Goal: Transaction & Acquisition: Purchase product/service

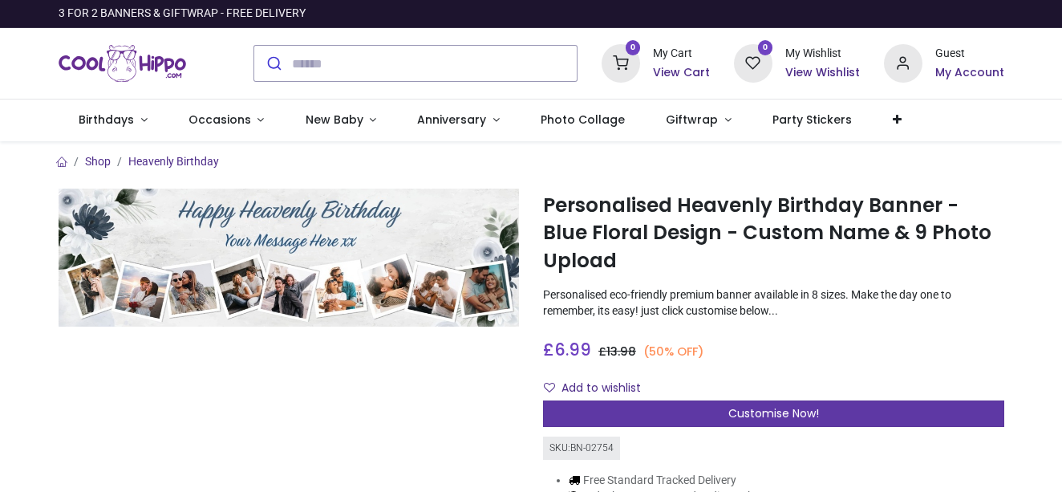
click at [688, 408] on div "Customise Now!" at bounding box center [773, 413] width 461 height 27
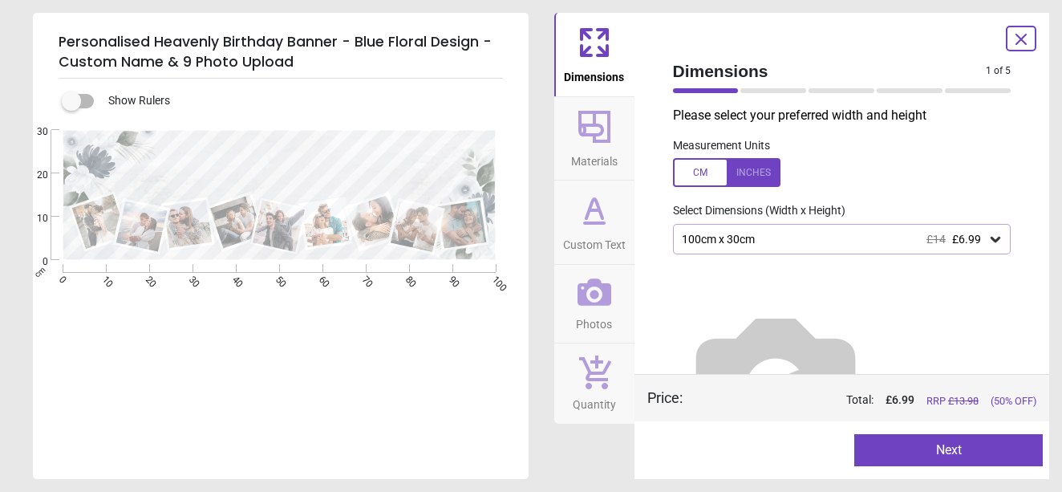
click at [873, 444] on button "Next" at bounding box center [948, 450] width 188 height 32
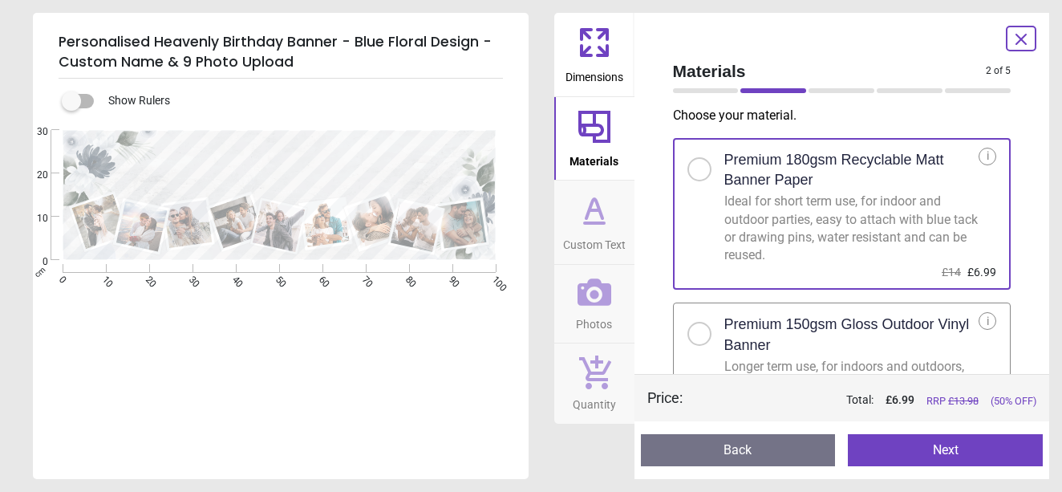
click at [899, 446] on button "Next" at bounding box center [945, 450] width 195 height 32
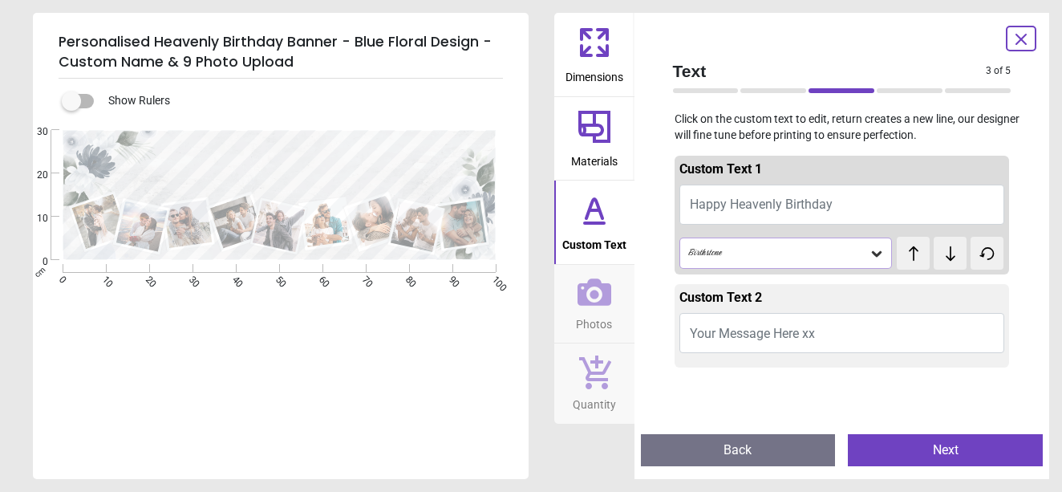
click at [852, 198] on button "Happy Heavenly Birthday" at bounding box center [842, 204] width 326 height 40
click at [306, 156] on textarea at bounding box center [280, 149] width 262 height 29
click at [208, 151] on textarea "**********" at bounding box center [280, 149] width 262 height 25
type textarea "**********"
click at [284, 184] on textarea at bounding box center [280, 178] width 288 height 20
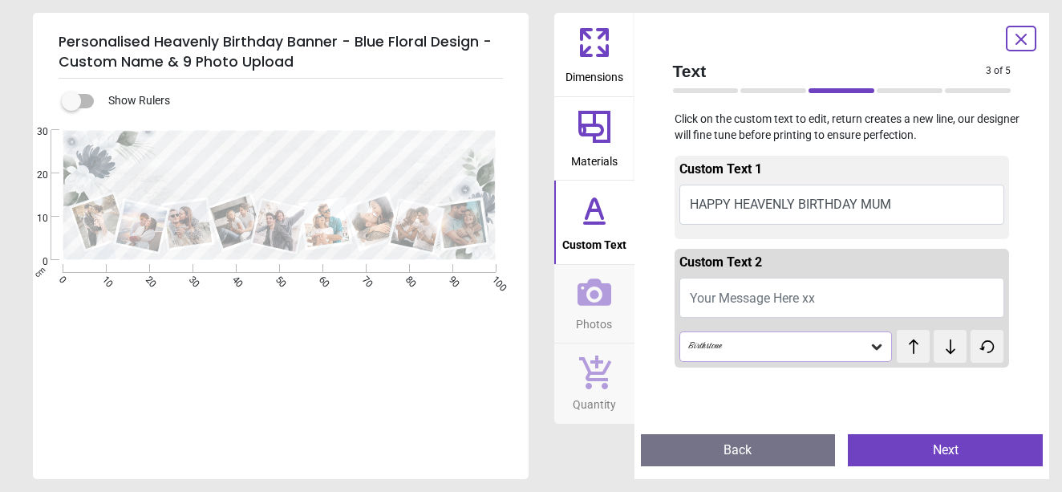
click at [693, 293] on span "Your Message Here xx" at bounding box center [752, 297] width 125 height 15
type textarea "*"
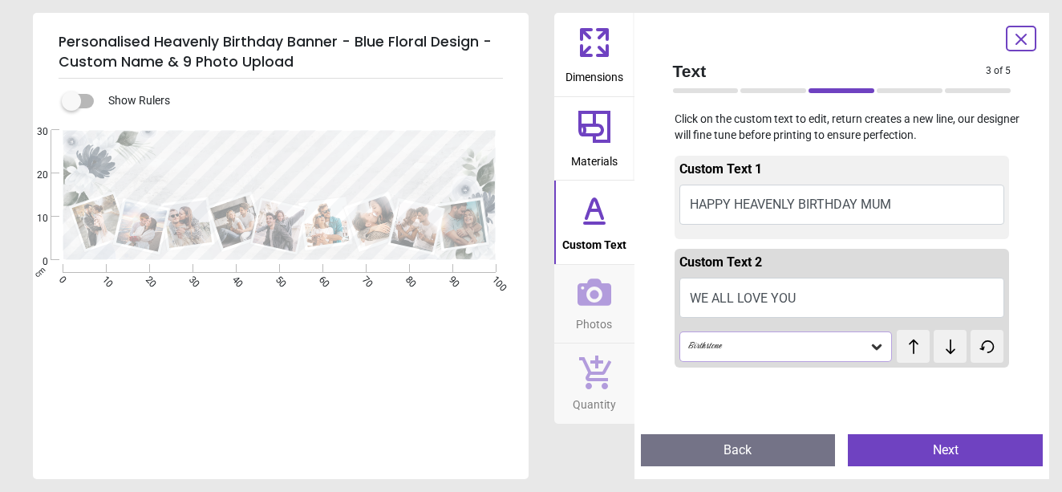
type textarea "**********"
click at [938, 453] on button "Next" at bounding box center [945, 450] width 195 height 32
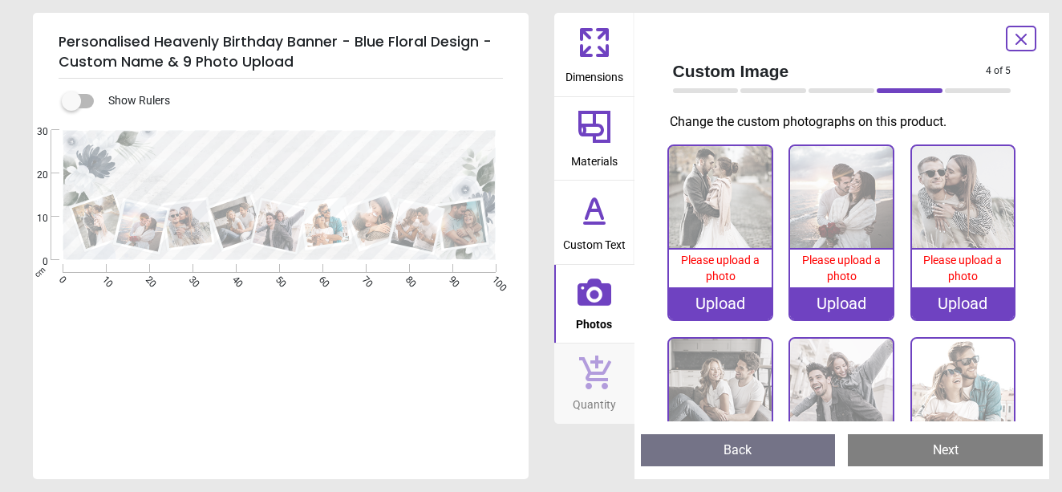
click at [723, 302] on div "Upload" at bounding box center [720, 303] width 103 height 32
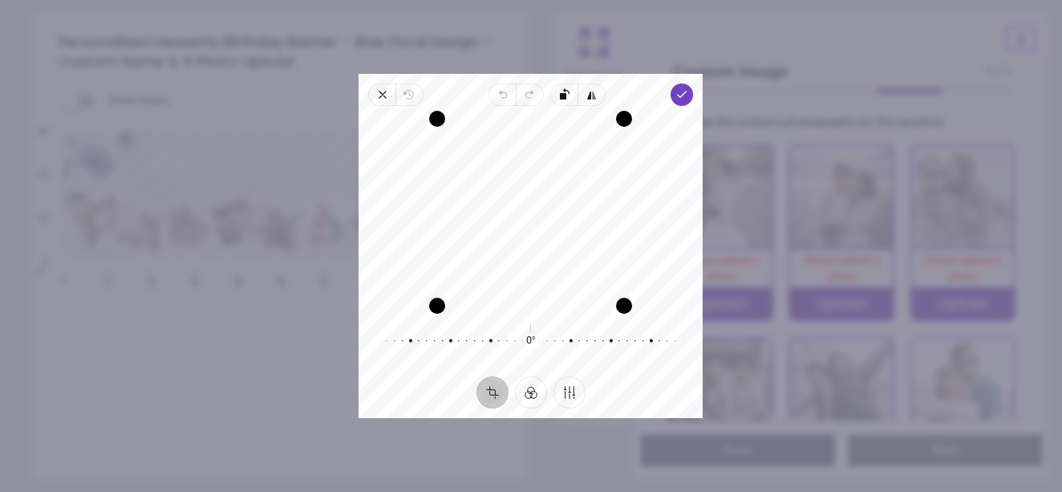
click at [594, 285] on div "Recenter" at bounding box center [530, 212] width 318 height 187
click at [684, 88] on icon "button" at bounding box center [682, 94] width 13 height 13
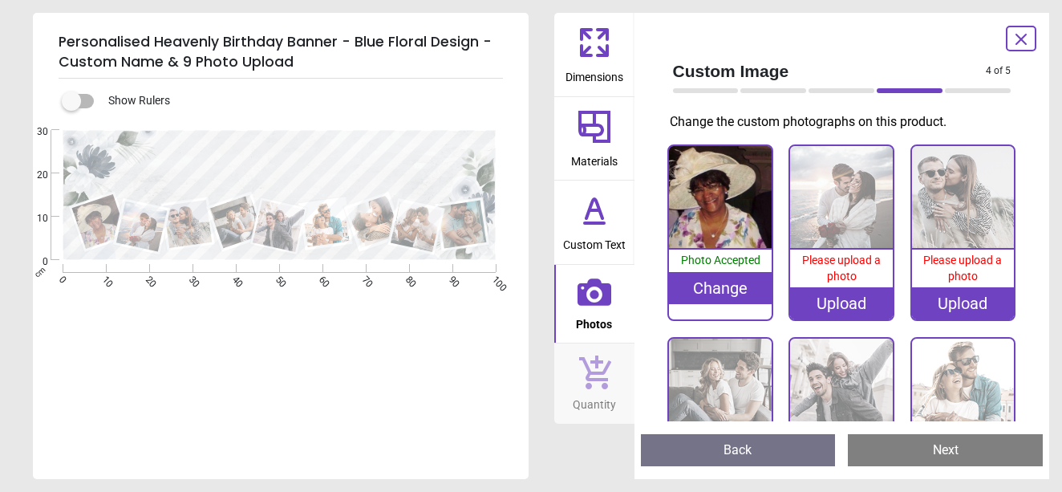
click at [845, 302] on div "Upload" at bounding box center [841, 303] width 103 height 32
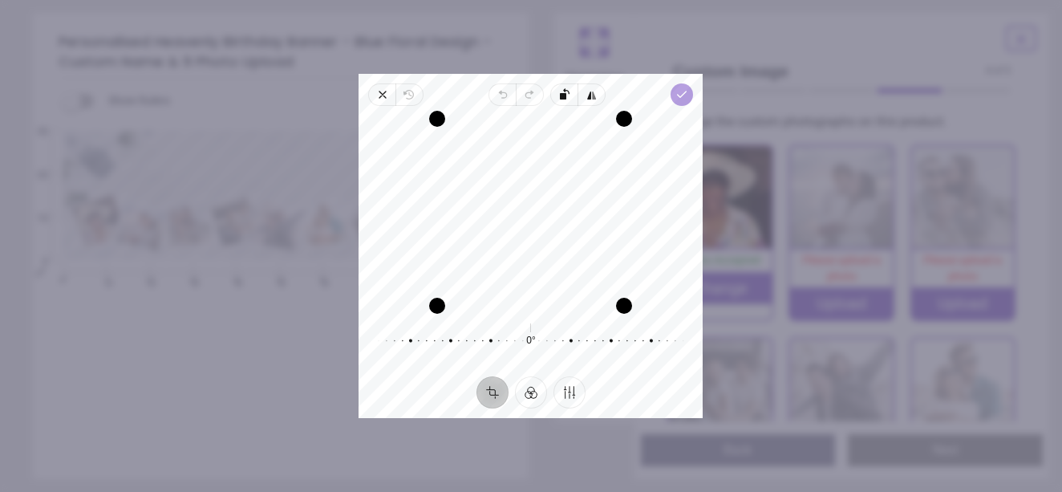
click at [685, 90] on icon "button" at bounding box center [682, 94] width 13 height 13
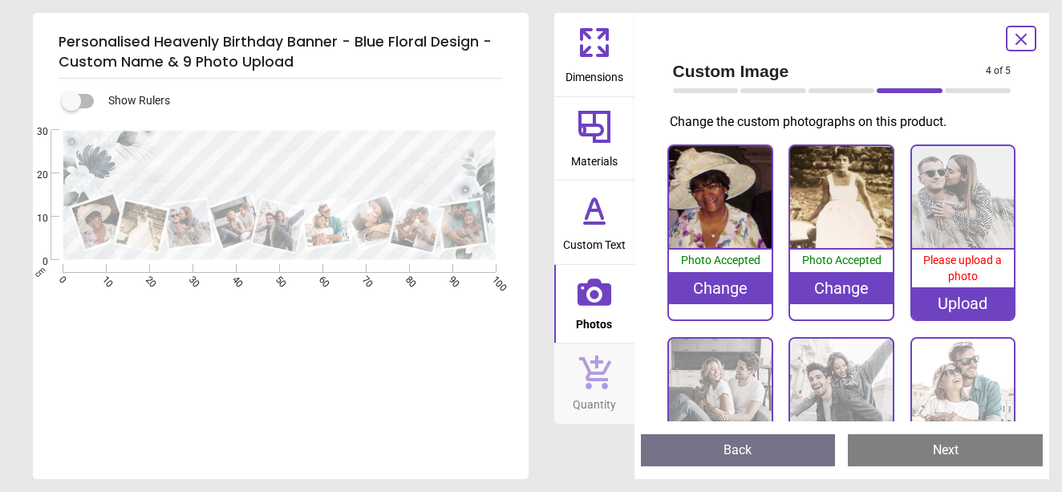
click at [195, 229] on image at bounding box center [188, 224] width 48 height 48
click at [956, 298] on div "Upload" at bounding box center [963, 303] width 103 height 32
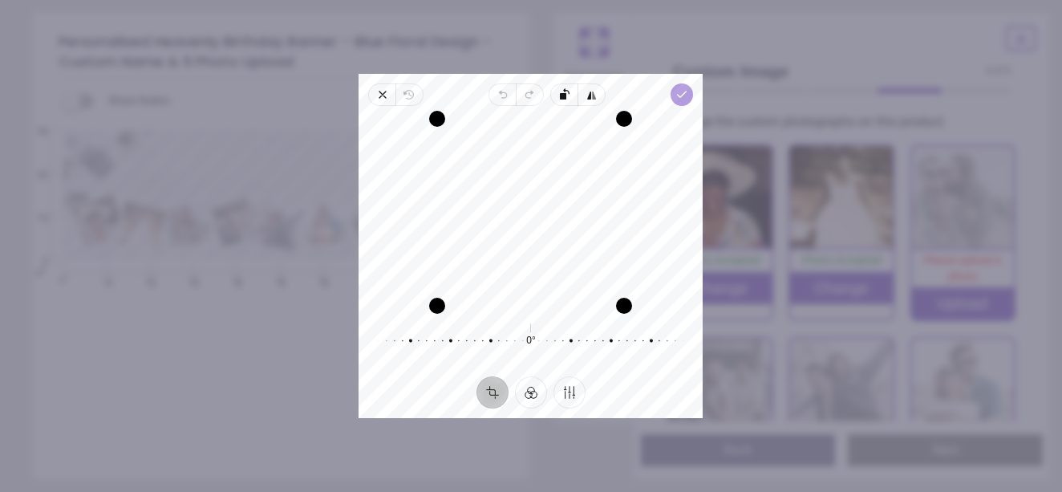
click at [681, 91] on icon "button" at bounding box center [682, 94] width 13 height 13
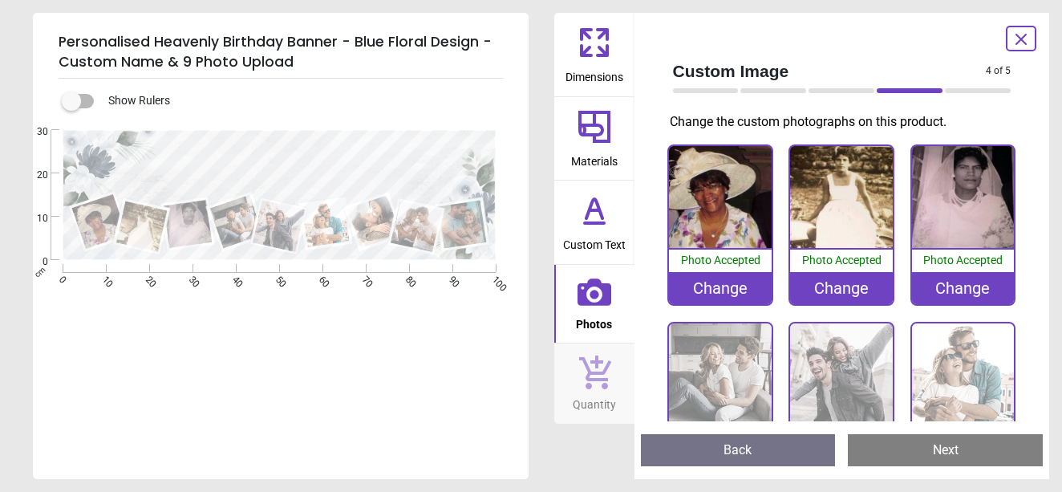
click at [225, 225] on image at bounding box center [236, 221] width 54 height 53
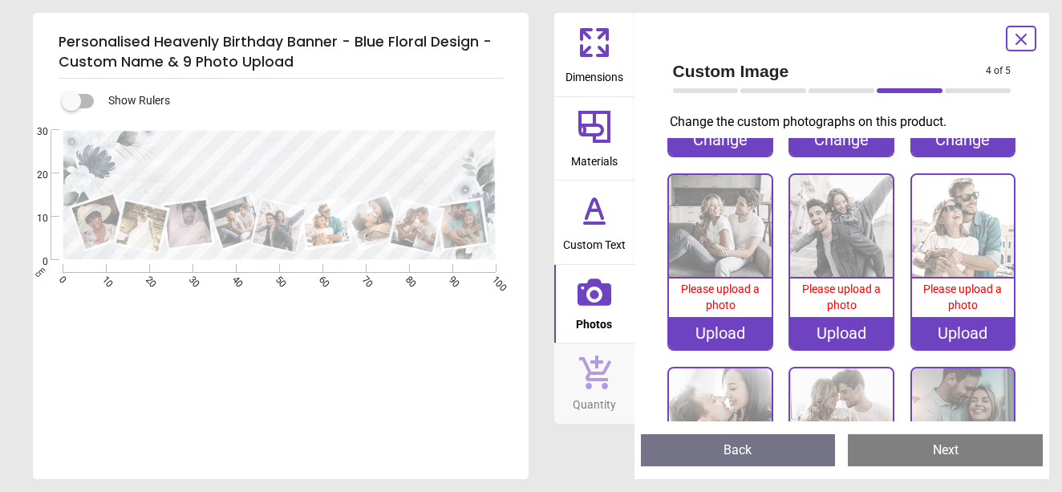
scroll to position [156, 0]
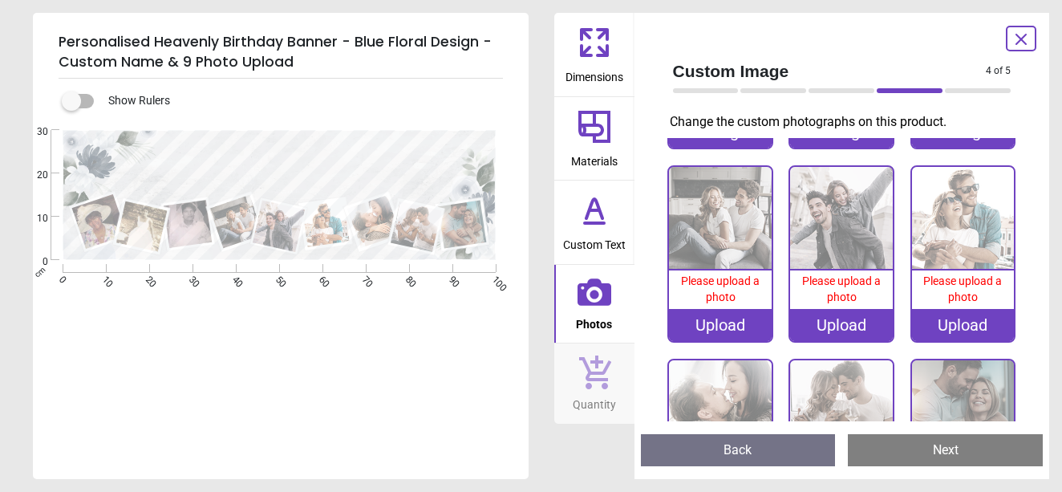
click at [719, 319] on div "Upload" at bounding box center [720, 325] width 103 height 32
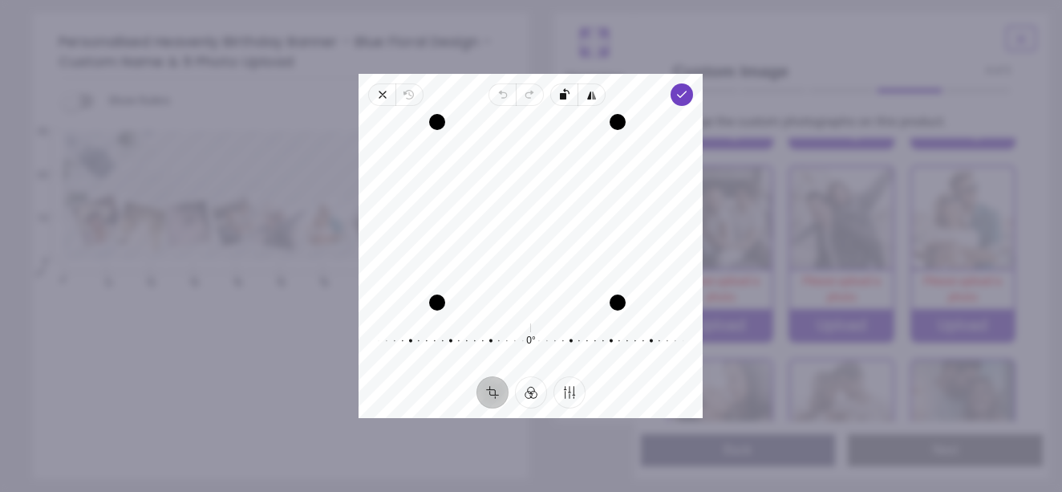
drag, startPoint x: 617, startPoint y: 232, endPoint x: 610, endPoint y: 250, distance: 19.5
click at [610, 250] on div "Drag edge r" at bounding box center [618, 212] width 16 height 180
drag, startPoint x: 560, startPoint y: 146, endPoint x: 557, endPoint y: 176, distance: 30.6
click at [557, 176] on div "Recenter" at bounding box center [530, 212] width 318 height 187
drag, startPoint x: 617, startPoint y: 306, endPoint x: 615, endPoint y: 319, distance: 13.7
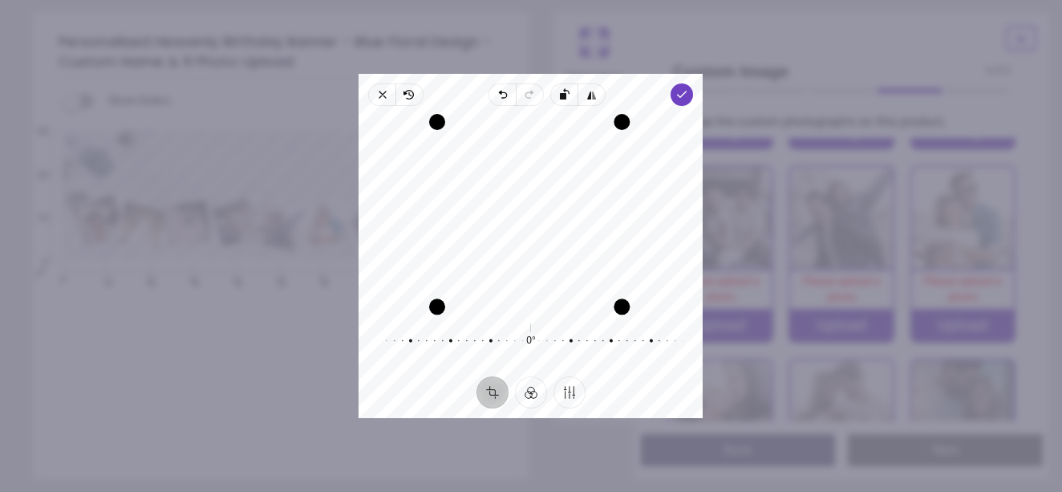
click at [615, 314] on div "Drag corner br" at bounding box center [622, 306] width 16 height 16
drag, startPoint x: 577, startPoint y: 210, endPoint x: 570, endPoint y: 216, distance: 8.5
click at [570, 216] on div "Recenter" at bounding box center [530, 212] width 318 height 187
click at [682, 95] on polyline "button" at bounding box center [682, 94] width 9 height 6
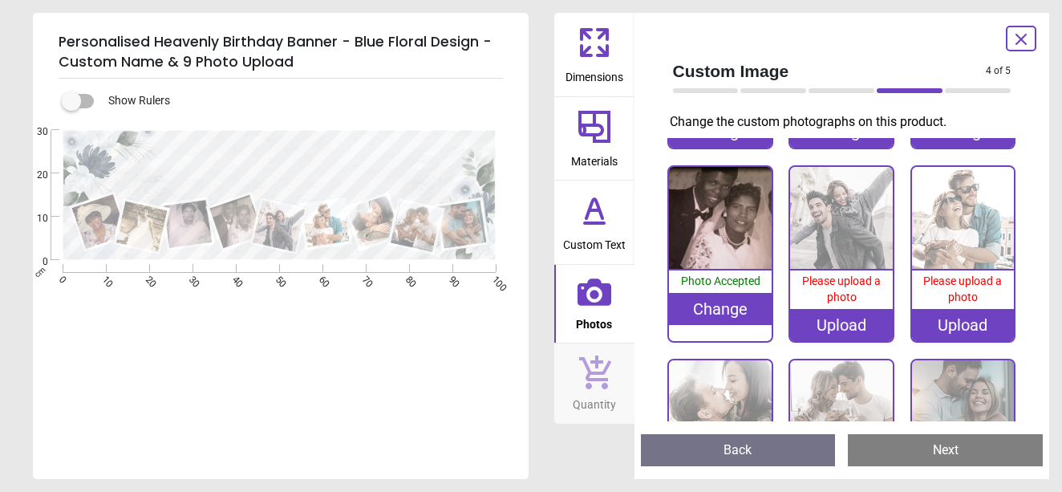
click at [839, 209] on img at bounding box center [841, 218] width 103 height 103
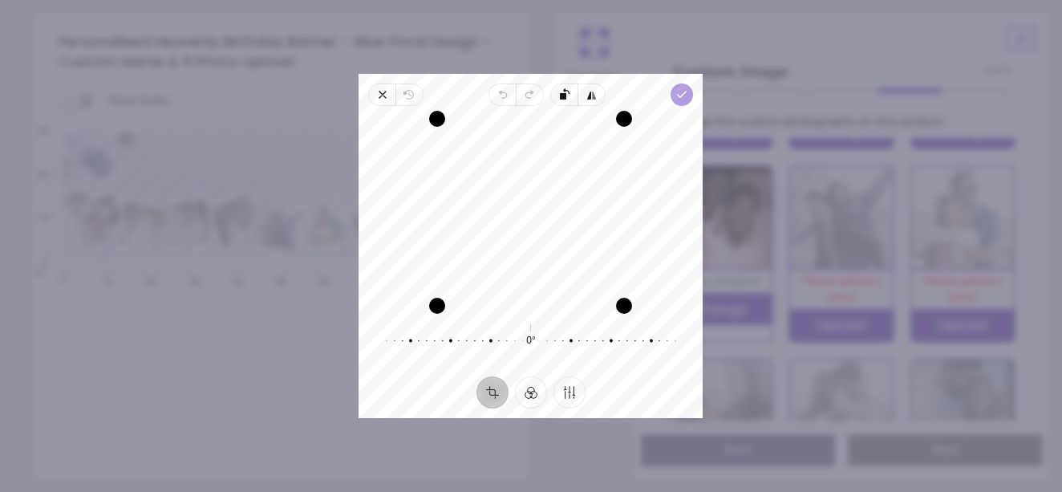
click at [677, 92] on icon "button" at bounding box center [682, 94] width 13 height 13
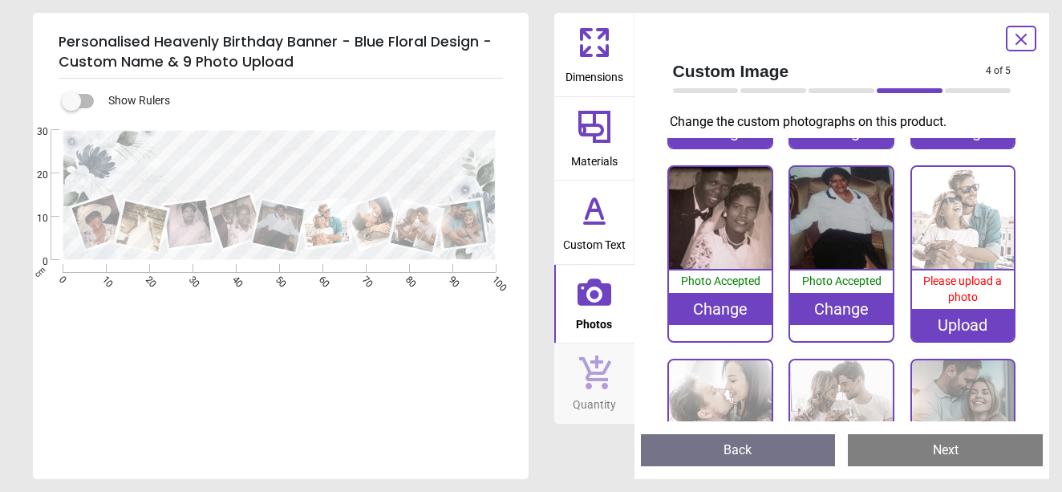
click at [946, 318] on div "Upload" at bounding box center [963, 325] width 103 height 32
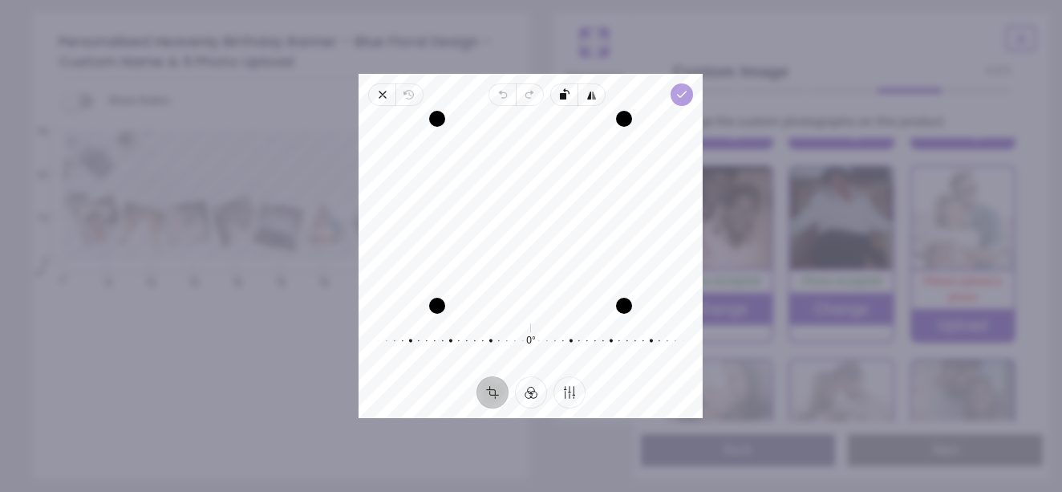
click at [683, 94] on polyline "button" at bounding box center [682, 94] width 9 height 6
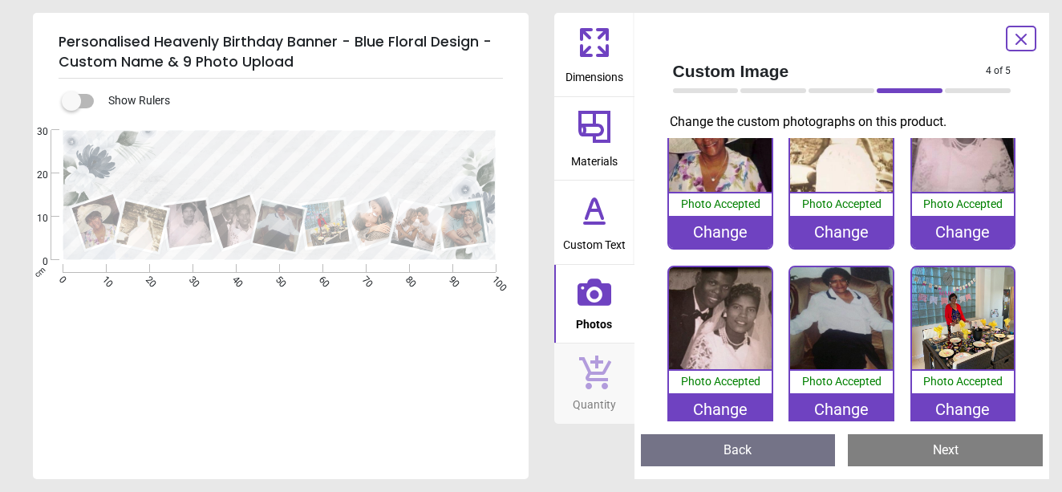
scroll to position [48, 0]
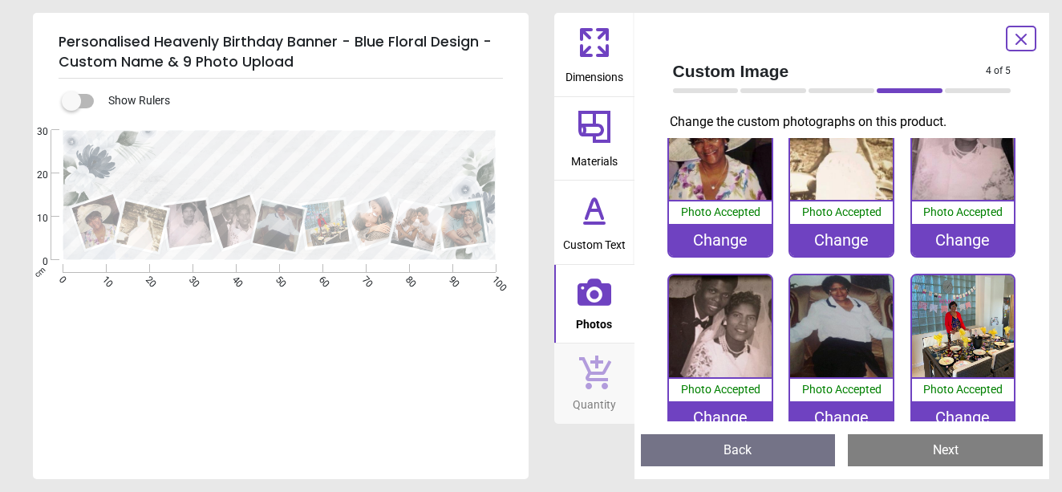
click at [728, 238] on div "Change" at bounding box center [720, 240] width 103 height 32
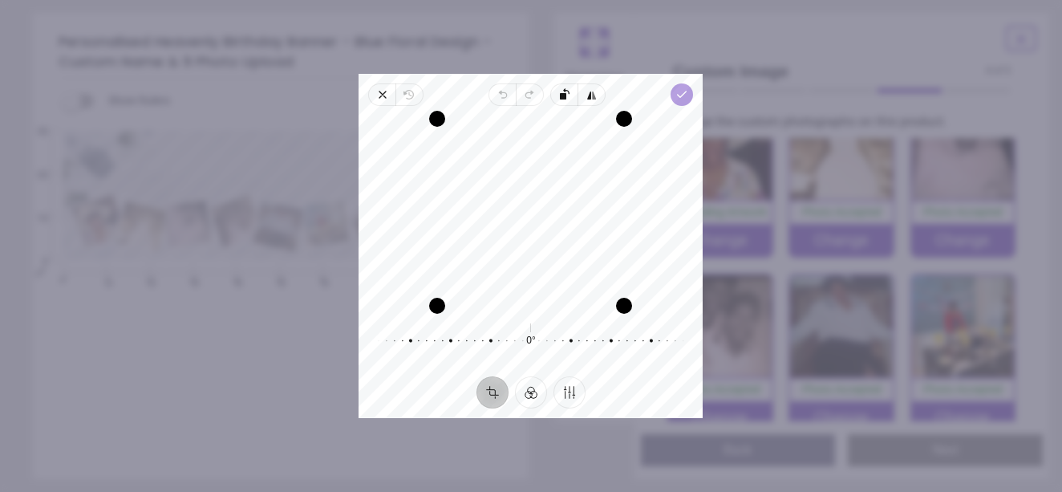
click at [683, 91] on icon "button" at bounding box center [682, 94] width 13 height 13
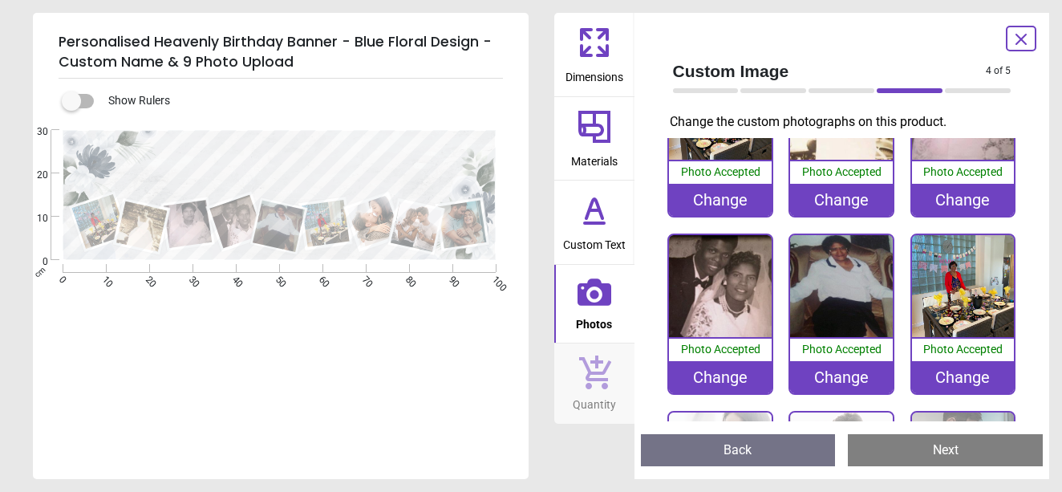
scroll to position [103, 0]
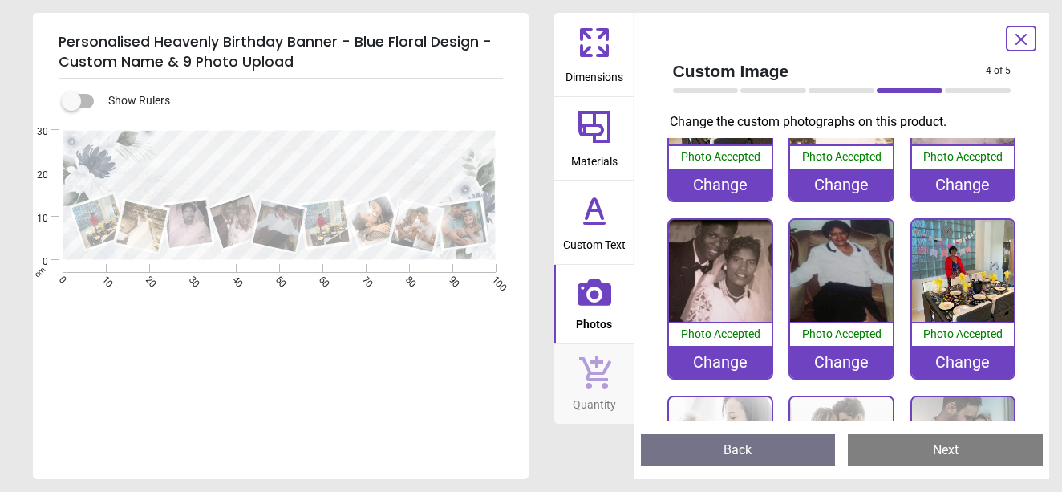
click at [959, 364] on div "Change" at bounding box center [963, 362] width 103 height 32
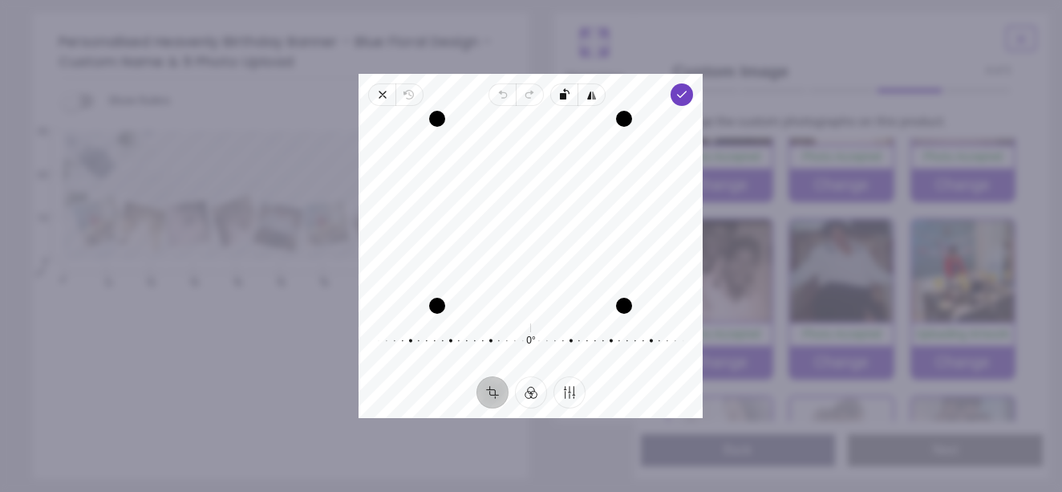
drag, startPoint x: 593, startPoint y: 161, endPoint x: 590, endPoint y: 179, distance: 17.8
click at [590, 179] on div "Recenter" at bounding box center [530, 212] width 318 height 187
click at [678, 97] on icon "button" at bounding box center [682, 94] width 13 height 13
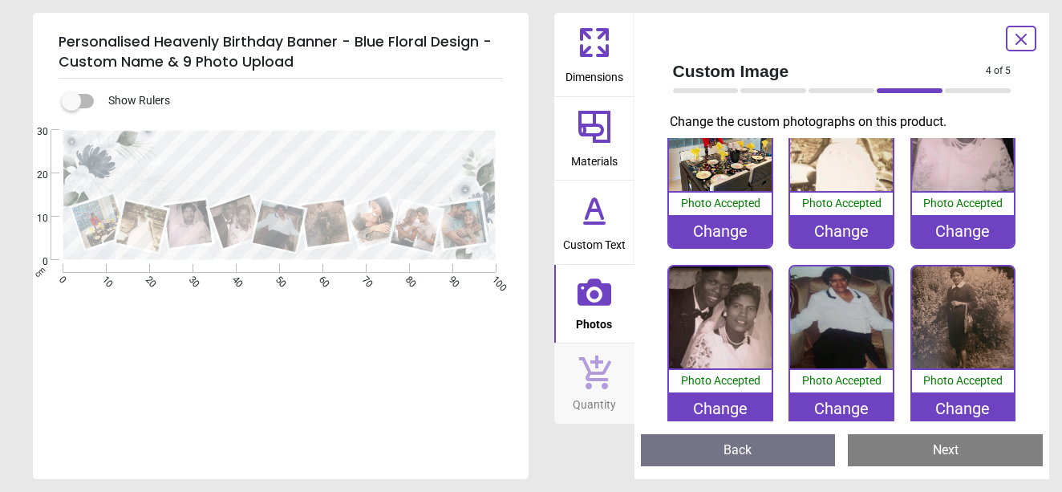
scroll to position [74, 0]
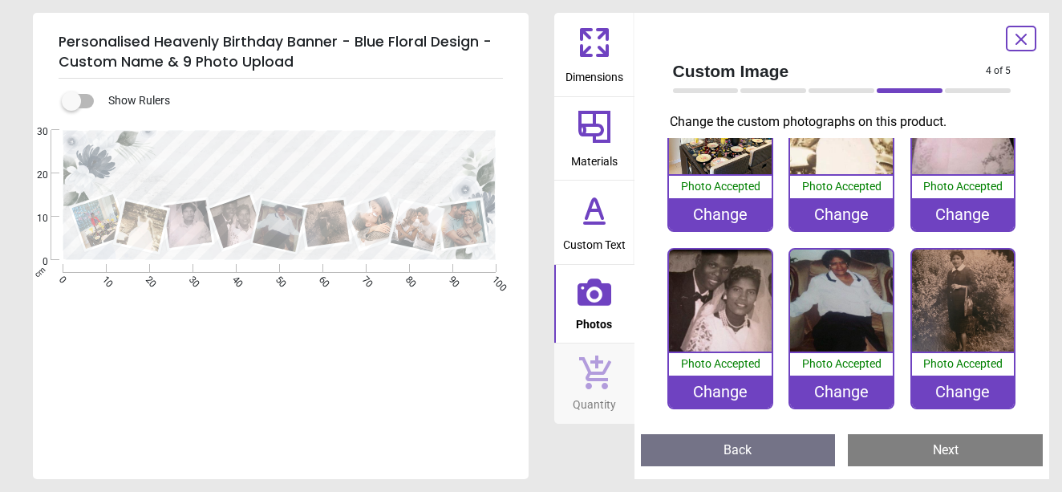
click at [743, 386] on div "Change" at bounding box center [720, 391] width 103 height 32
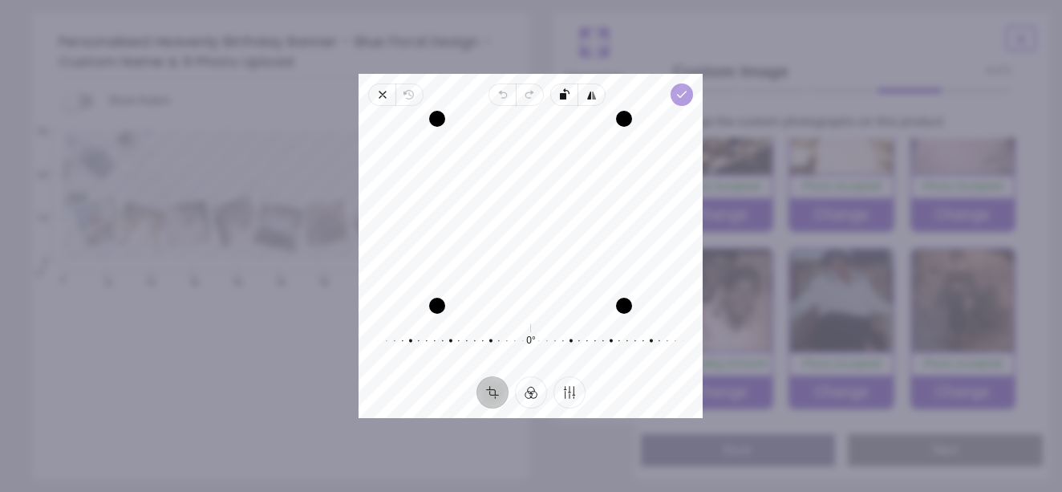
click at [685, 95] on icon "button" at bounding box center [682, 94] width 13 height 13
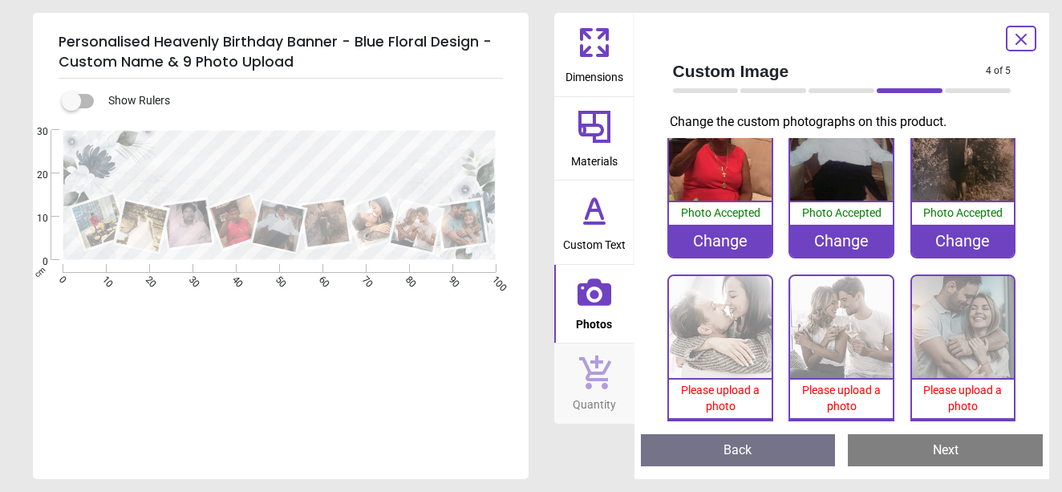
scroll to position [243, 0]
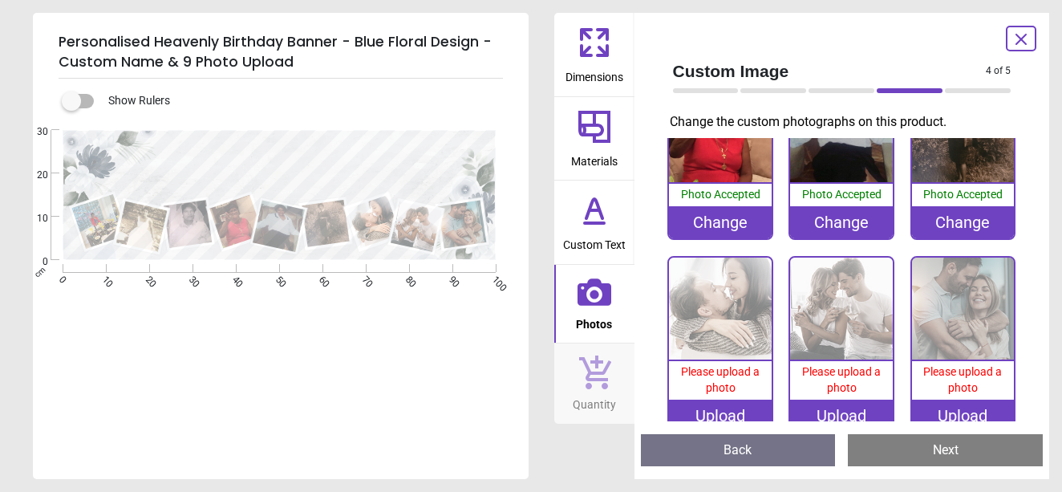
click at [734, 399] on div "Upload" at bounding box center [720, 415] width 103 height 32
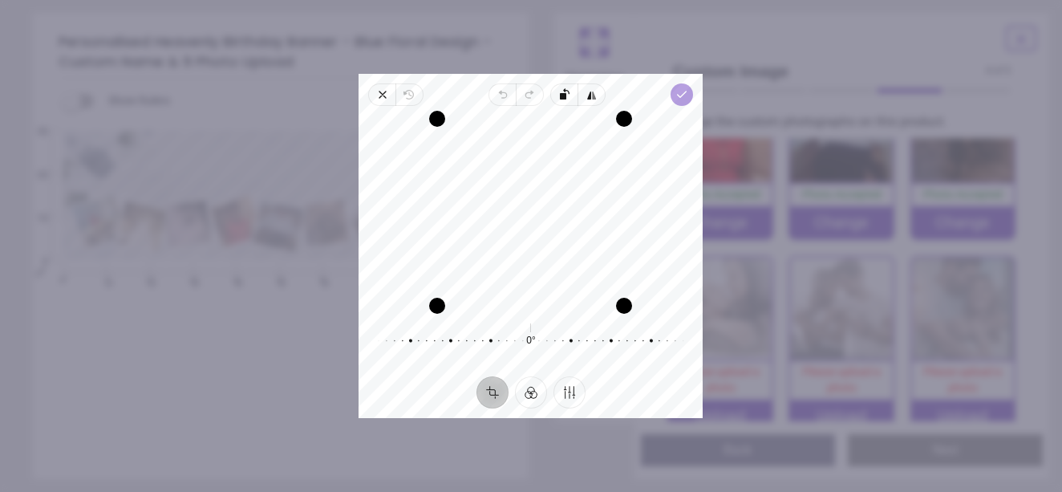
click at [683, 96] on icon "button" at bounding box center [682, 94] width 13 height 13
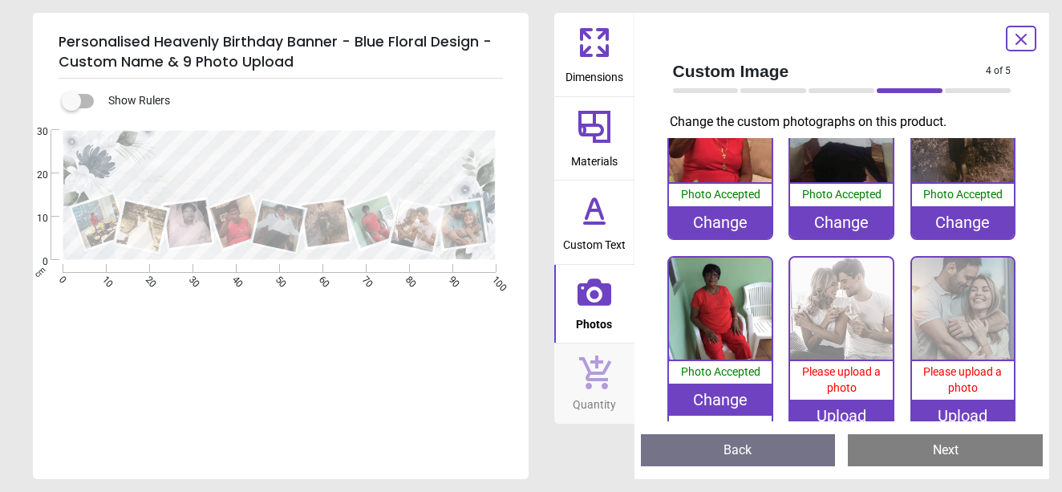
click at [843, 409] on div "Upload" at bounding box center [841, 415] width 103 height 32
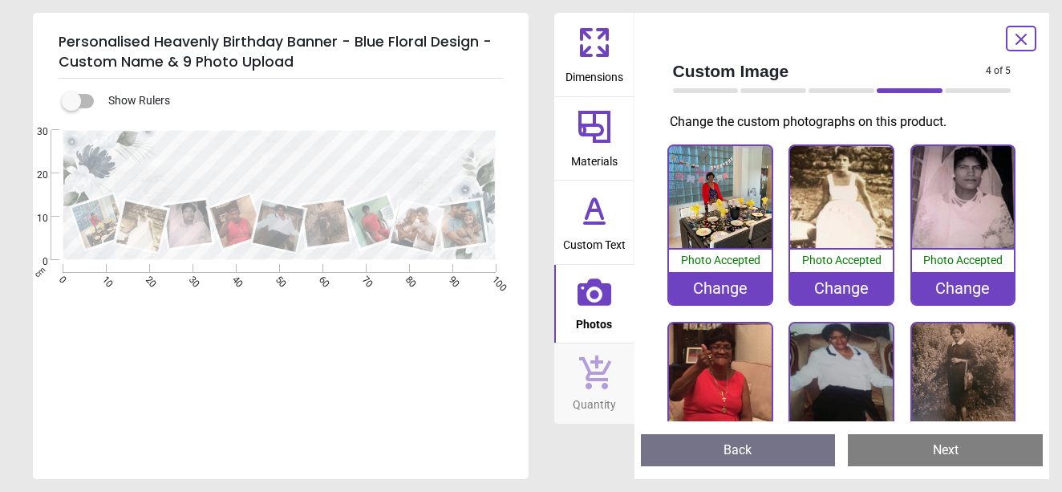
scroll to position [243, 0]
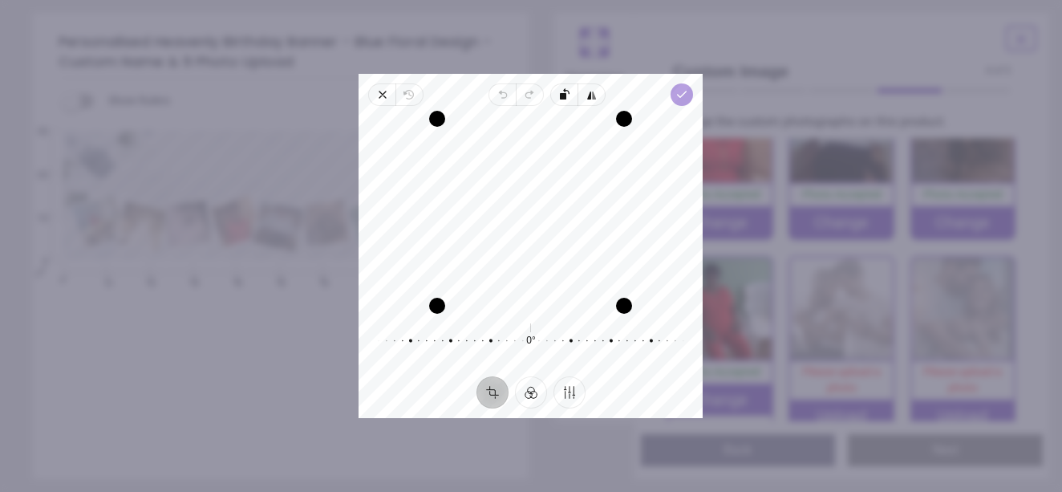
click at [688, 91] on icon "button" at bounding box center [682, 94] width 13 height 13
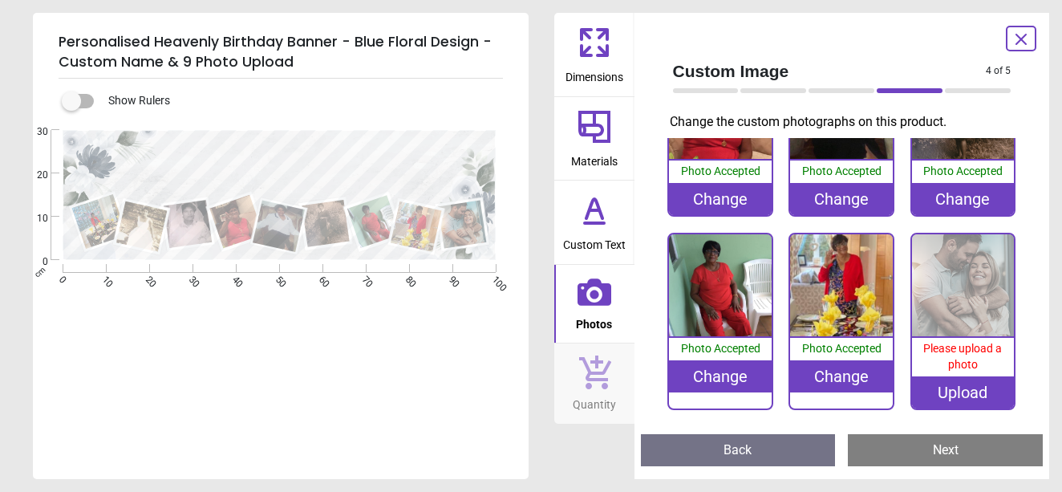
scroll to position [261, 0]
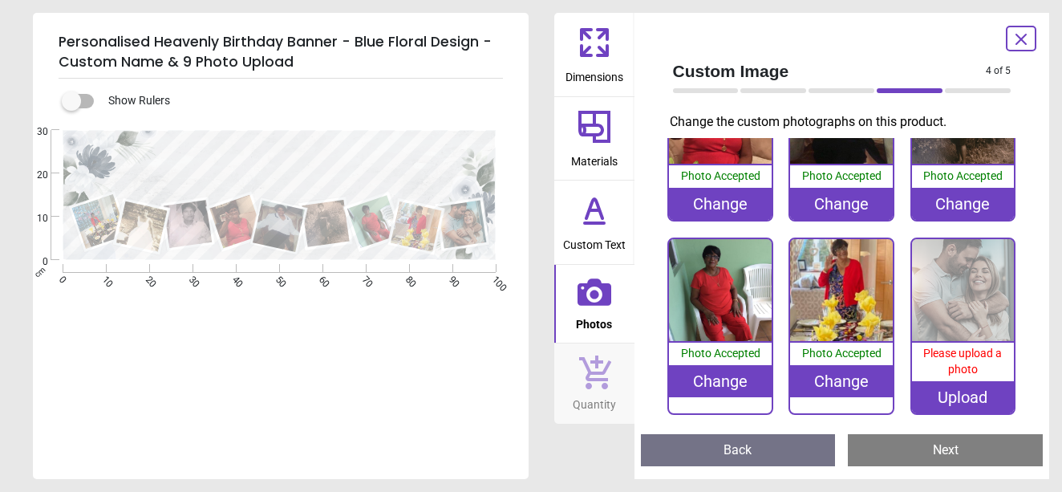
click at [955, 383] on div "Upload" at bounding box center [963, 397] width 103 height 32
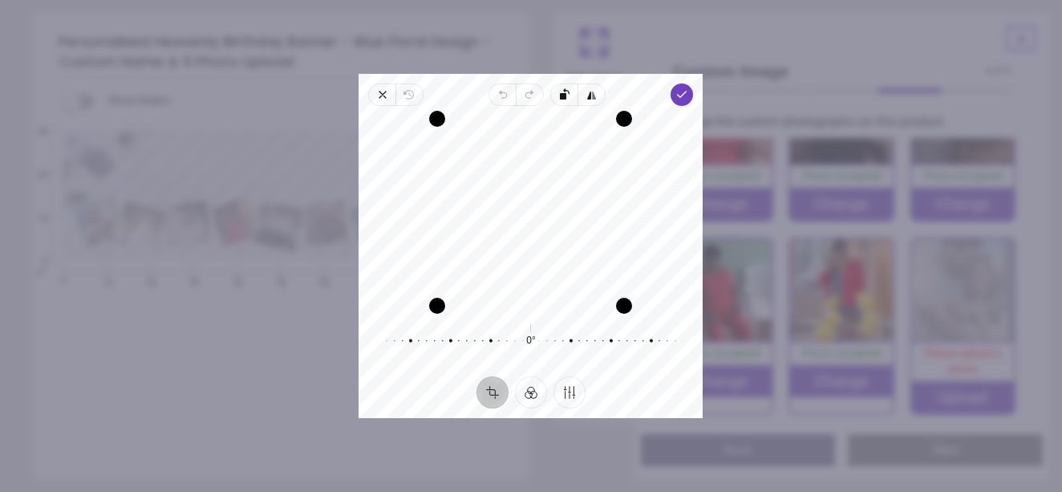
click at [603, 186] on div "Recenter" at bounding box center [530, 212] width 318 height 187
click at [679, 87] on span "Done" at bounding box center [682, 94] width 22 height 22
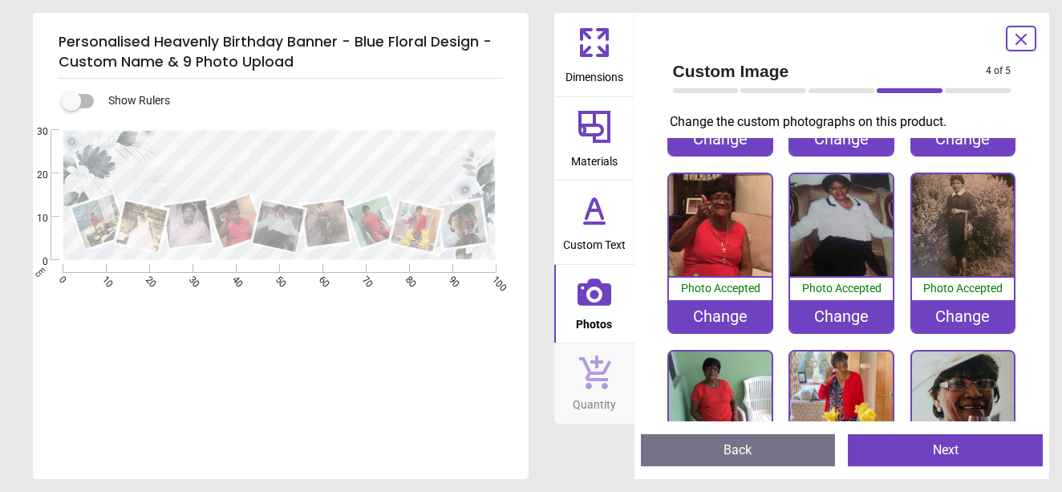
scroll to position [182, 0]
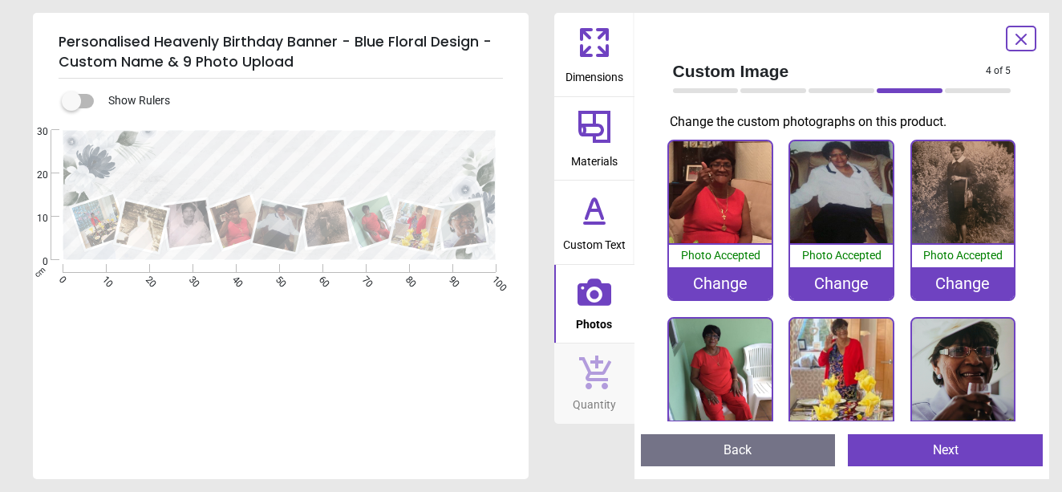
click at [914, 450] on button "Next" at bounding box center [945, 450] width 195 height 32
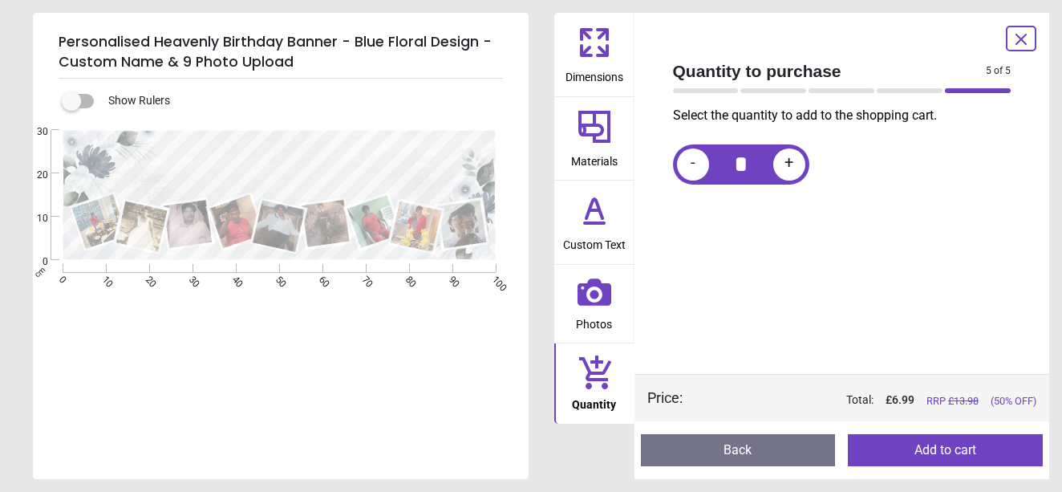
click at [913, 446] on button "Add to cart" at bounding box center [945, 450] width 195 height 32
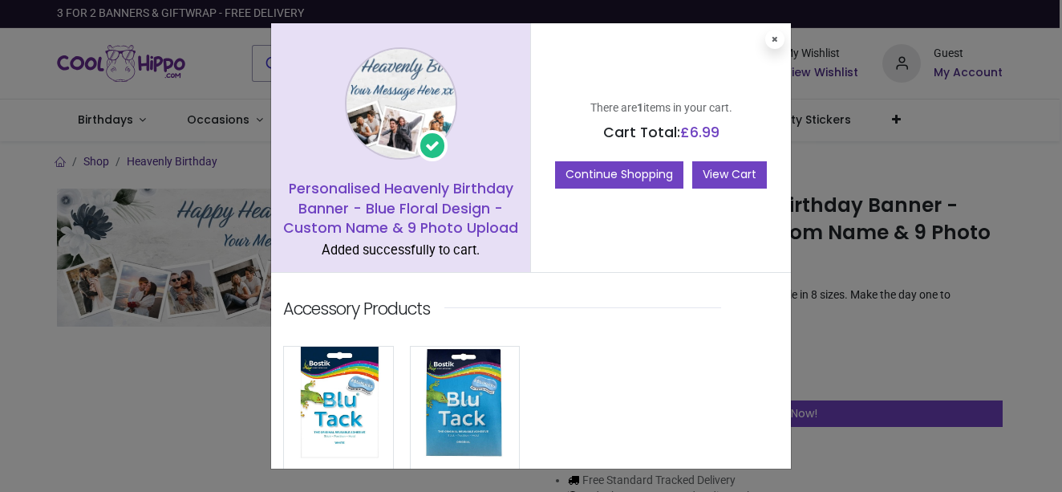
click at [719, 182] on link "View Cart" at bounding box center [729, 174] width 75 height 27
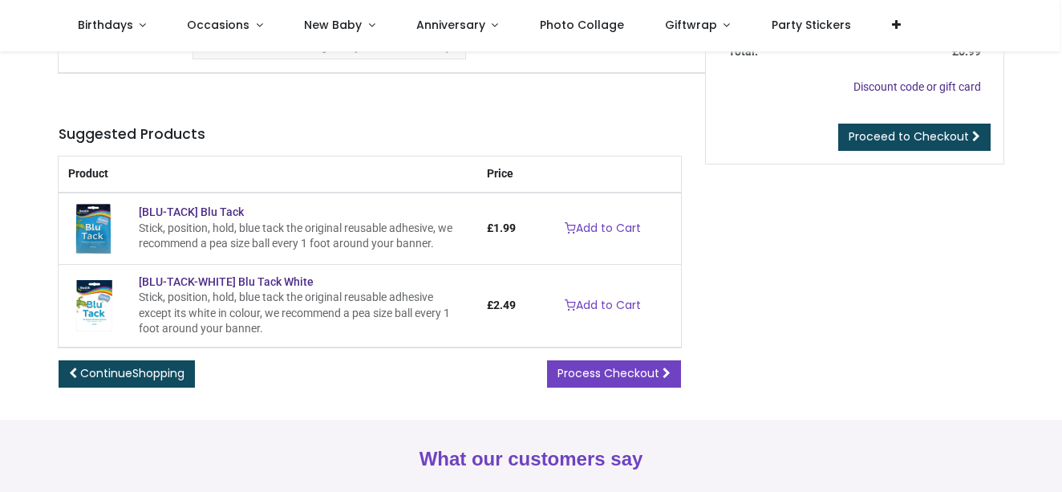
scroll to position [227, 0]
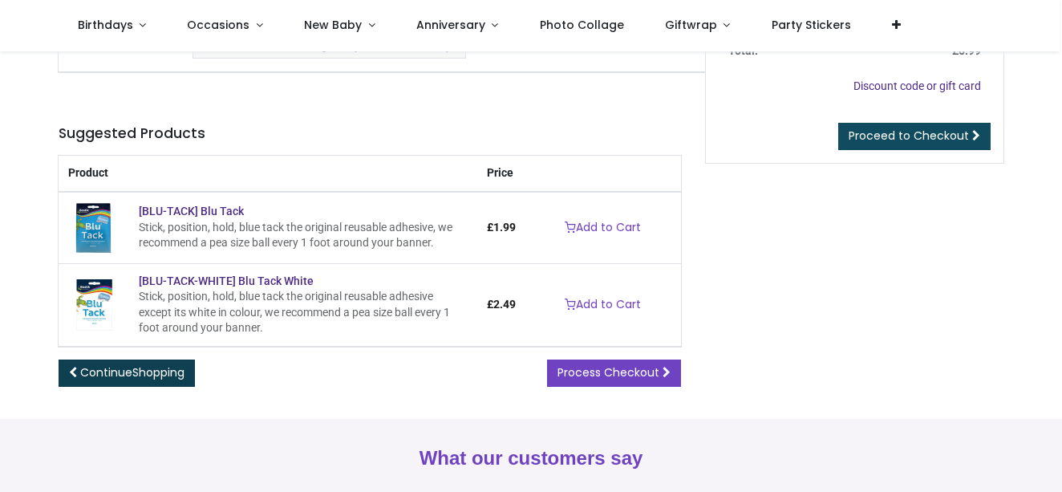
click at [174, 375] on span "Shopping" at bounding box center [158, 372] width 52 height 16
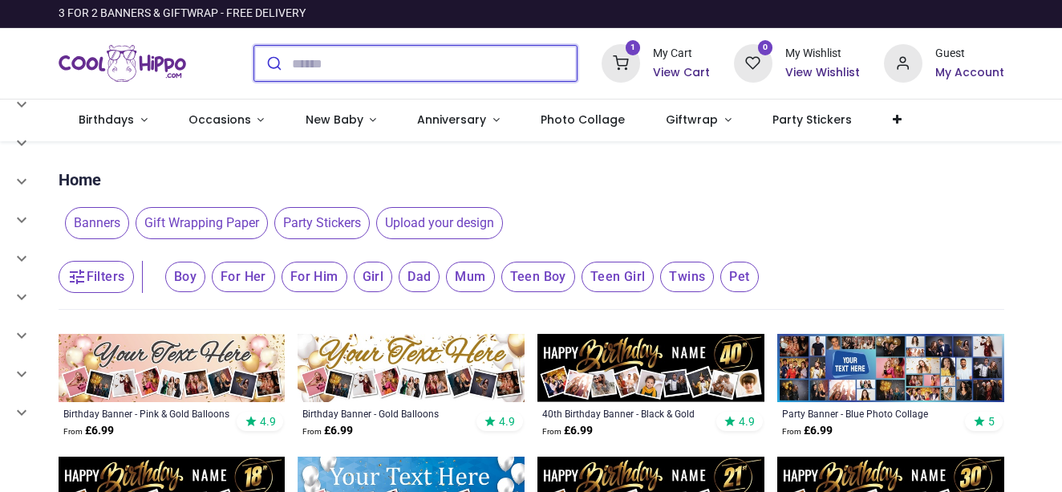
click at [301, 60] on input "search" at bounding box center [434, 63] width 285 height 35
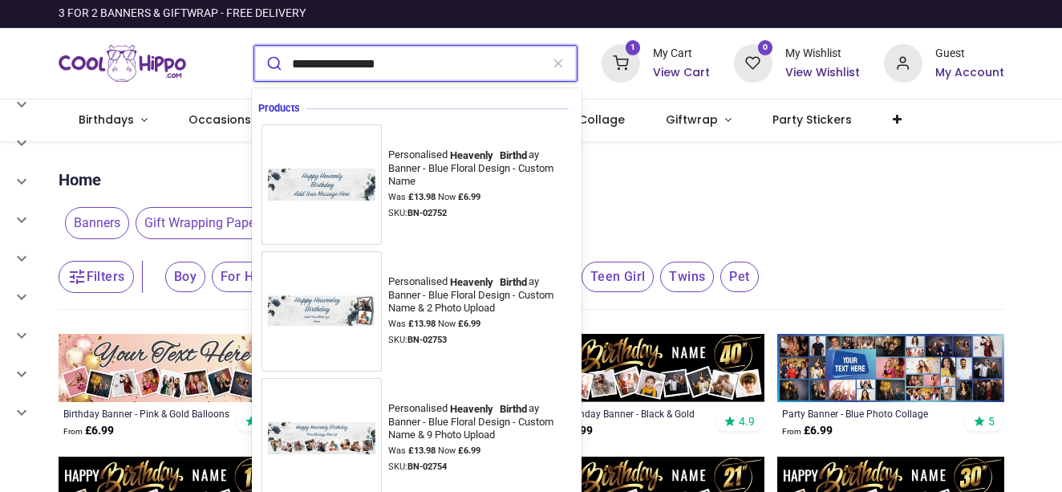
type input "**********"
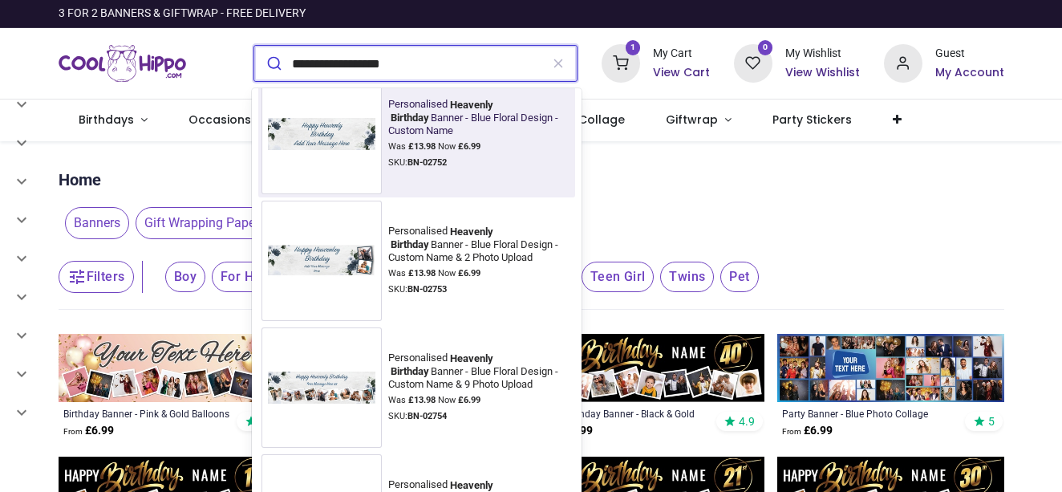
scroll to position [64, 0]
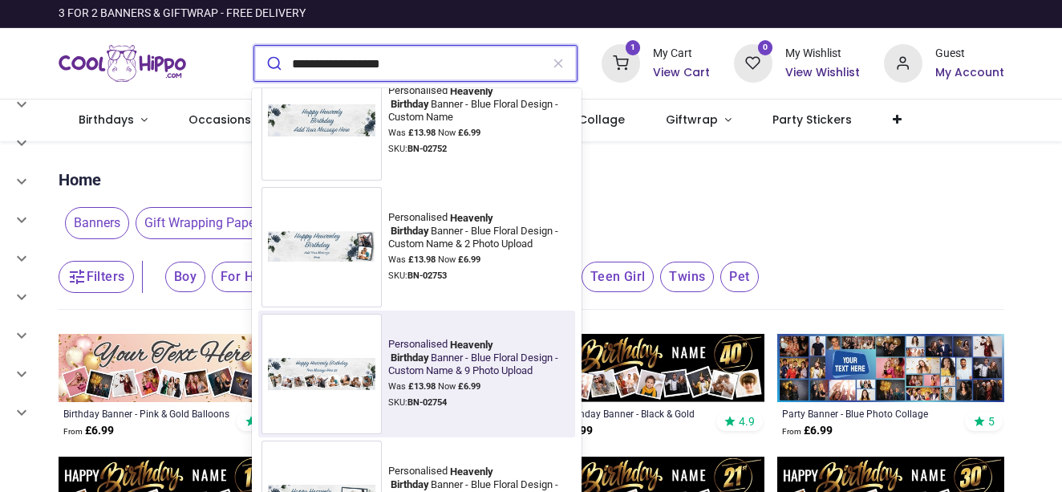
click at [500, 359] on div "Personalised Heavenly Birthday Banner - Blue Floral Design - Custom Name & 9 Ph…" at bounding box center [477, 357] width 179 height 39
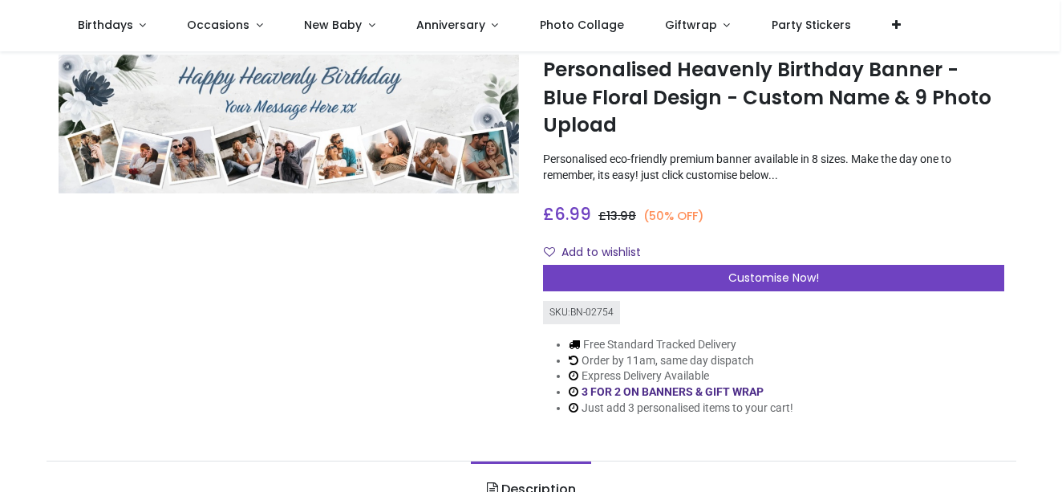
scroll to position [60, 0]
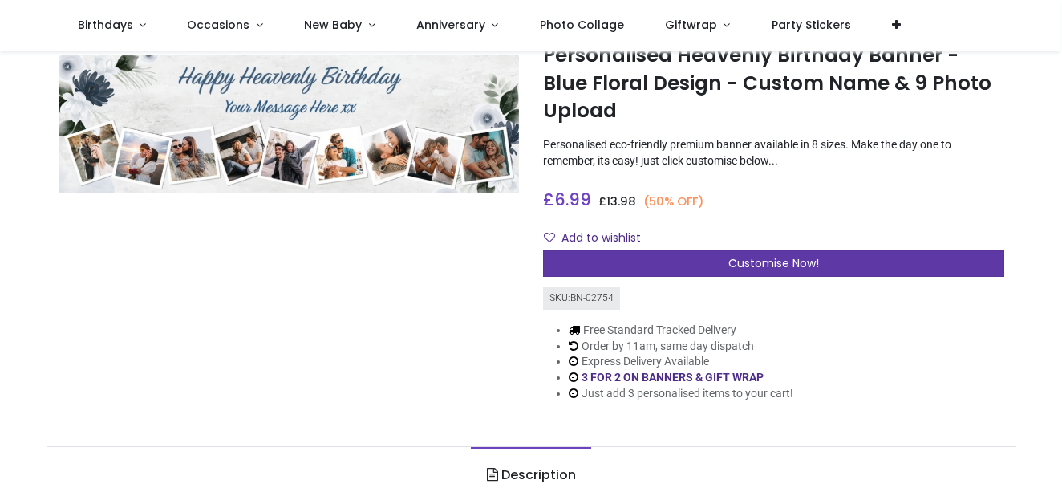
click at [751, 262] on span "Customise Now!" at bounding box center [773, 263] width 91 height 16
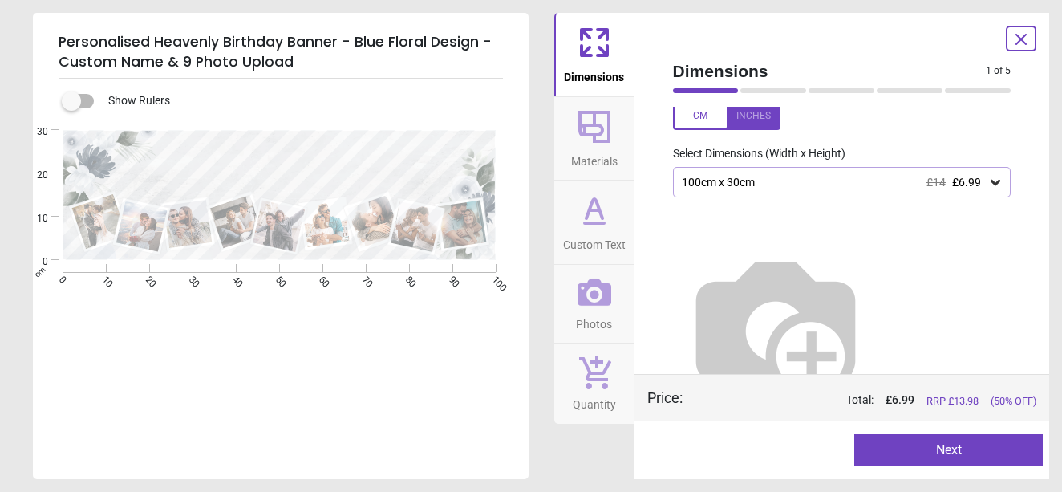
scroll to position [56, 0]
click at [893, 447] on button "Next" at bounding box center [948, 450] width 188 height 32
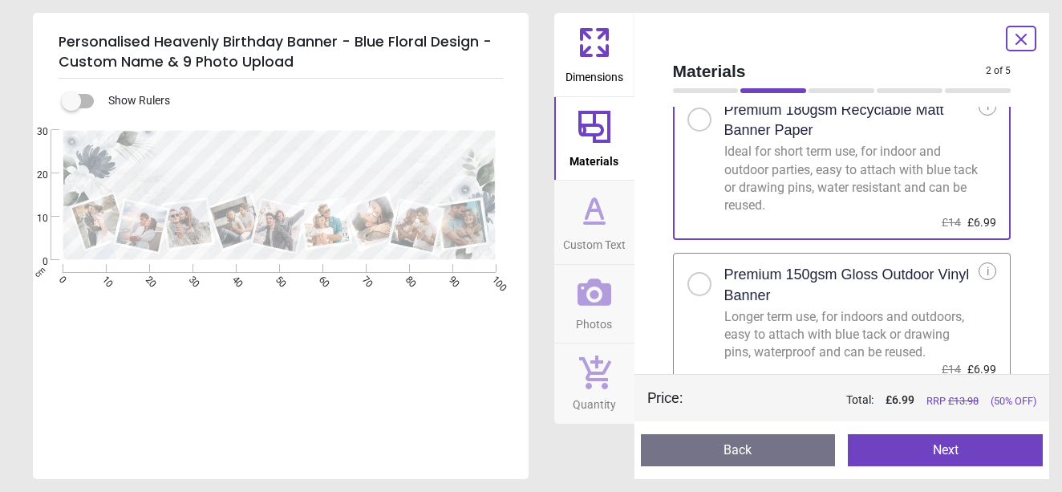
scroll to position [53, 0]
click at [911, 448] on button "Next" at bounding box center [945, 450] width 195 height 32
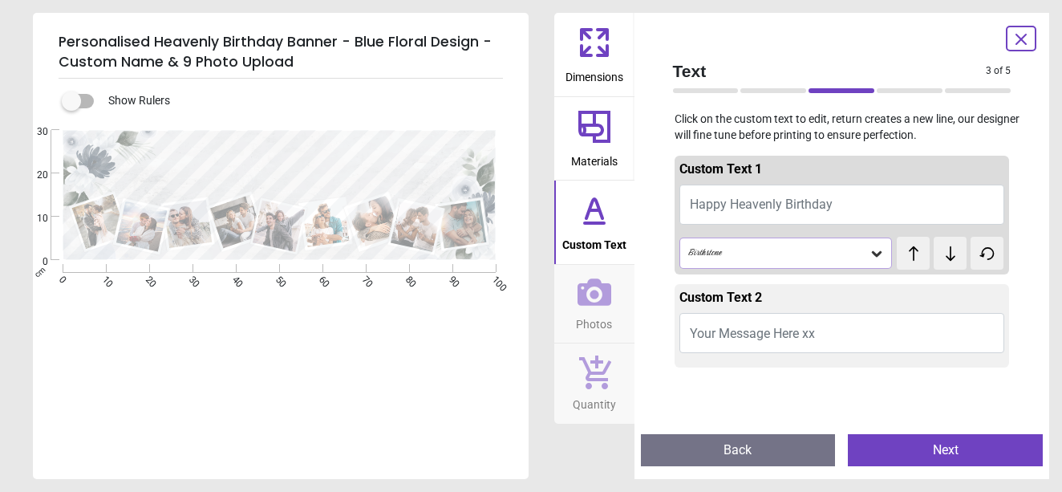
click at [326, 180] on textarea at bounding box center [280, 178] width 288 height 20
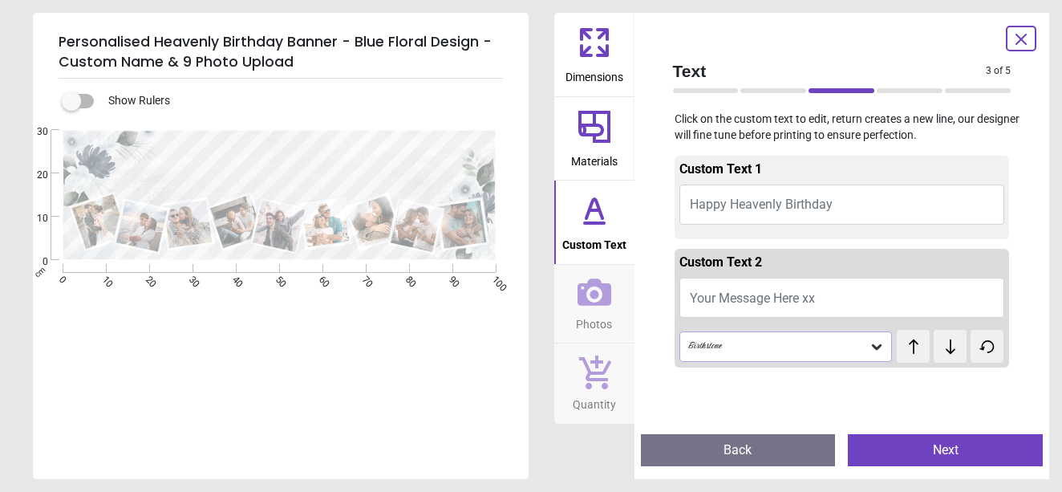
click at [711, 290] on span "Your Message Here xx" at bounding box center [752, 297] width 125 height 15
type textarea "*"
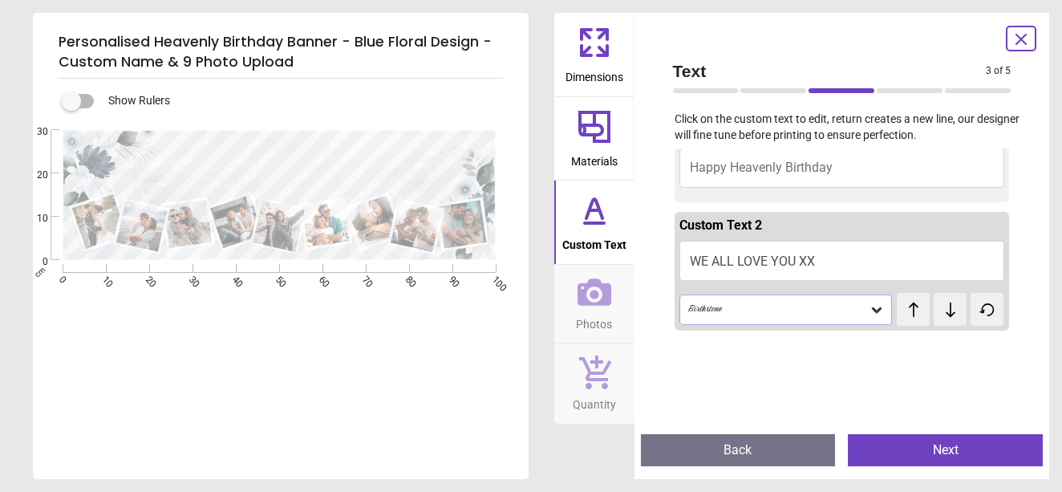
scroll to position [39, 0]
click at [795, 253] on button "WE ALL LOVE YOU XX" at bounding box center [842, 258] width 326 height 40
click at [350, 178] on textarea "**********" at bounding box center [280, 178] width 288 height 20
click at [324, 178] on textarea "**********" at bounding box center [280, 178] width 288 height 20
click at [258, 179] on textarea "**********" at bounding box center [280, 178] width 288 height 20
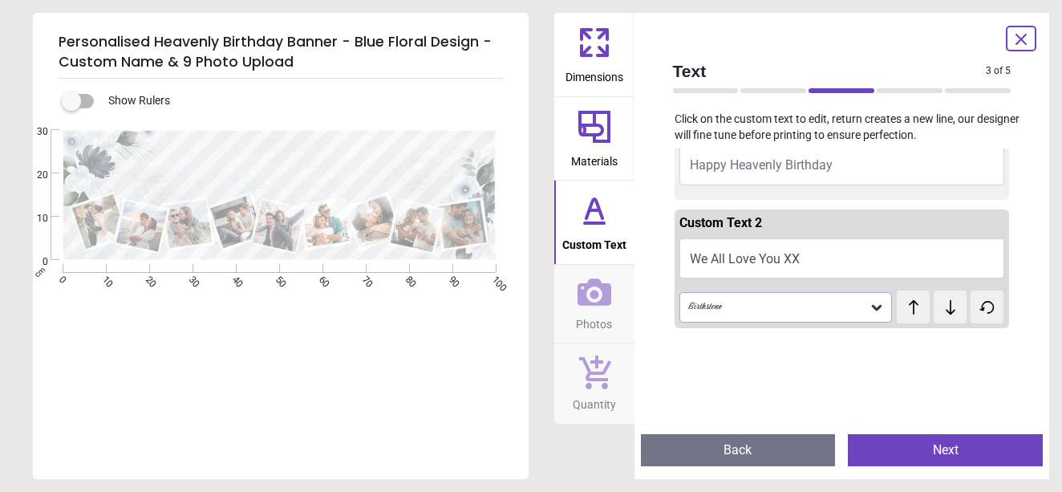
type textarea "**********"
click at [902, 460] on button "Next" at bounding box center [945, 450] width 195 height 32
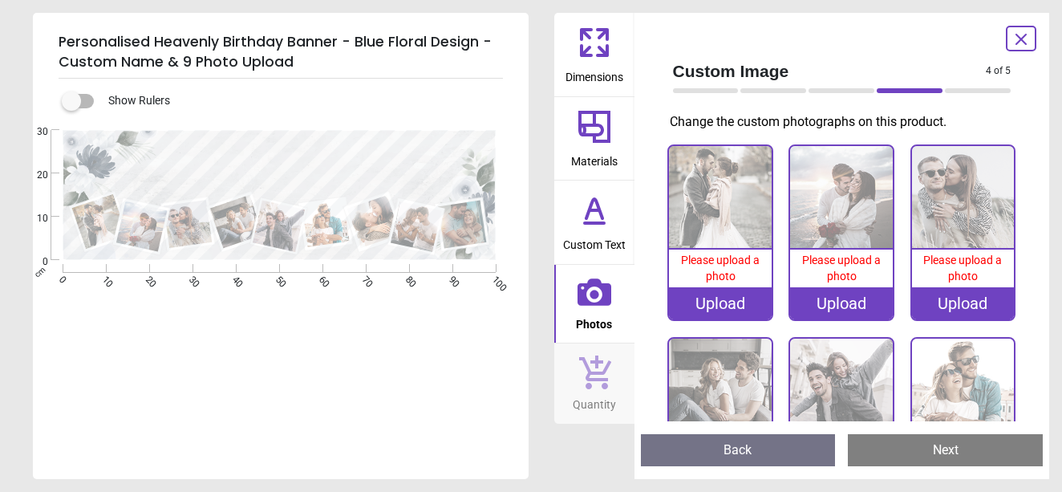
click at [729, 210] on img at bounding box center [720, 197] width 103 height 103
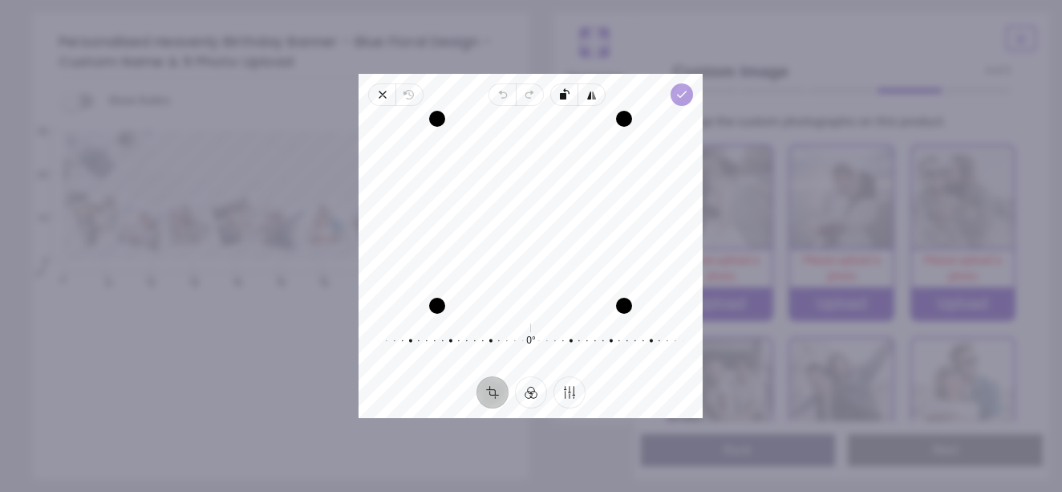
click at [687, 95] on icon "button" at bounding box center [682, 94] width 13 height 13
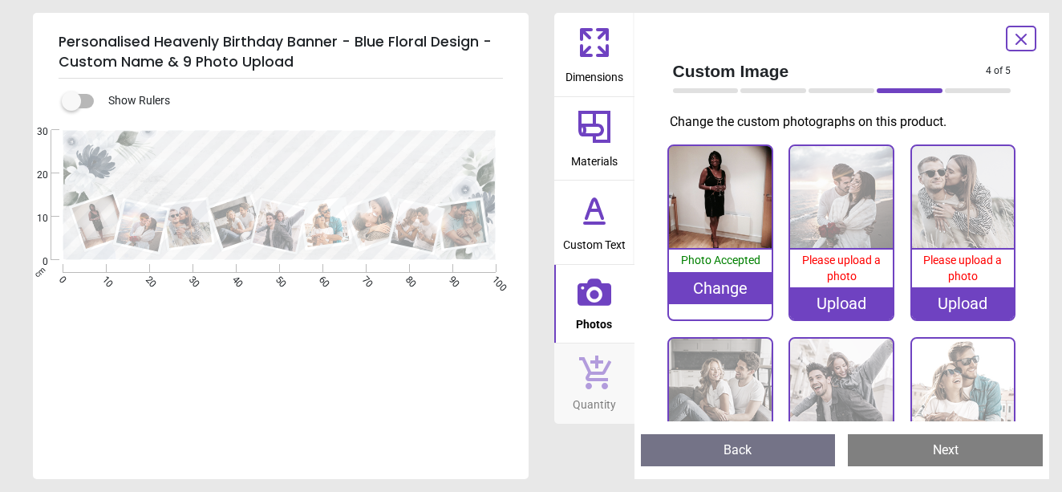
click at [844, 296] on div "Upload" at bounding box center [841, 303] width 103 height 32
click at [728, 286] on div "Change" at bounding box center [720, 288] width 103 height 32
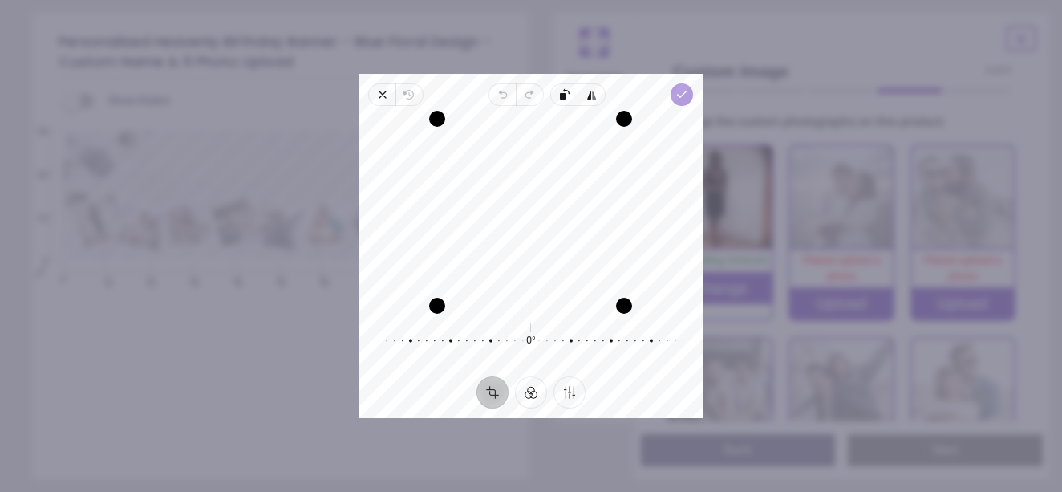
click at [686, 91] on icon "button" at bounding box center [682, 94] width 13 height 13
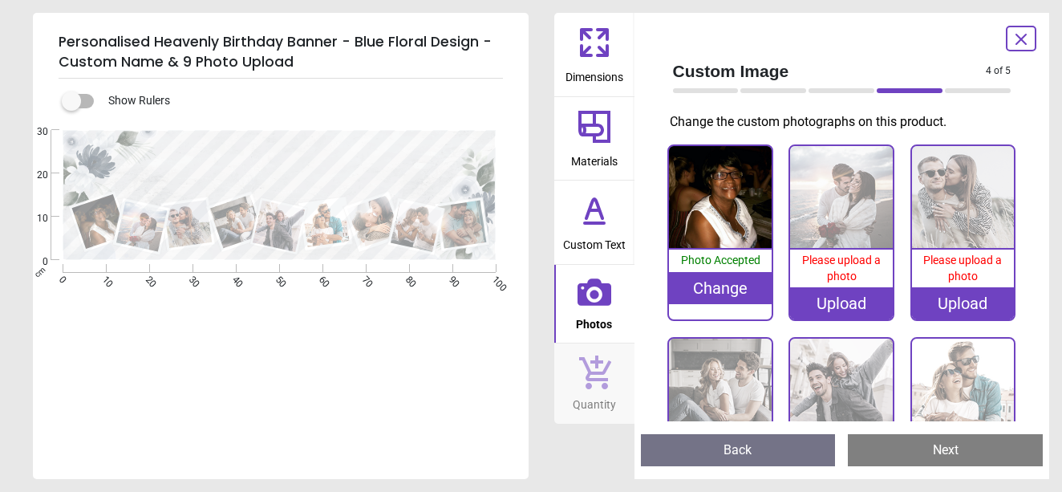
click at [837, 298] on div "Upload" at bounding box center [841, 303] width 103 height 32
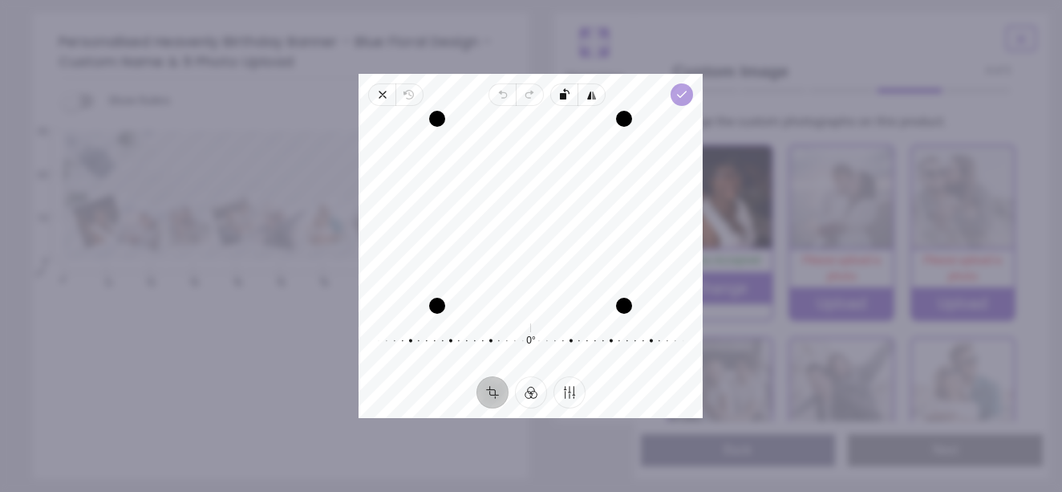
click at [683, 97] on icon "button" at bounding box center [682, 94] width 13 height 13
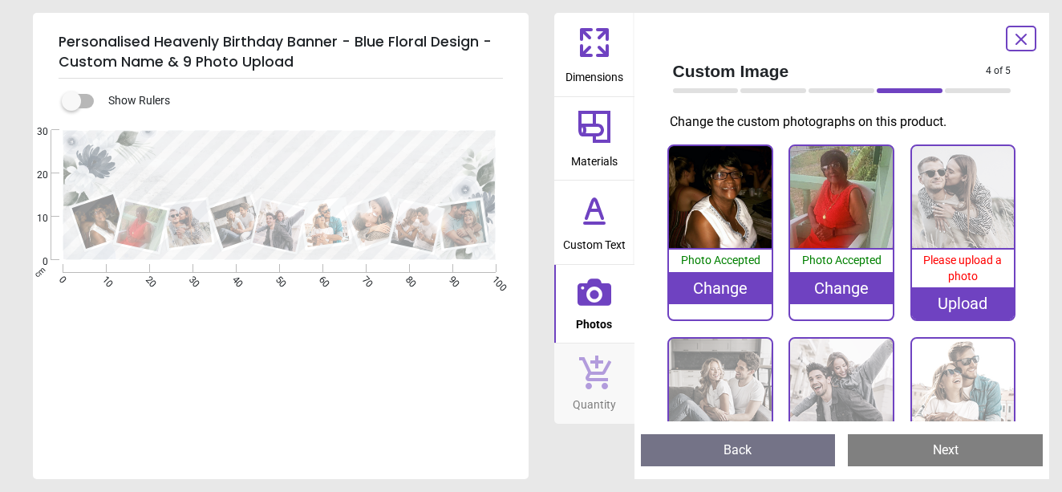
click at [937, 297] on div "Upload" at bounding box center [963, 303] width 103 height 32
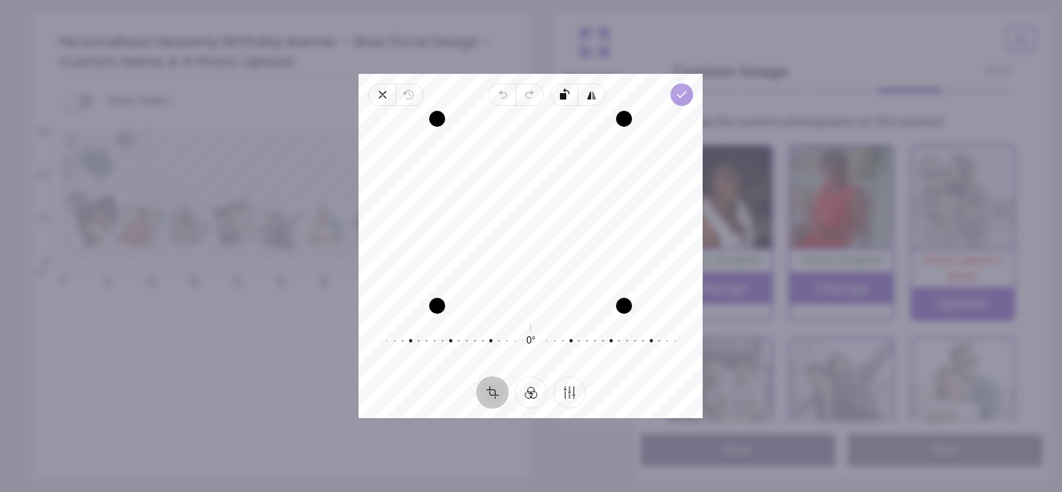
click at [678, 94] on icon "button" at bounding box center [682, 94] width 13 height 13
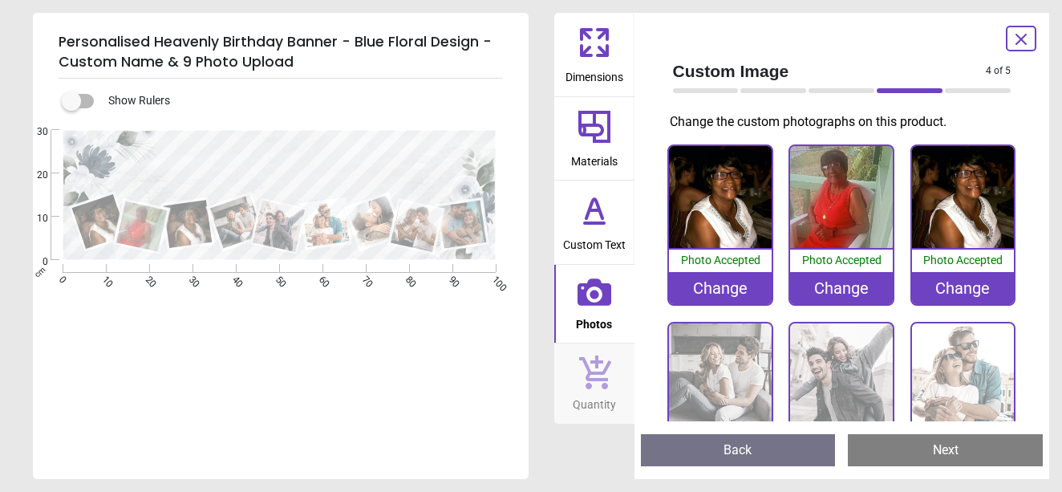
click at [946, 286] on div "Change" at bounding box center [963, 288] width 103 height 32
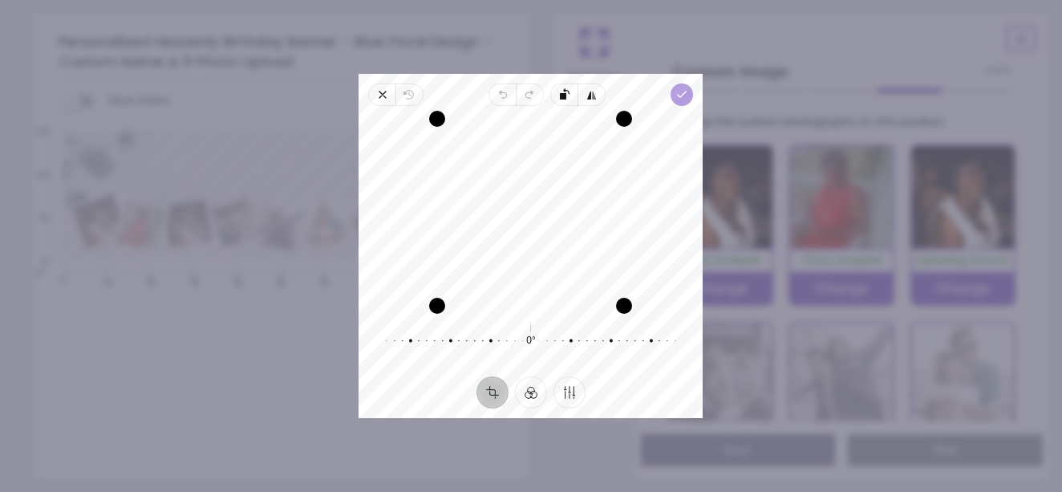
click at [683, 98] on icon "button" at bounding box center [682, 94] width 13 height 13
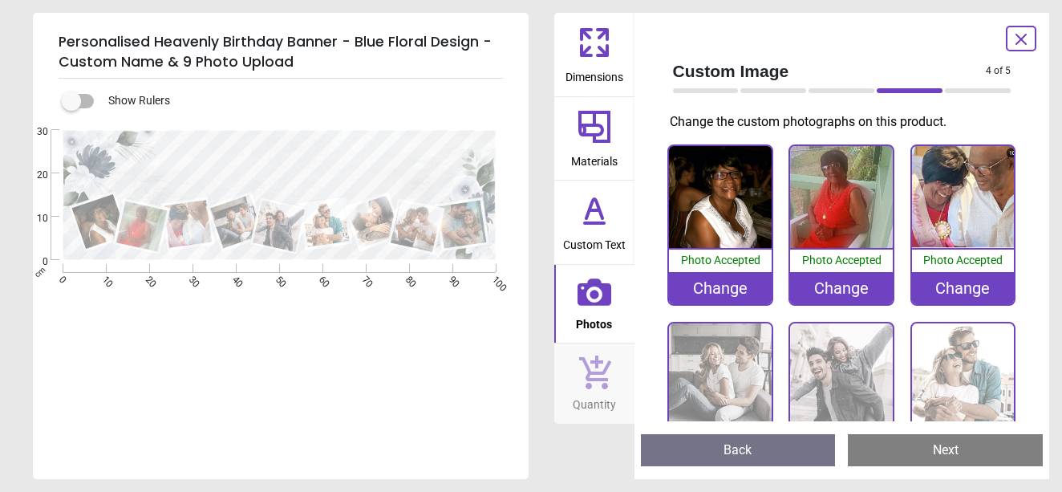
scroll to position [60, 0]
click at [721, 207] on img at bounding box center [720, 197] width 103 height 103
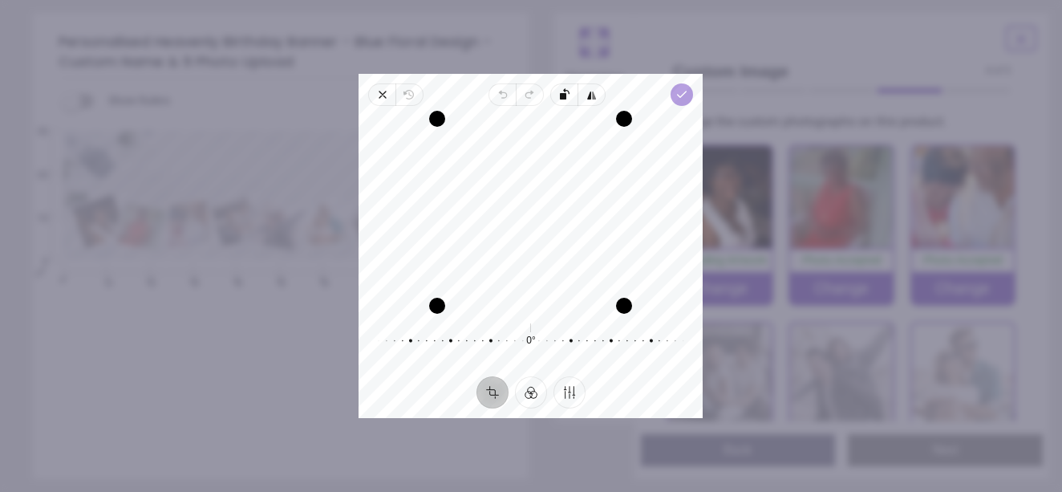
click at [686, 92] on polyline "button" at bounding box center [682, 94] width 9 height 6
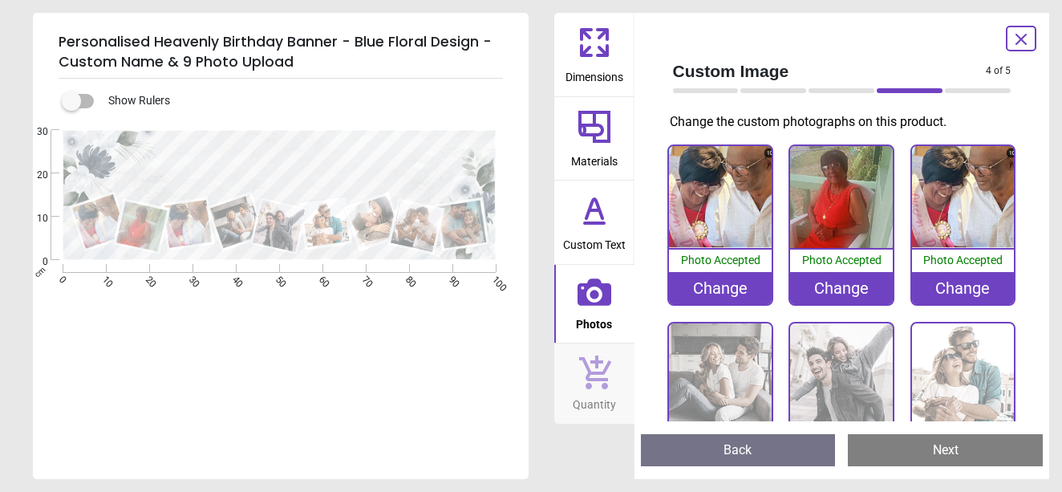
click at [959, 285] on div "Change" at bounding box center [963, 288] width 103 height 32
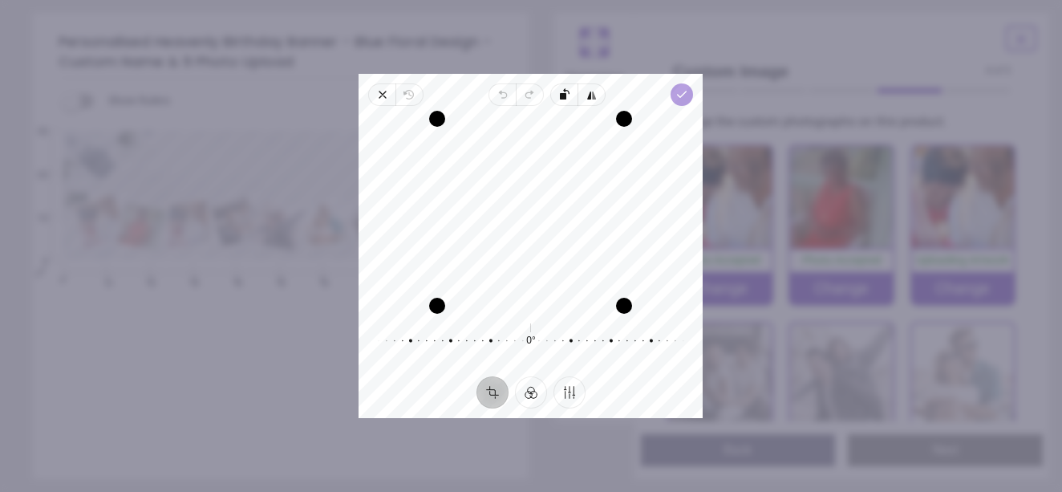
click at [684, 88] on icon "button" at bounding box center [682, 94] width 13 height 13
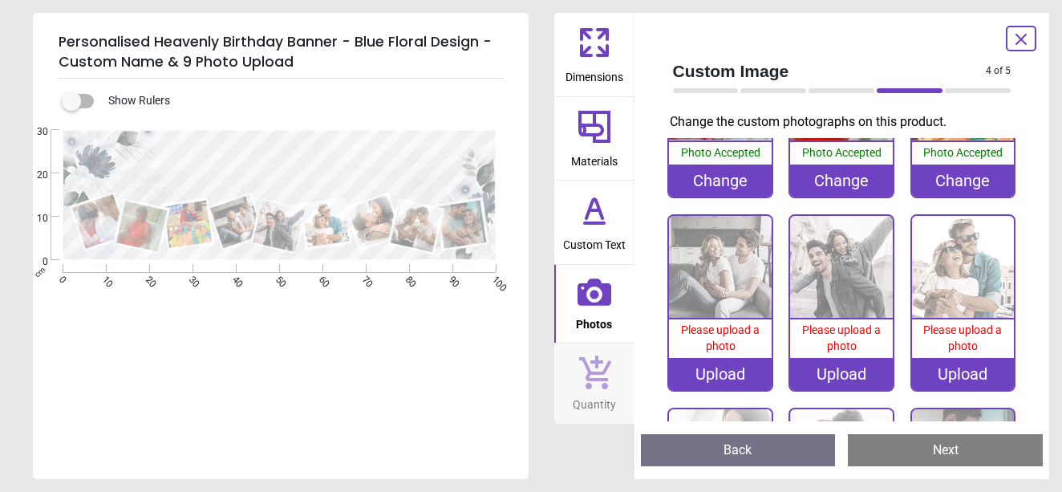
scroll to position [136, 0]
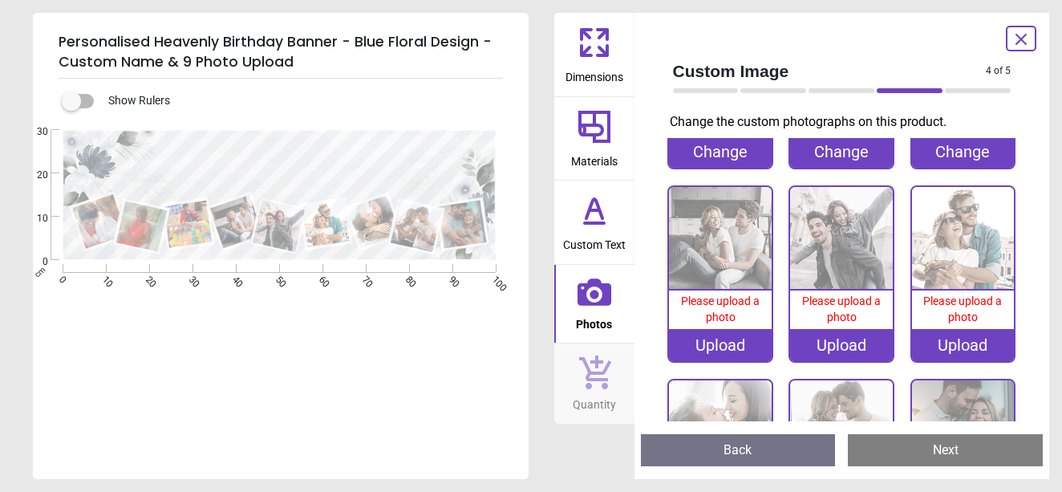
click at [723, 338] on div "Upload" at bounding box center [720, 345] width 103 height 32
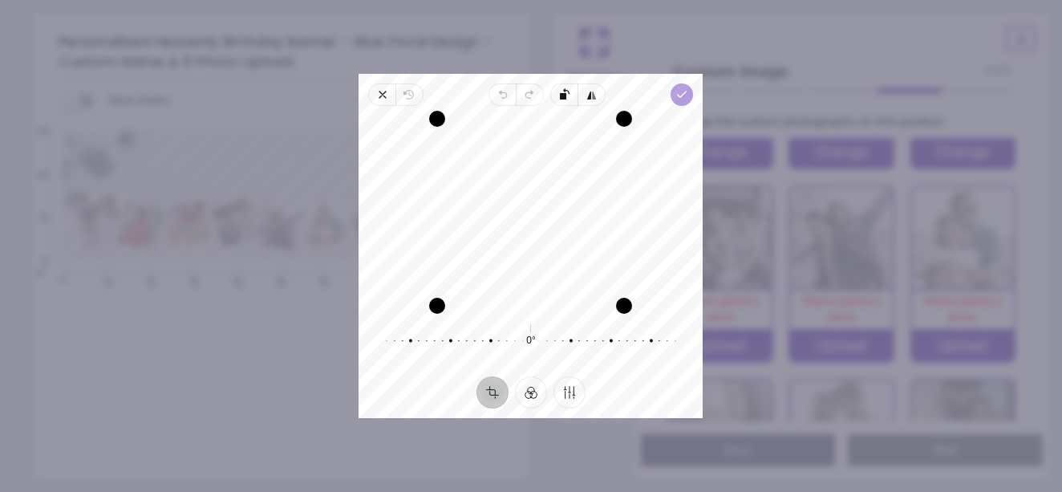
click at [683, 92] on icon "button" at bounding box center [682, 94] width 13 height 13
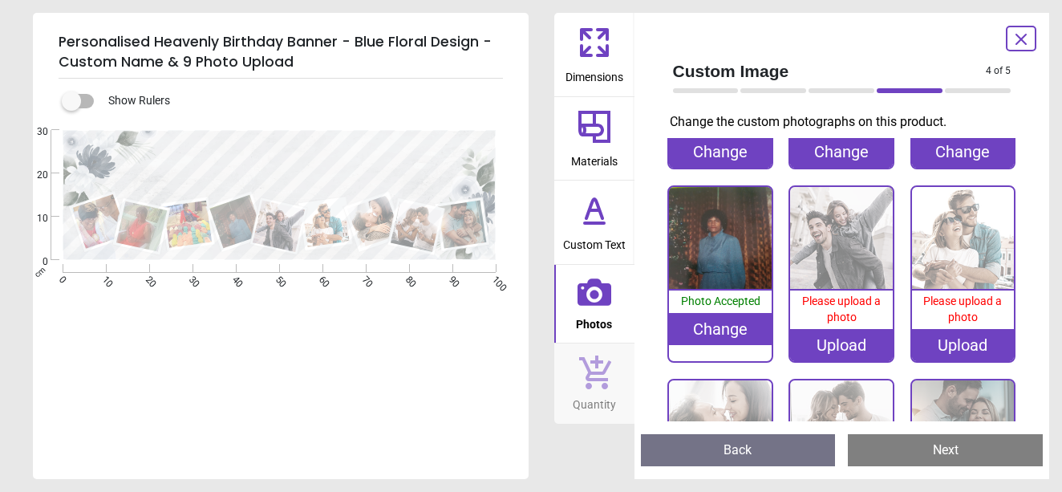
click at [832, 334] on div "Upload" at bounding box center [841, 345] width 103 height 32
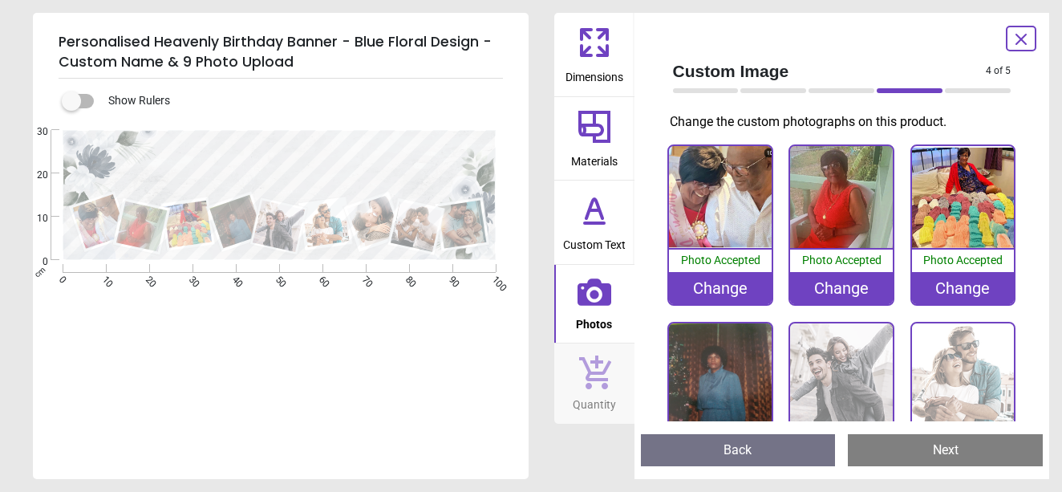
scroll to position [136, 0]
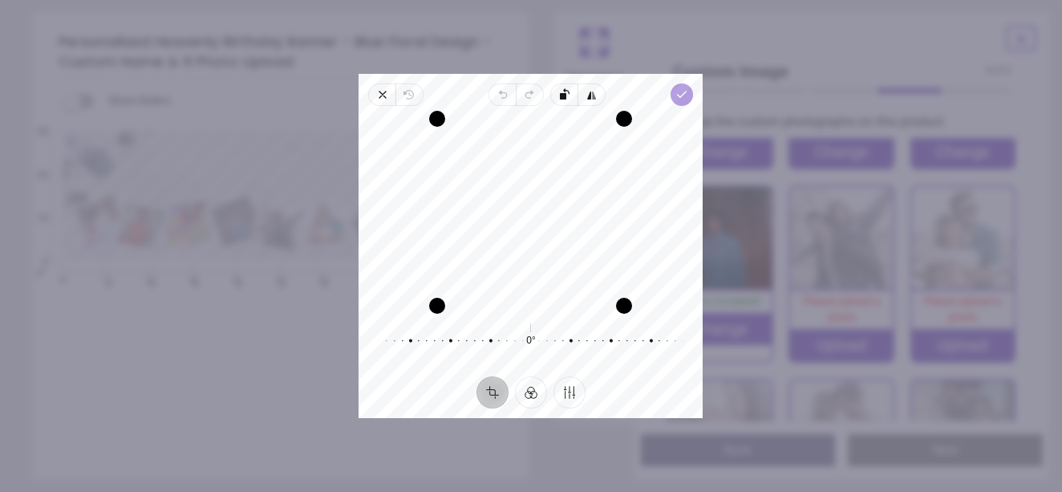
click at [685, 96] on icon "button" at bounding box center [682, 94] width 13 height 13
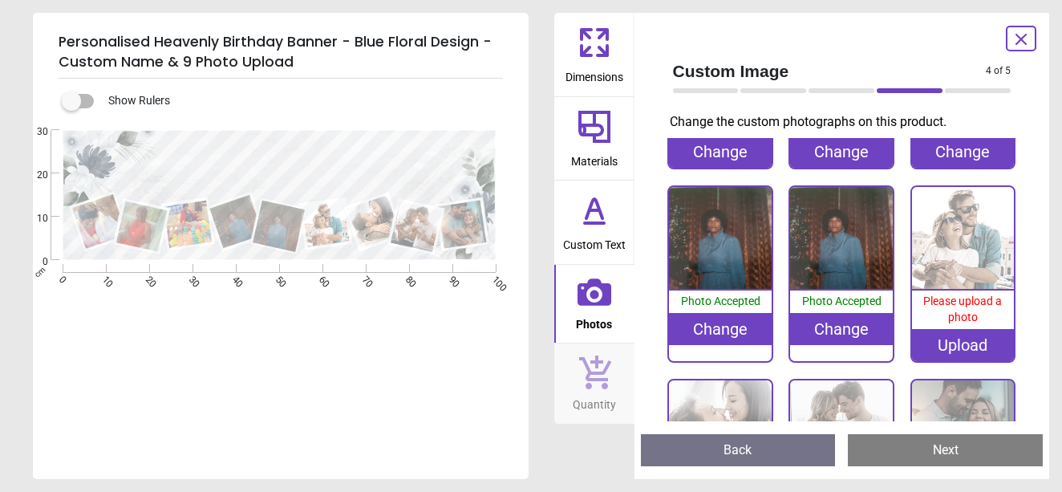
click at [846, 325] on div "Change" at bounding box center [841, 329] width 103 height 32
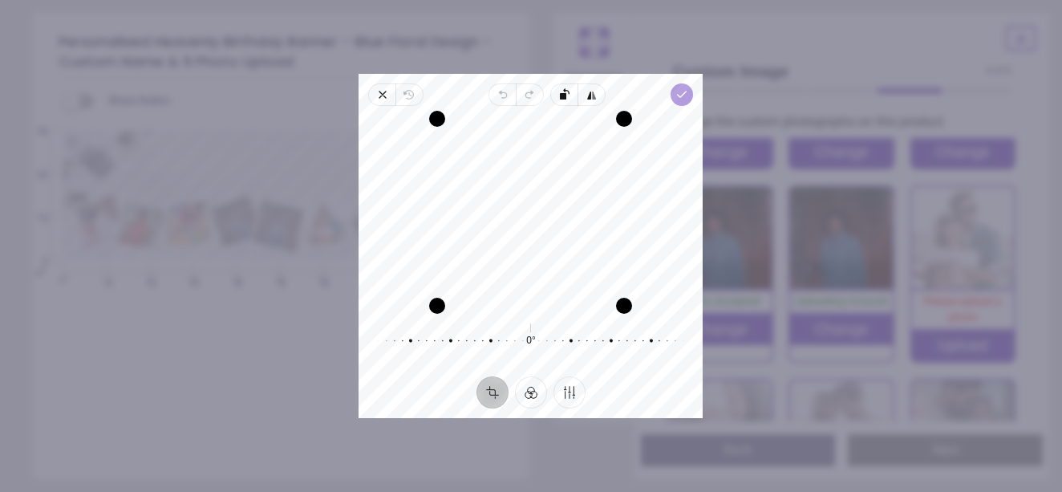
click at [683, 92] on icon "button" at bounding box center [682, 94] width 13 height 13
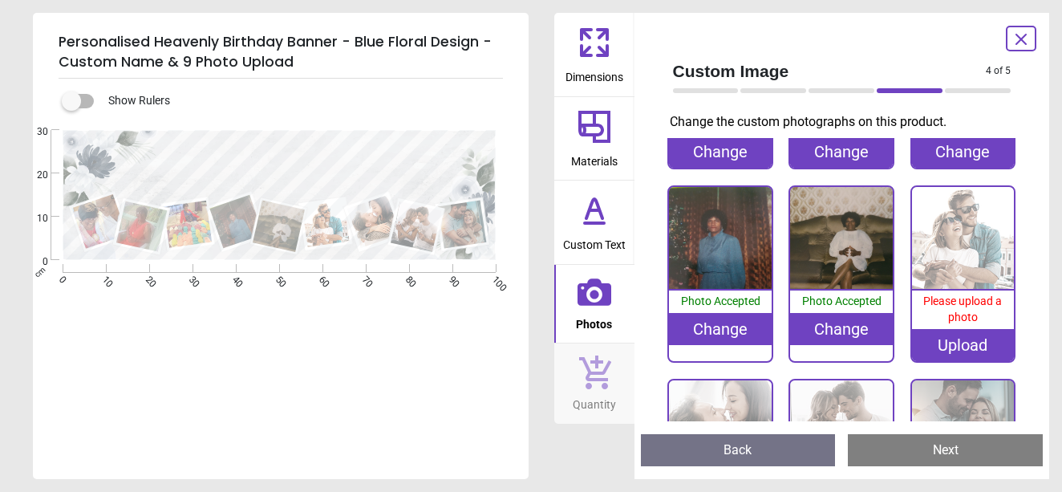
click at [963, 333] on div "Upload" at bounding box center [963, 345] width 103 height 32
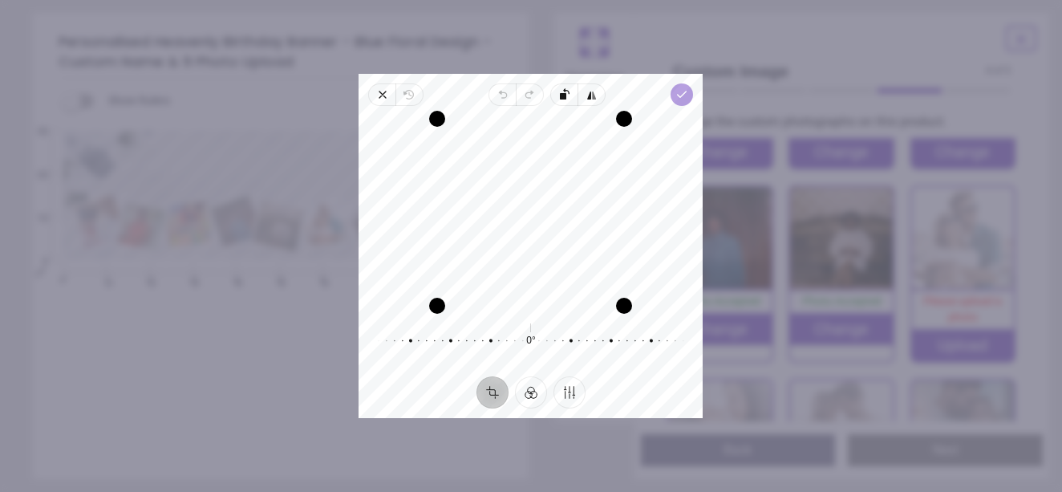
click at [682, 97] on icon "button" at bounding box center [682, 94] width 13 height 13
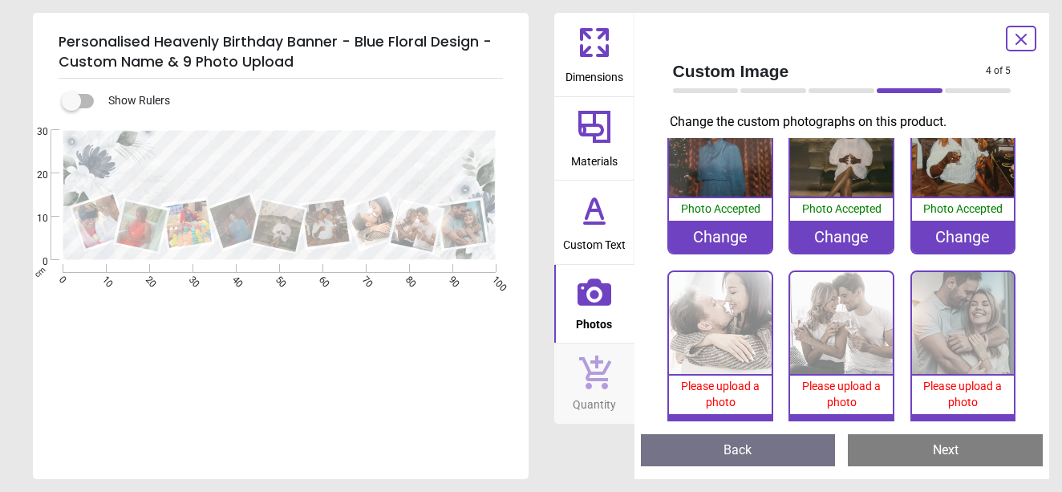
scroll to position [261, 0]
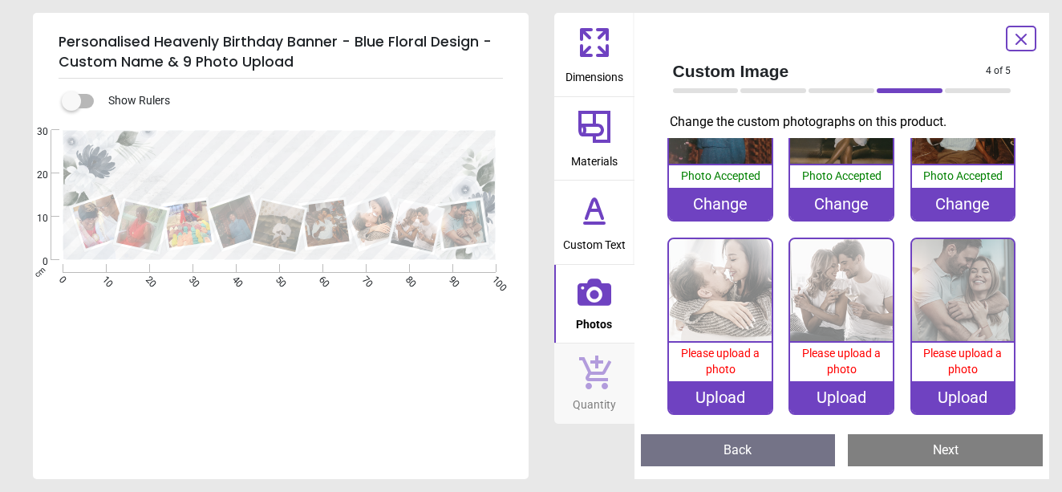
click at [725, 383] on div "Upload" at bounding box center [720, 397] width 103 height 32
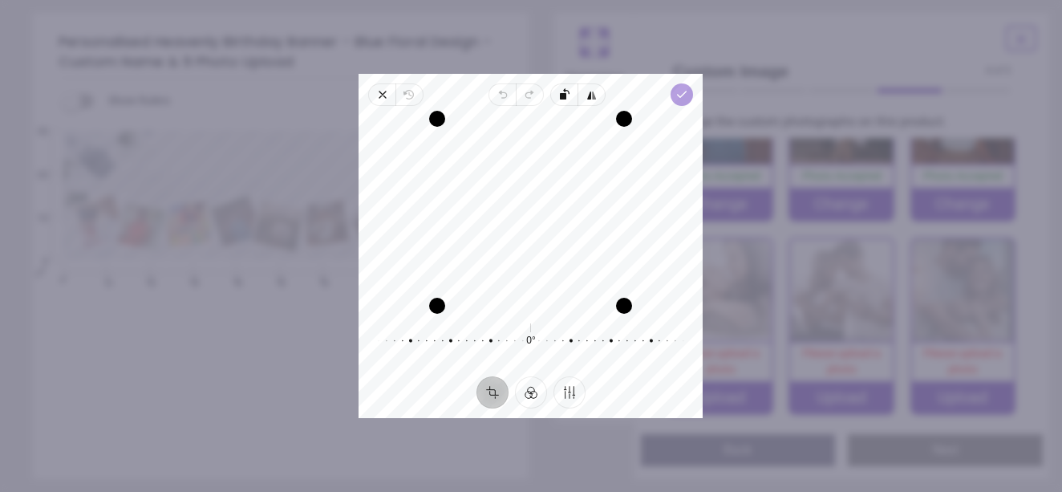
click at [683, 88] on icon "button" at bounding box center [682, 94] width 13 height 13
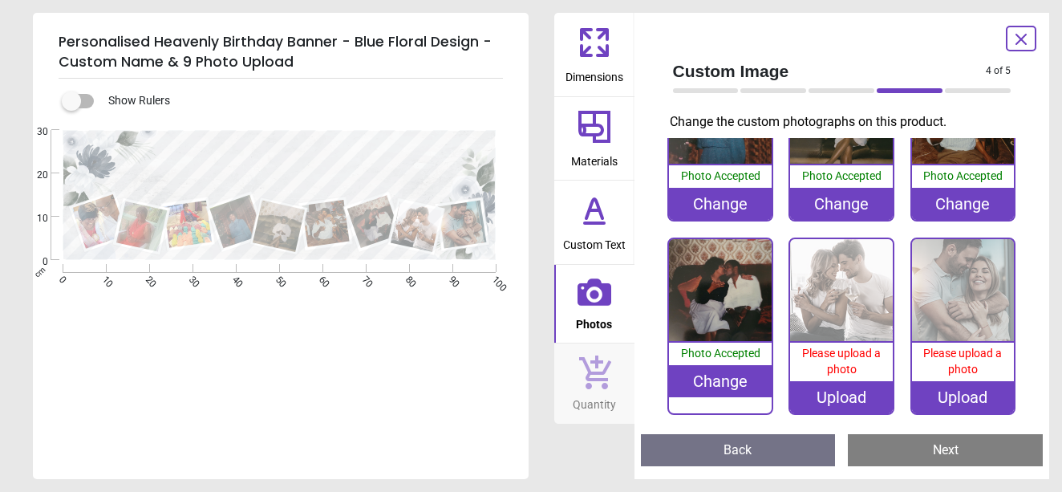
click at [843, 383] on div "Upload" at bounding box center [841, 397] width 103 height 32
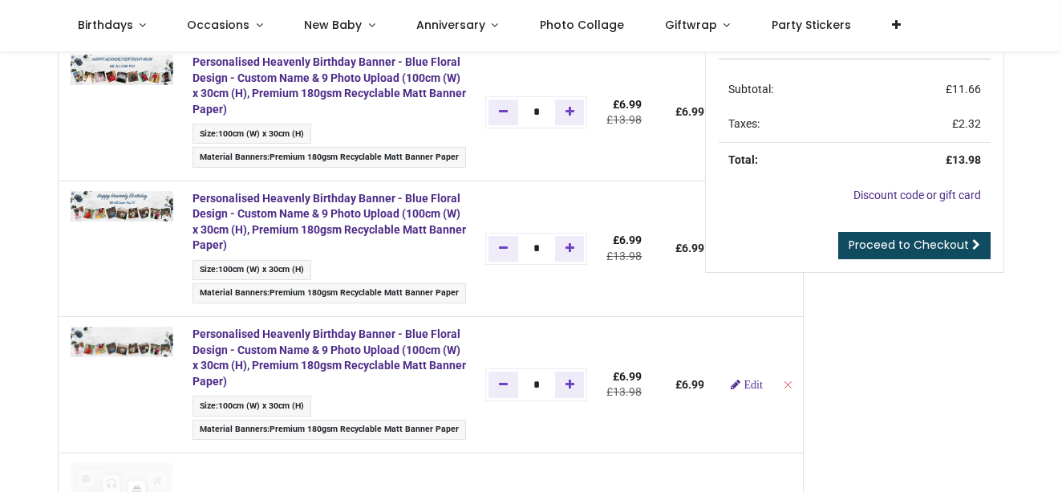
scroll to position [141, 0]
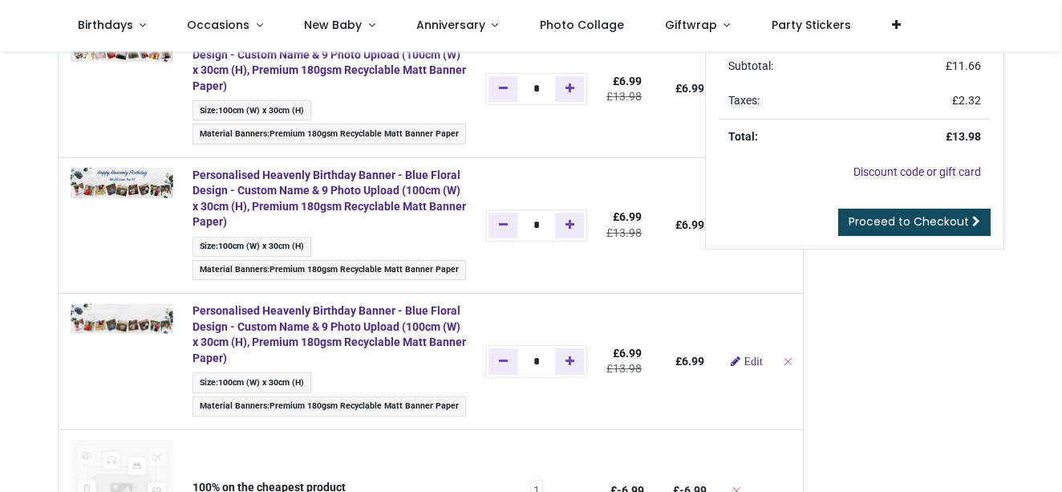
click at [802, 358] on div "Order Total Subtotal: £ 11.66 Taxes: £ 2.32 Total: £ 13.98 Discount code or gif…" at bounding box center [854, 438] width 323 height 907
click at [803, 361] on div "Order Total Subtotal: £ 11.66 Taxes: £ 2.32 Total: £ 13.98 Discount code or gif…" at bounding box center [854, 438] width 323 height 907
click at [805, 359] on div "Order Total Subtotal: £ 11.66 Taxes: £ 2.32 Total: £ 13.98 Discount code or gif…" at bounding box center [854, 438] width 323 height 907
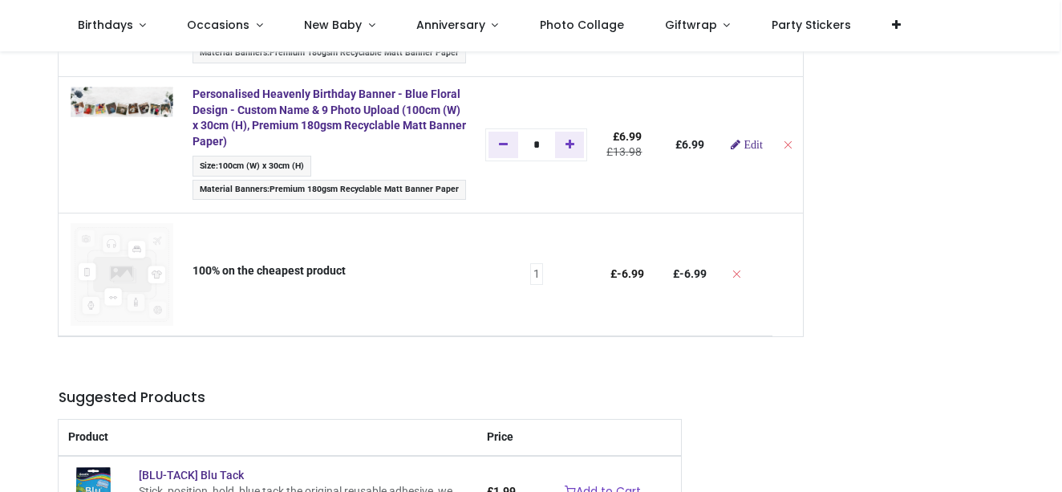
scroll to position [359, 0]
click at [770, 144] on div "Order Total Subtotal: £ 11.66 Taxes: £ 2.32 Total: £ 13.98 Discount code or gif…" at bounding box center [854, 220] width 323 height 907
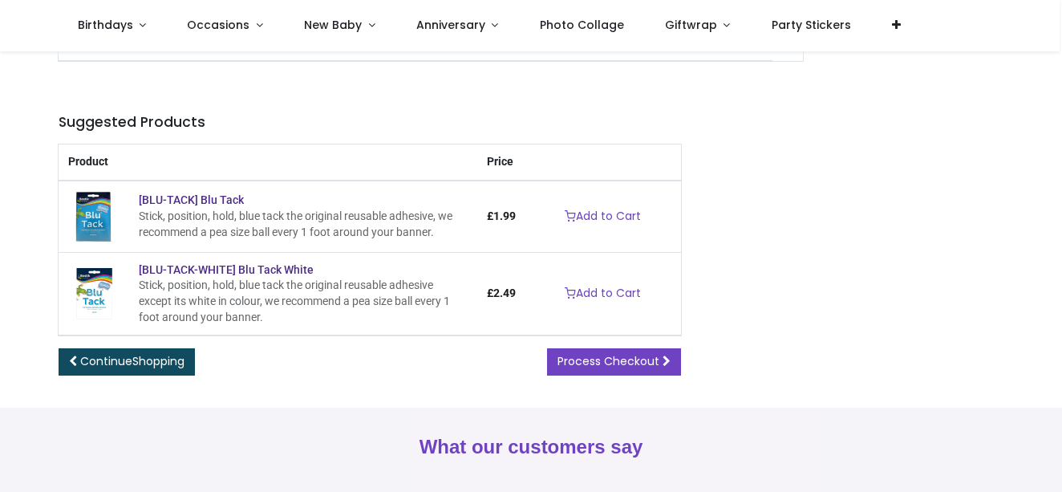
scroll to position [637, 0]
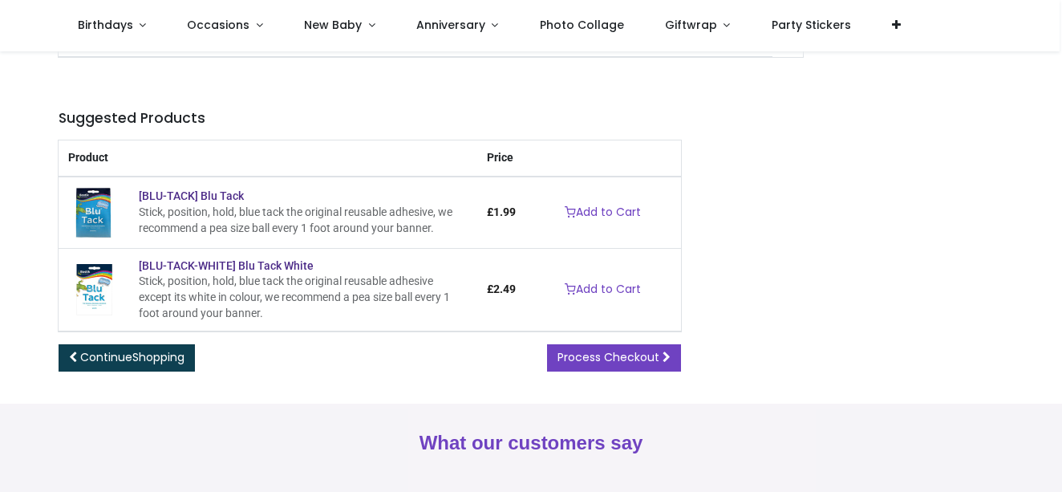
click at [122, 364] on span "Continue Shopping" at bounding box center [132, 357] width 104 height 16
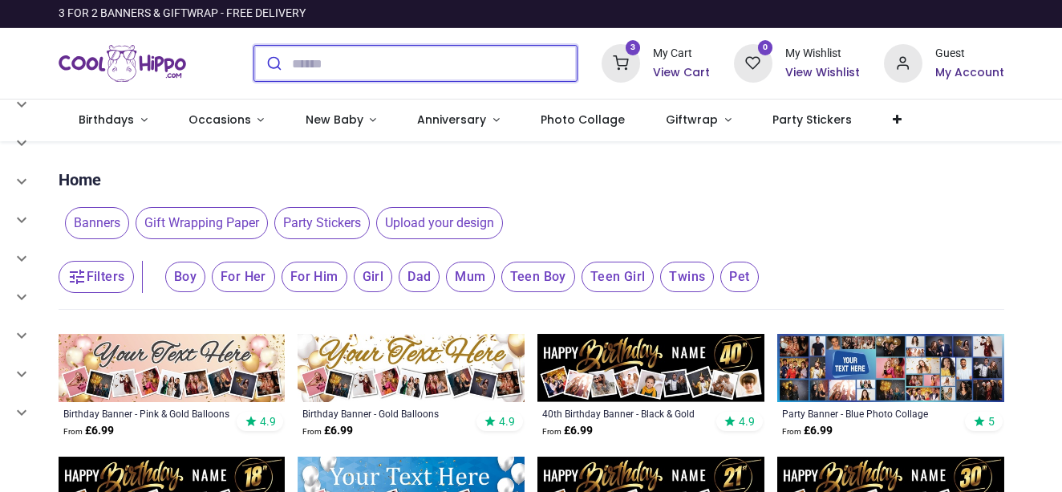
click at [293, 63] on input "search" at bounding box center [434, 63] width 285 height 35
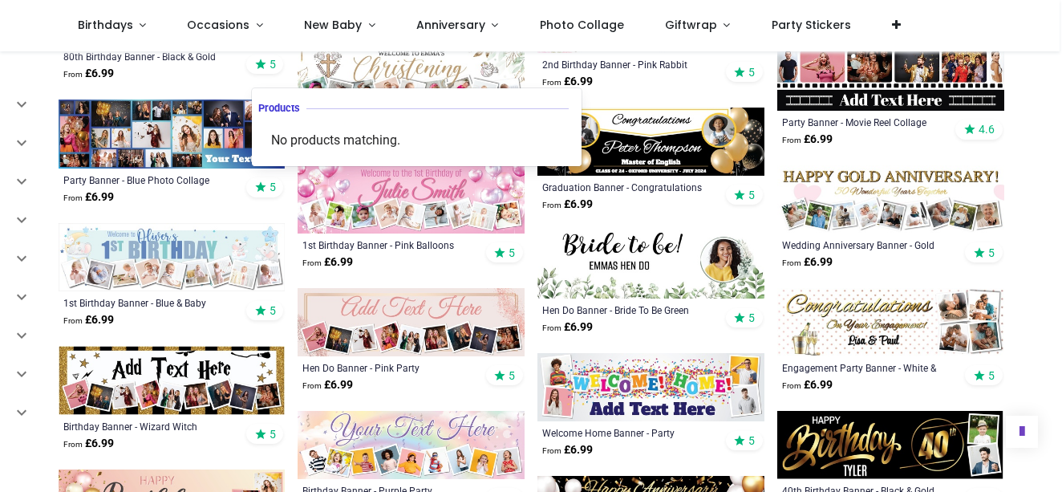
scroll to position [1513, 0]
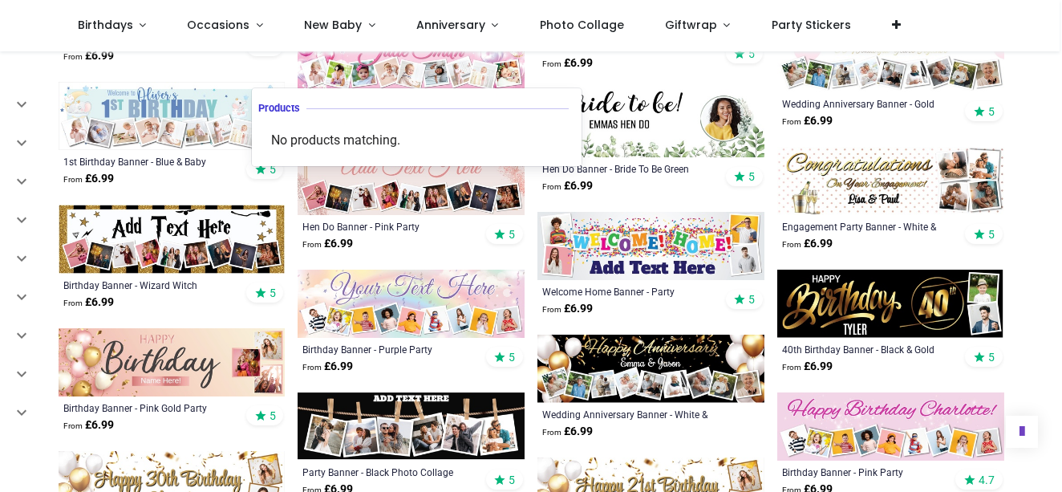
scroll to position [877, 0]
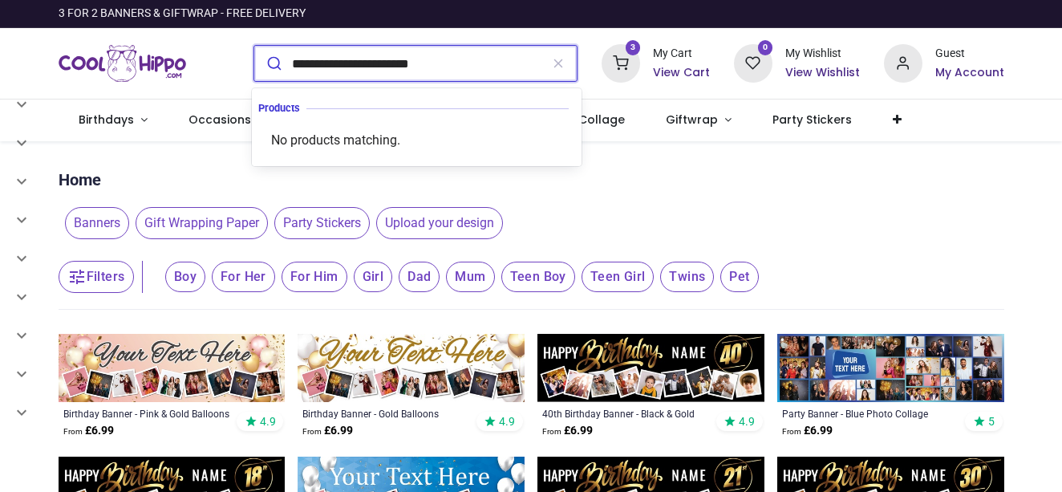
click at [297, 59] on input "**********" at bounding box center [416, 63] width 248 height 35
click at [337, 66] on input "**********" at bounding box center [416, 63] width 248 height 35
type input "**********"
click at [271, 63] on button "submit" at bounding box center [273, 63] width 38 height 35
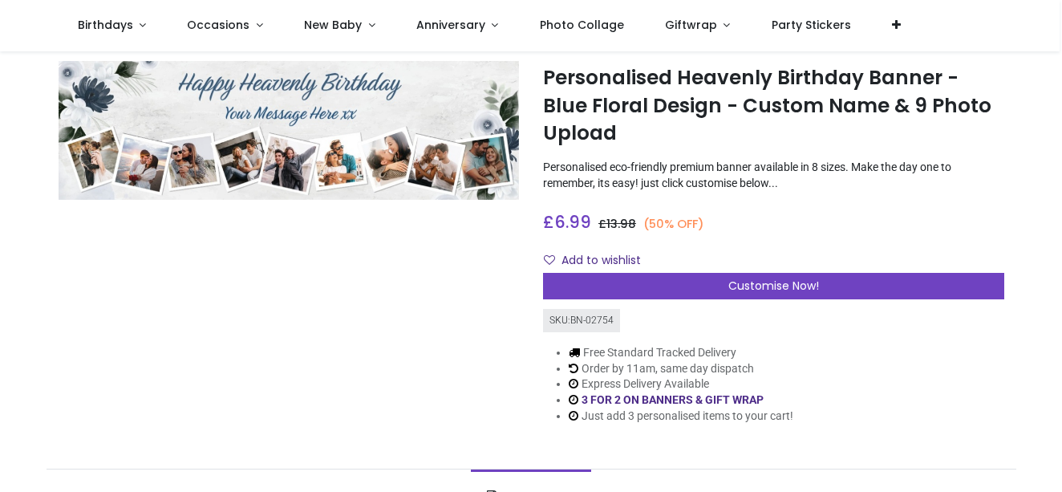
scroll to position [37, 0]
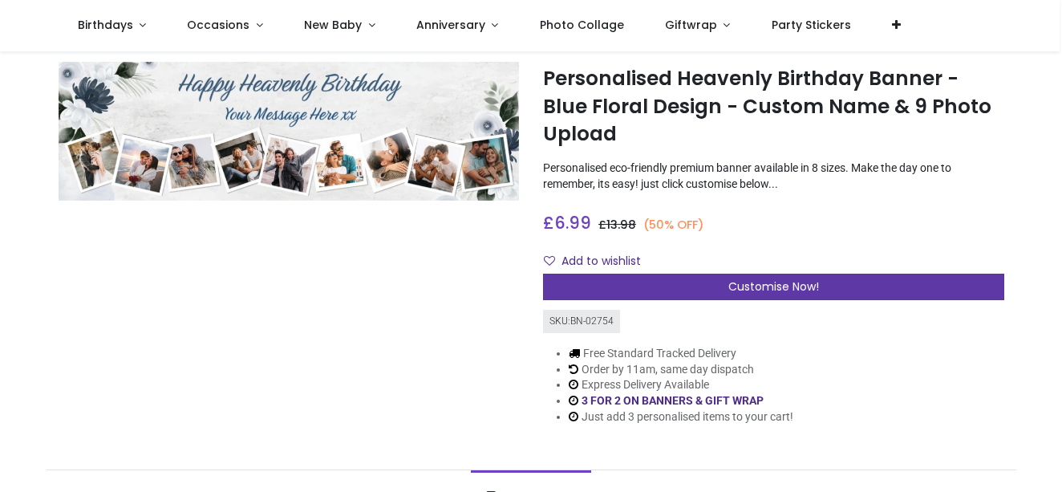
click at [723, 286] on div "Customise Now!" at bounding box center [773, 287] width 461 height 27
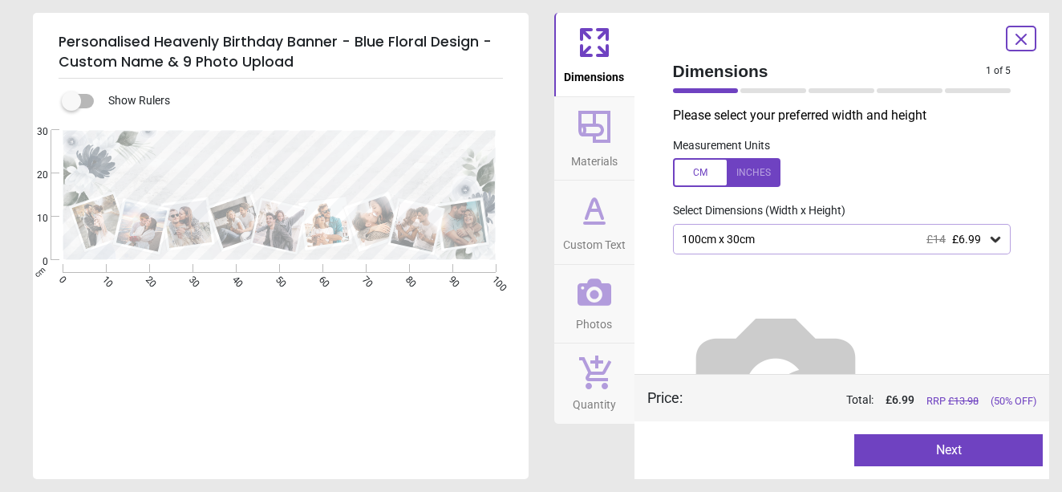
click at [911, 450] on button "Next" at bounding box center [948, 450] width 188 height 32
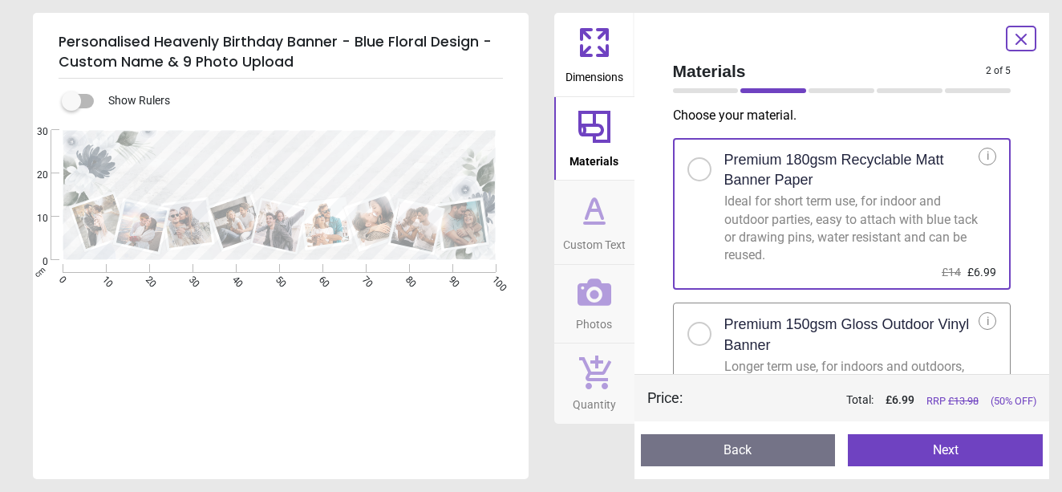
click at [906, 447] on button "Next" at bounding box center [945, 450] width 195 height 32
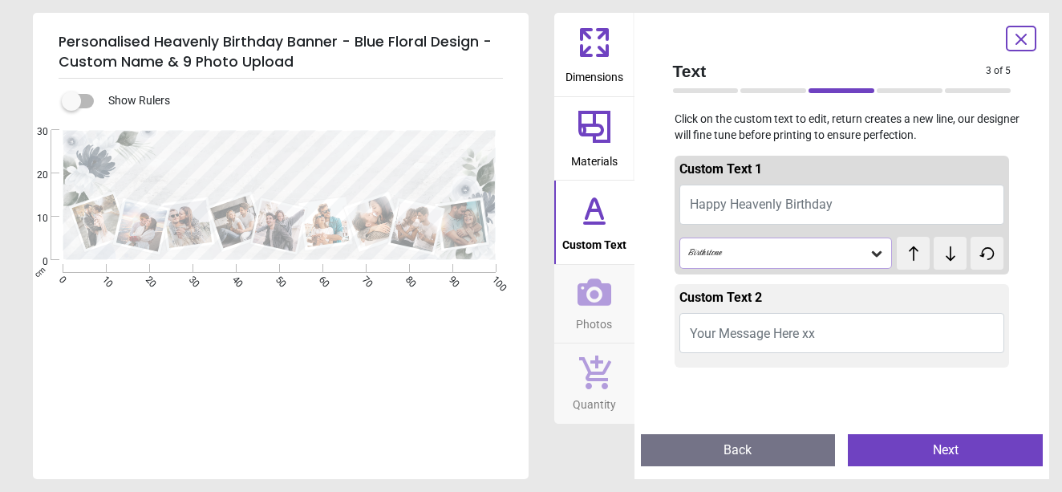
click at [392, 153] on textarea at bounding box center [280, 149] width 262 height 29
click at [863, 199] on button "Happy Heavenly Birthday" at bounding box center [842, 204] width 326 height 40
click at [842, 199] on button "Happy Heavenly Birthday" at bounding box center [842, 204] width 326 height 40
click at [756, 197] on span "Happy Heavenly Birthday" at bounding box center [761, 204] width 143 height 15
click at [359, 150] on textarea at bounding box center [280, 149] width 262 height 29
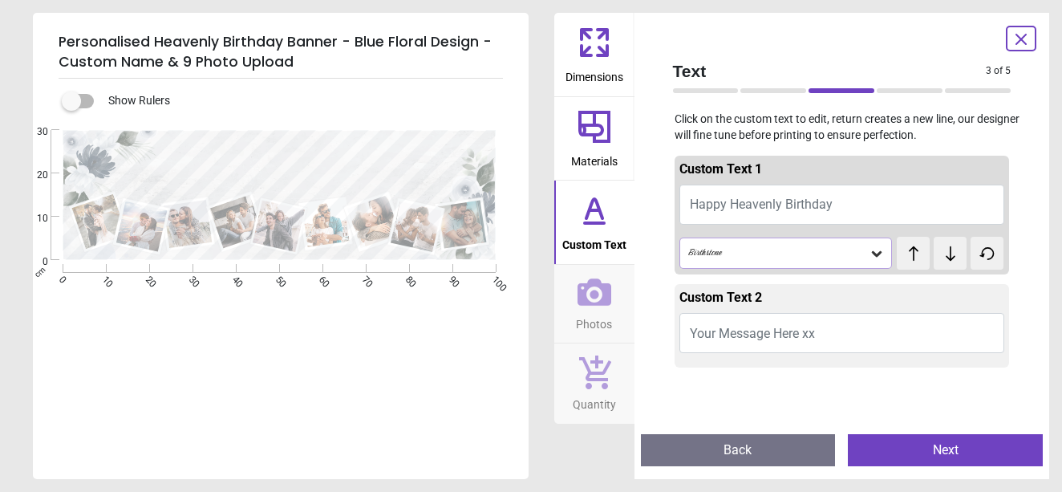
click at [851, 205] on button "Happy Heavenly Birthday" at bounding box center [842, 204] width 326 height 40
click at [826, 203] on span "Happy Heavenly Birthday" at bounding box center [761, 204] width 143 height 15
click at [400, 151] on textarea at bounding box center [280, 149] width 262 height 29
type textarea "*"
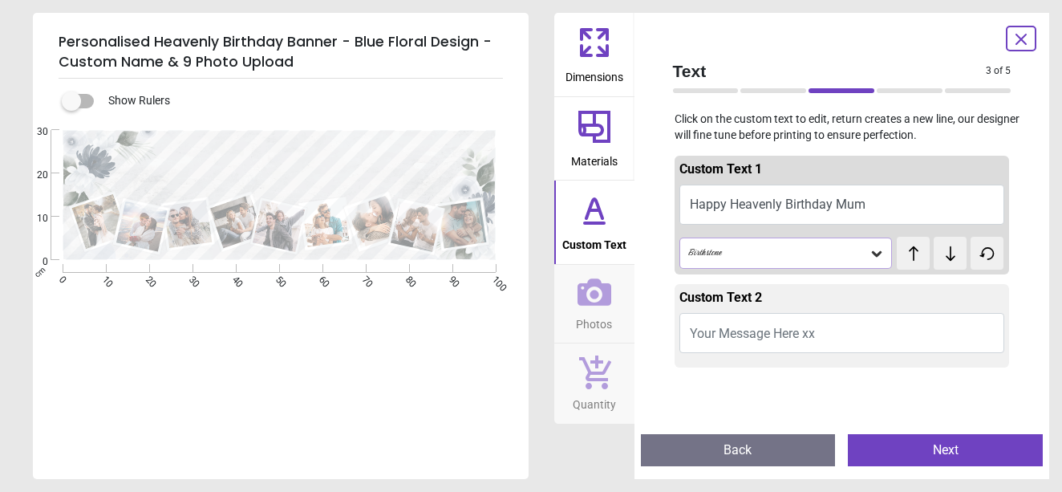
type textarea "**********"
click at [311, 183] on textarea at bounding box center [280, 178] width 288 height 20
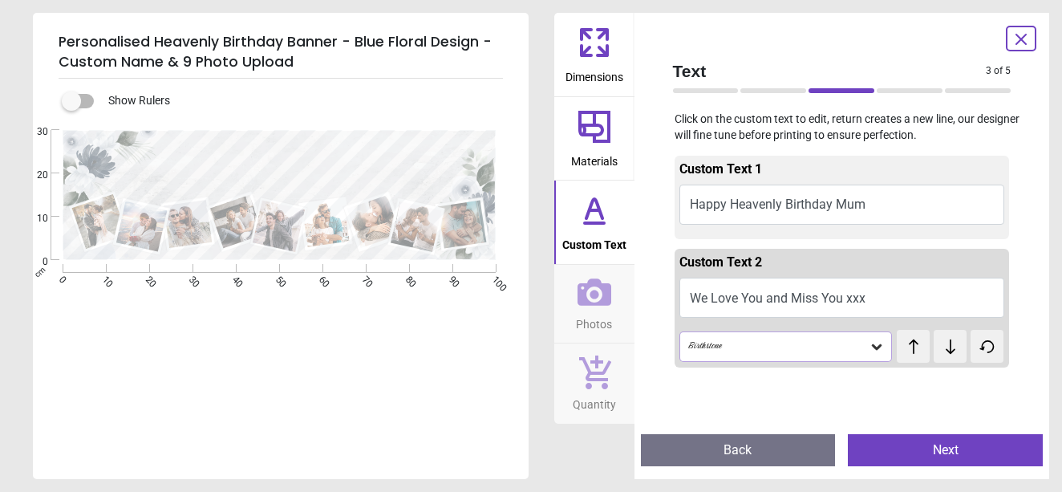
click at [217, 180] on textarea "**********" at bounding box center [280, 178] width 288 height 20
click at [275, 179] on textarea "**********" at bounding box center [280, 178] width 288 height 20
click at [271, 180] on textarea "**********" at bounding box center [280, 178] width 288 height 20
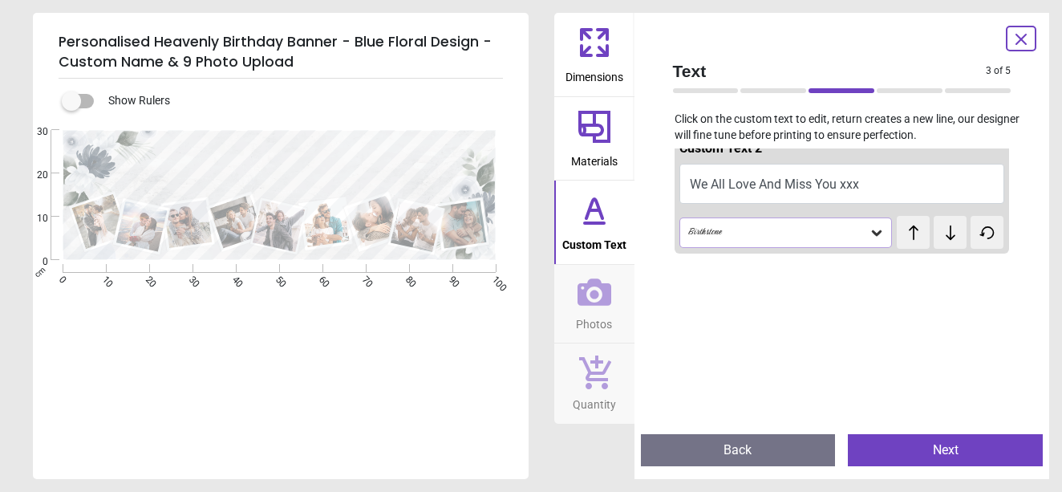
scroll to position [192, 0]
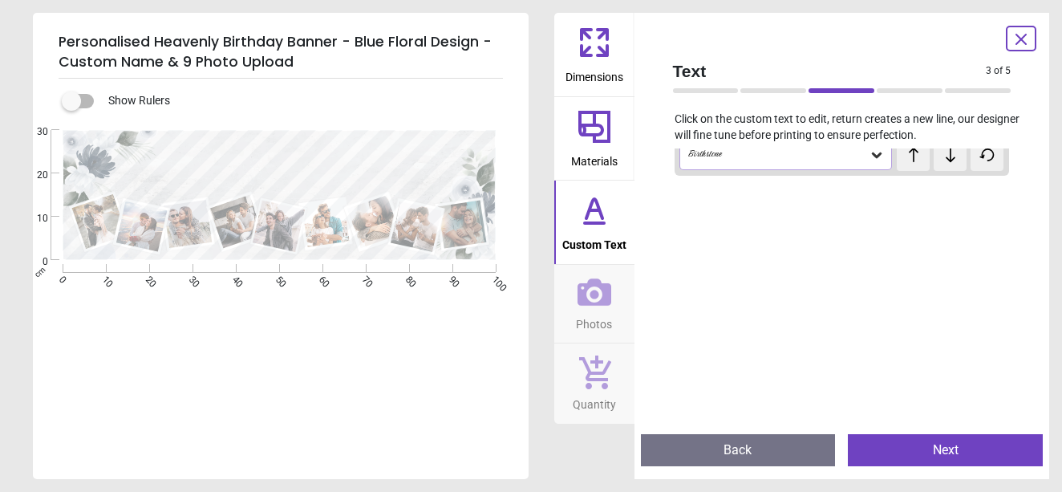
type textarea "**********"
click at [926, 451] on button "Next" at bounding box center [945, 450] width 195 height 32
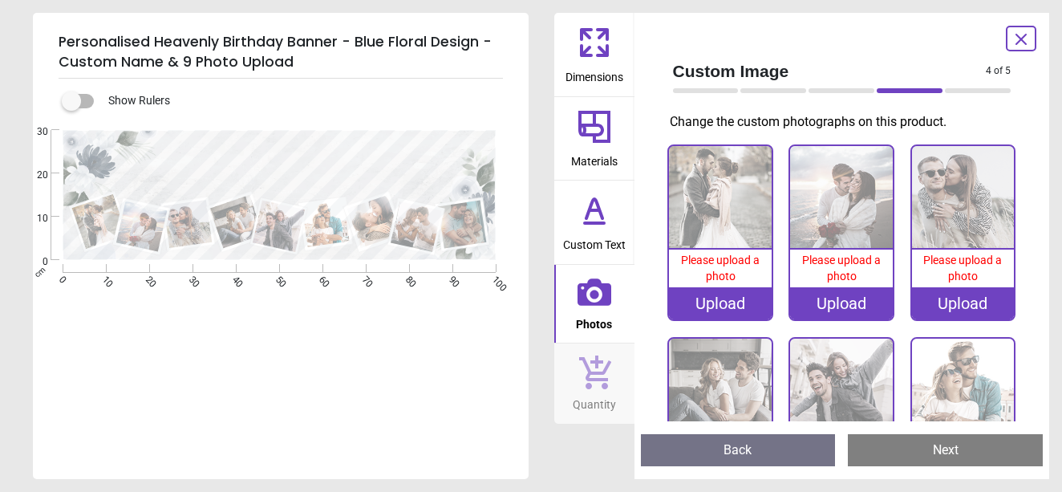
click at [729, 298] on div "Upload" at bounding box center [720, 303] width 103 height 32
click at [410, 322] on div ".cls-1 { filter: url(#drop-shadow-2); } .cls-1, .cls-2, .cls-3, .cls-4, .cls-5,…" at bounding box center [279, 277] width 492 height 295
click at [456, 399] on div ".cls-1 { filter: url(#drop-shadow-2); } .cls-1, .cls-2, .cls-3, .cls-4, .cls-5,…" at bounding box center [279, 277] width 492 height 295
click at [715, 454] on button "Back" at bounding box center [738, 450] width 195 height 32
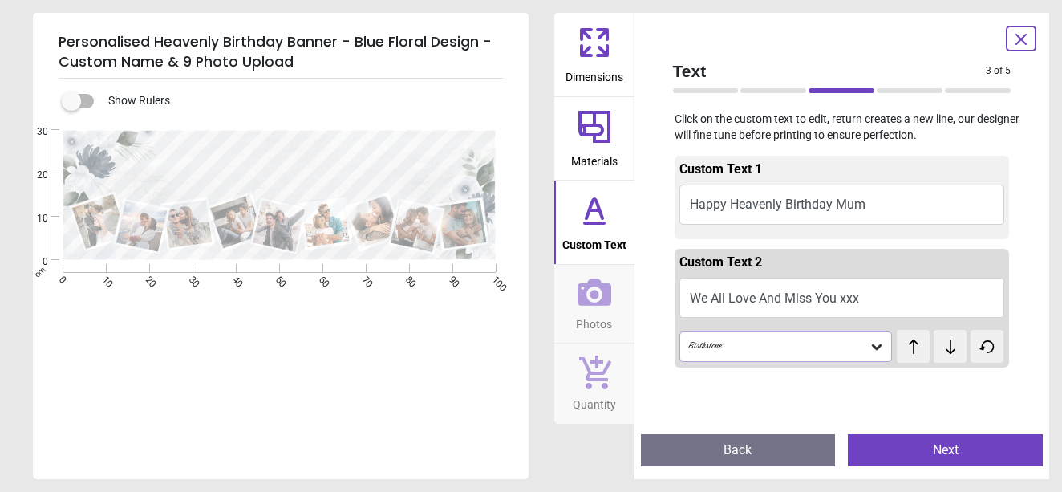
click at [711, 454] on button "Back" at bounding box center [738, 450] width 195 height 32
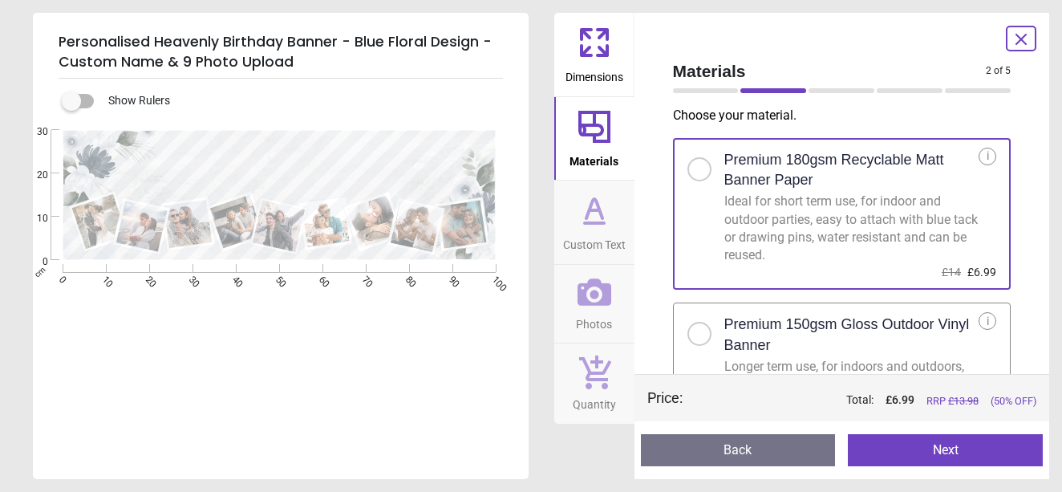
click at [711, 454] on button "Back" at bounding box center [738, 450] width 195 height 32
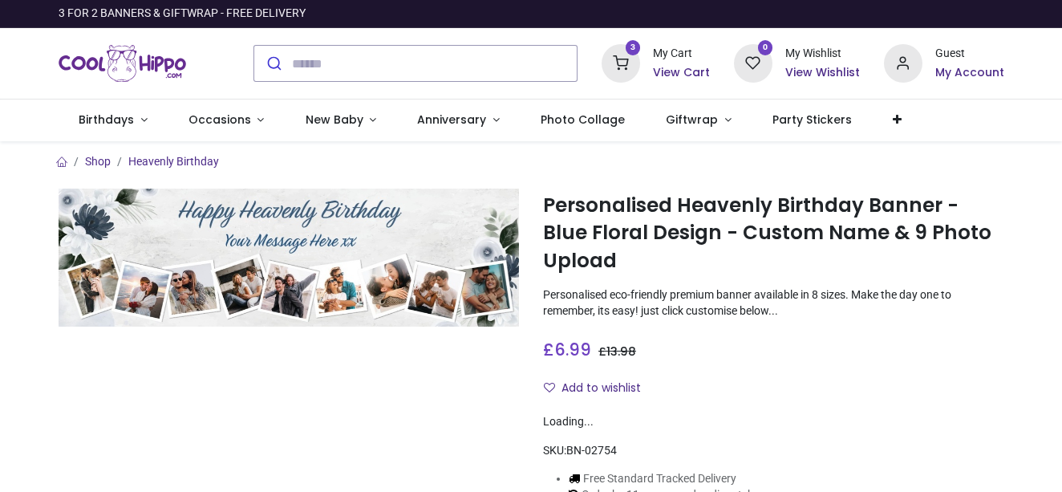
click at [627, 62] on icon at bounding box center [621, 63] width 39 height 39
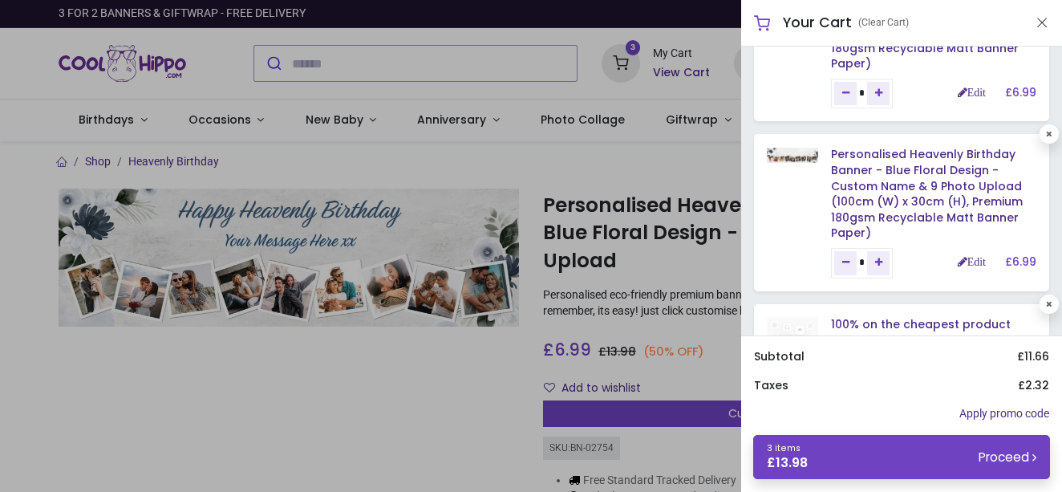
scroll to position [258, 0]
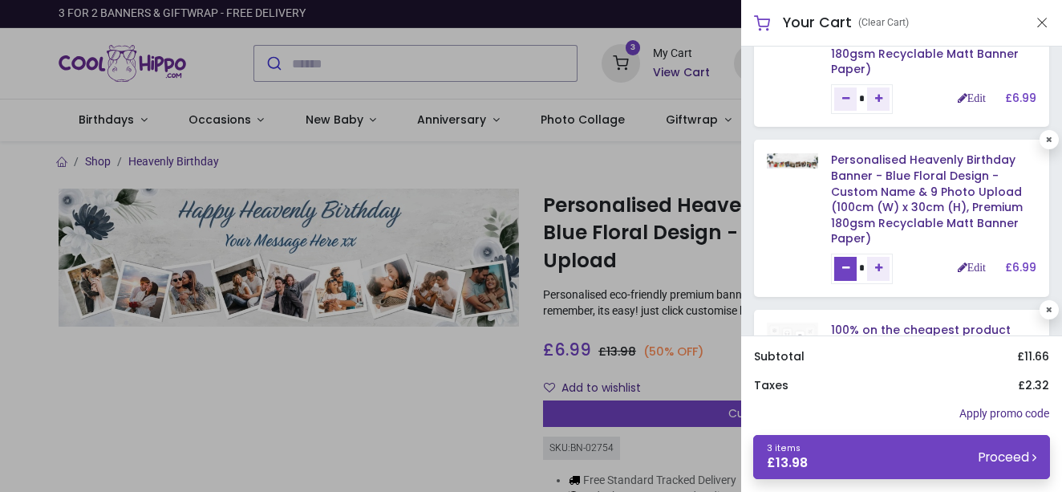
click at [846, 263] on icon "Remove one" at bounding box center [845, 268] width 7 height 10
type input "*"
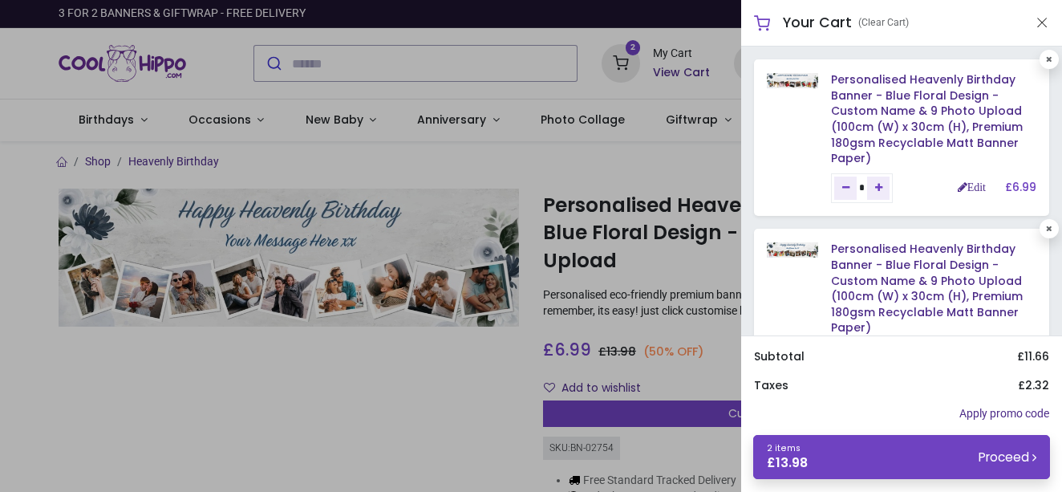
scroll to position [2, 0]
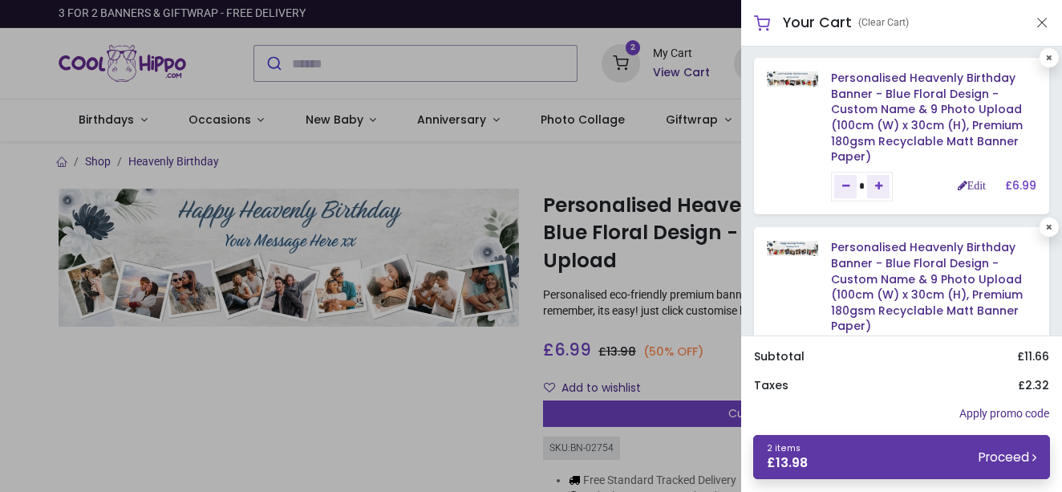
click at [1003, 456] on small "Proceed" at bounding box center [1008, 456] width 58 height 17
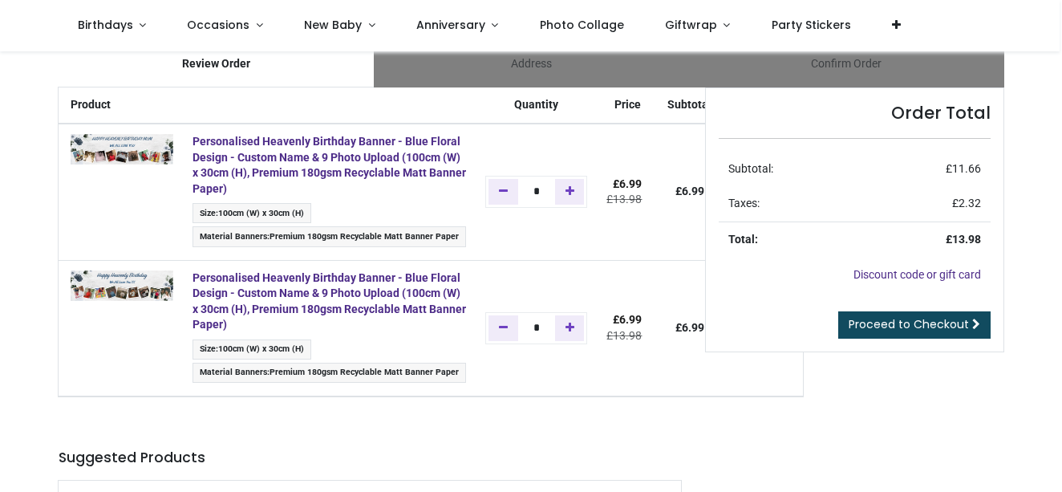
scroll to position [52, 0]
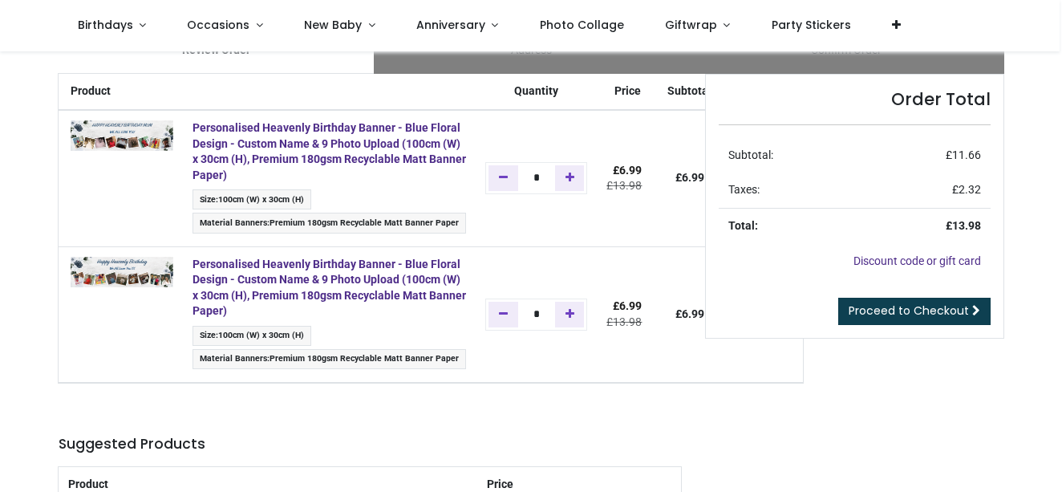
click at [902, 304] on span "Proceed to Checkout" at bounding box center [909, 310] width 120 height 16
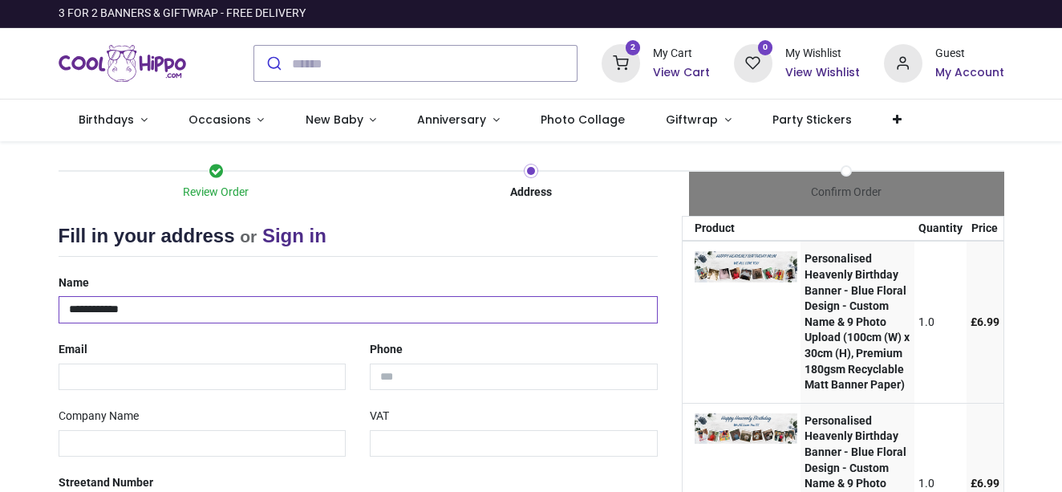
type input "**********"
click at [184, 346] on div "Email" at bounding box center [203, 363] width 312 height 54
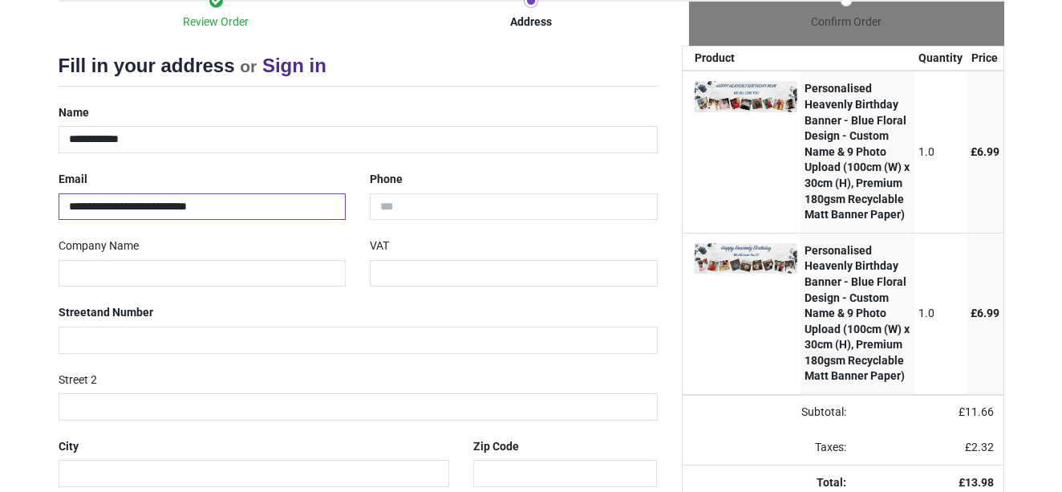
scroll to position [172, 0]
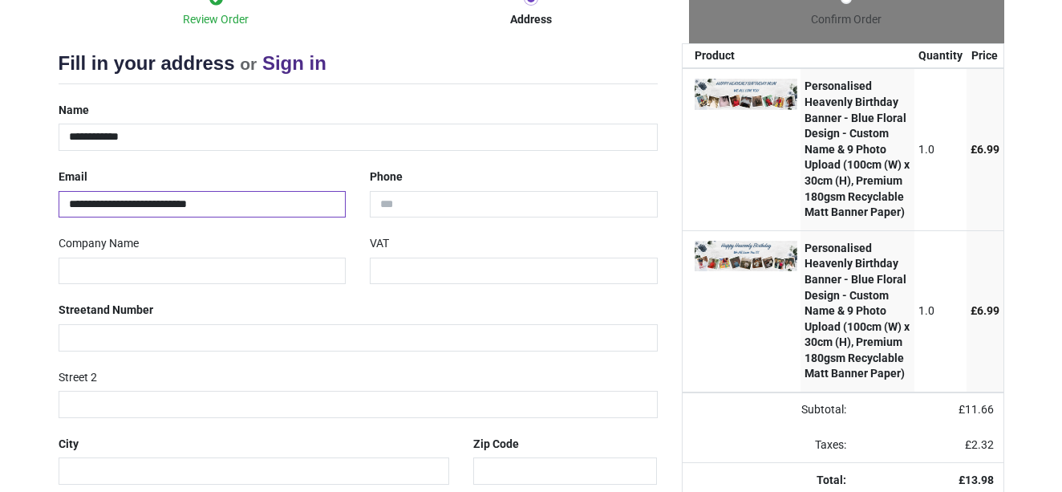
type input "**********"
click at [331, 268] on input "text" at bounding box center [203, 270] width 288 height 27
click at [164, 262] on input "text" at bounding box center [203, 270] width 288 height 27
type input "**********"
type input "*"
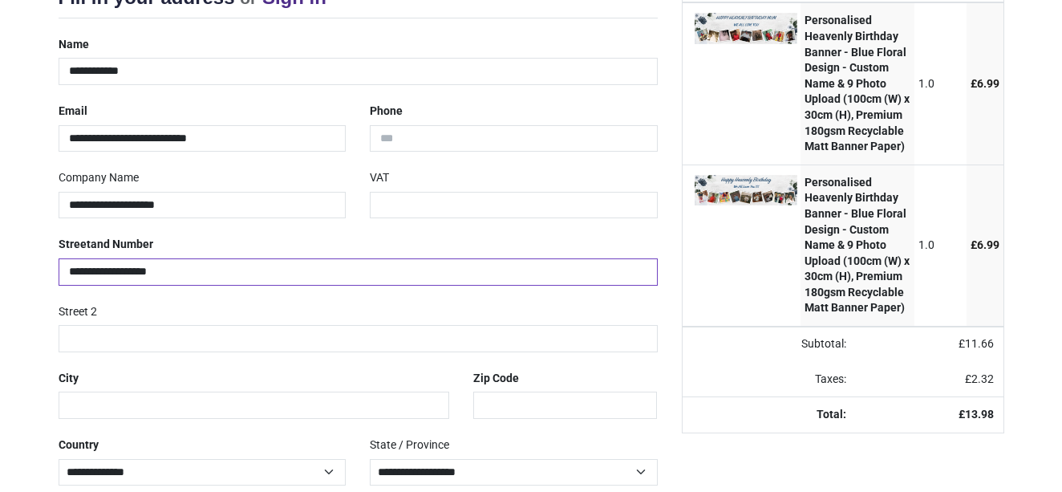
scroll to position [249, 0]
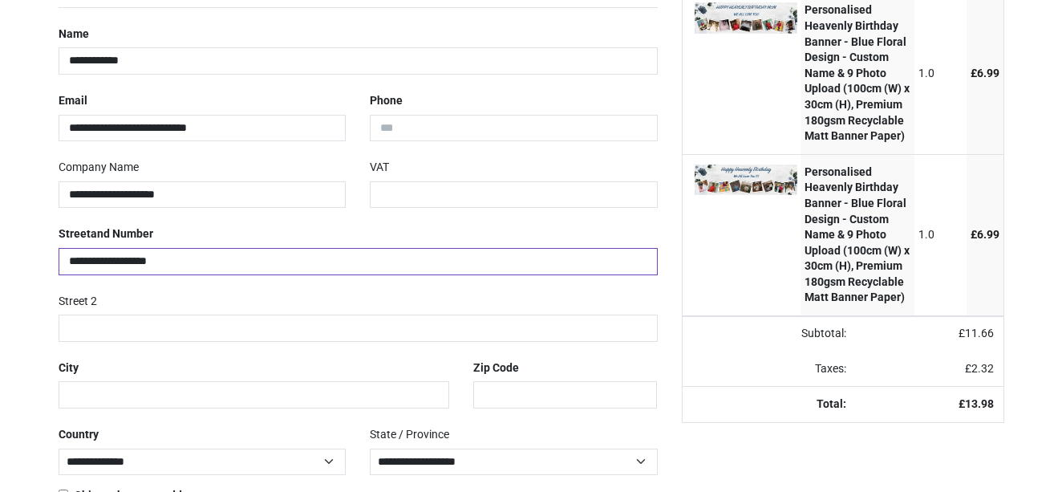
type input "**********"
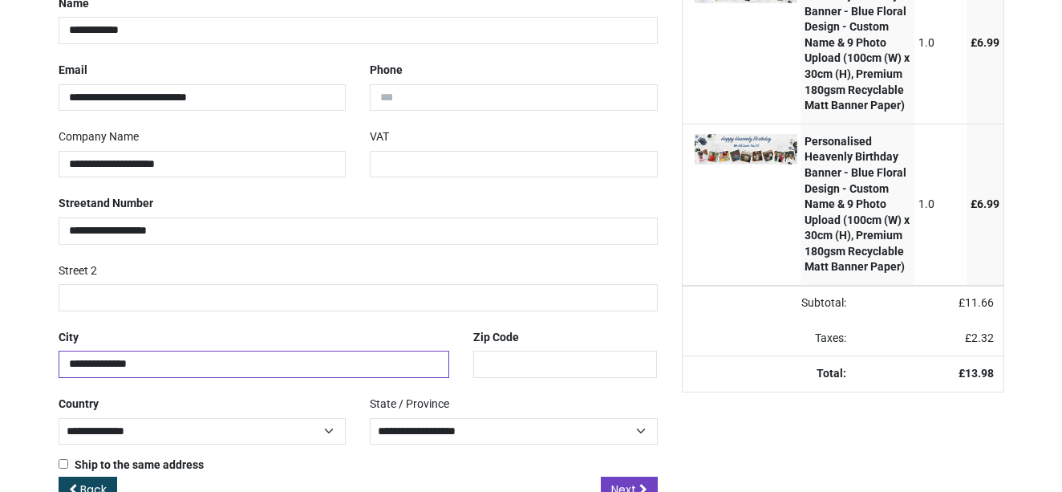
scroll to position [314, 0]
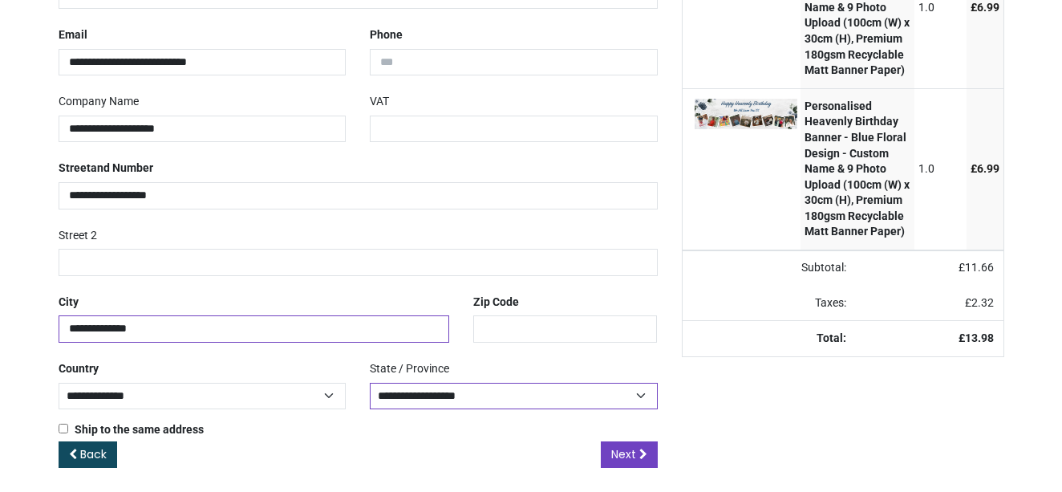
type input "**********"
click at [506, 322] on input "******" at bounding box center [565, 328] width 184 height 27
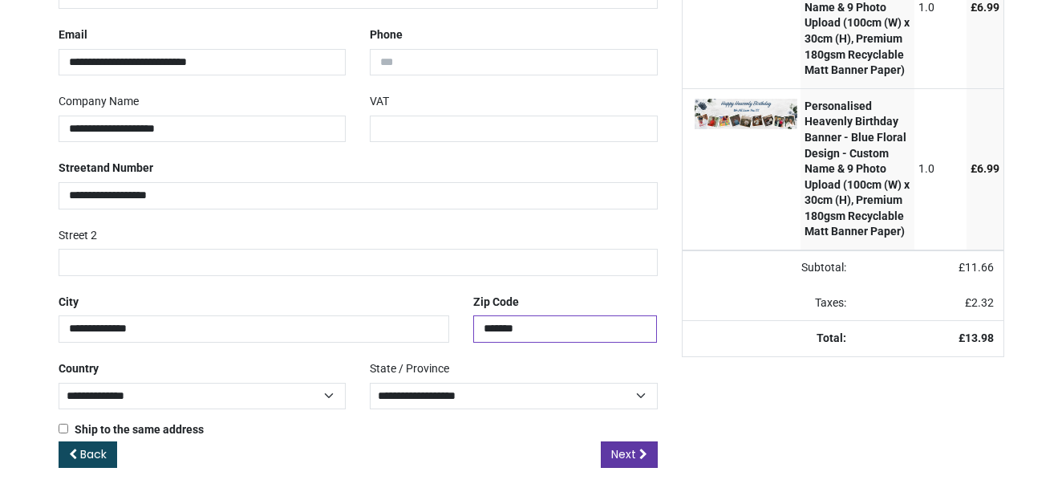
type input "*******"
click at [626, 446] on span "Next" at bounding box center [623, 454] width 25 height 16
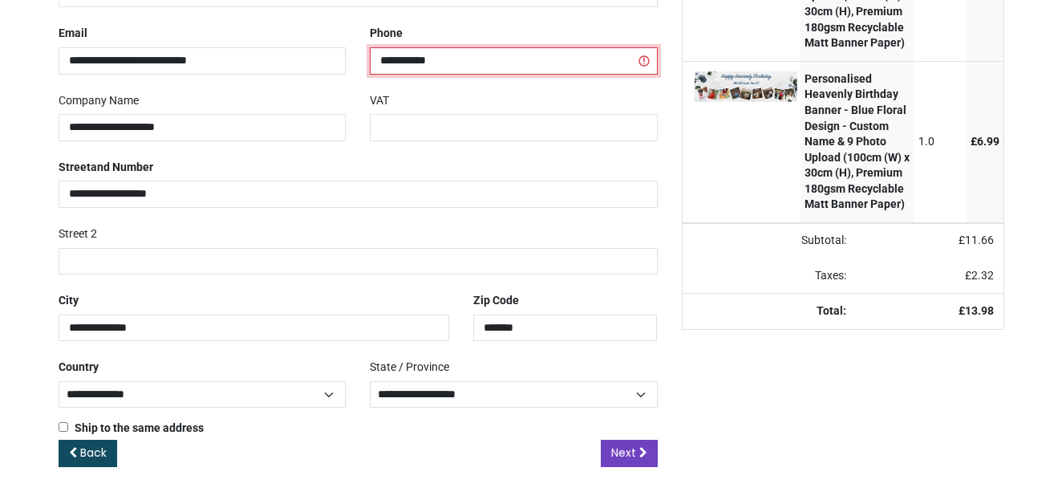
scroll to position [341, 0]
type input "**********"
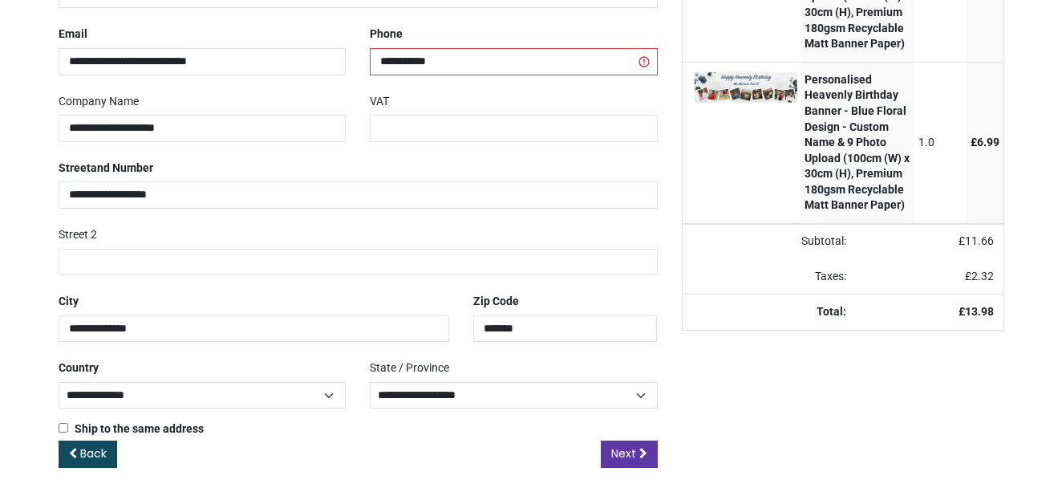
click at [623, 445] on span "Next" at bounding box center [623, 453] width 25 height 16
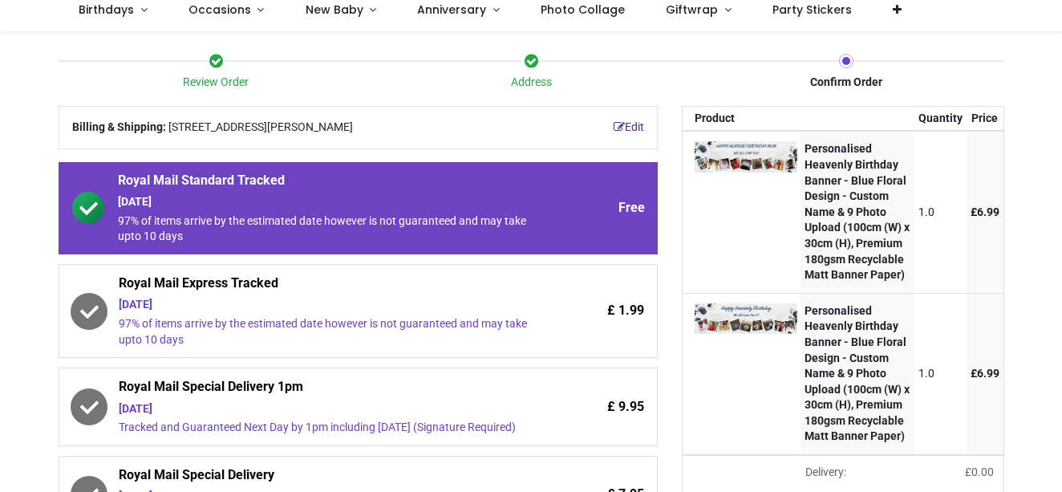
scroll to position [114, 0]
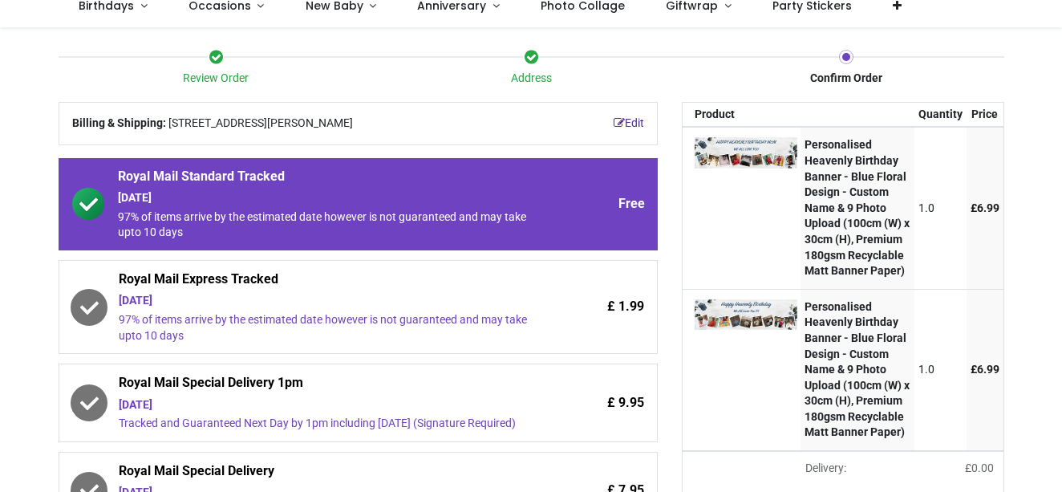
click at [580, 334] on div "£ 1.99" at bounding box center [591, 306] width 105 height 73
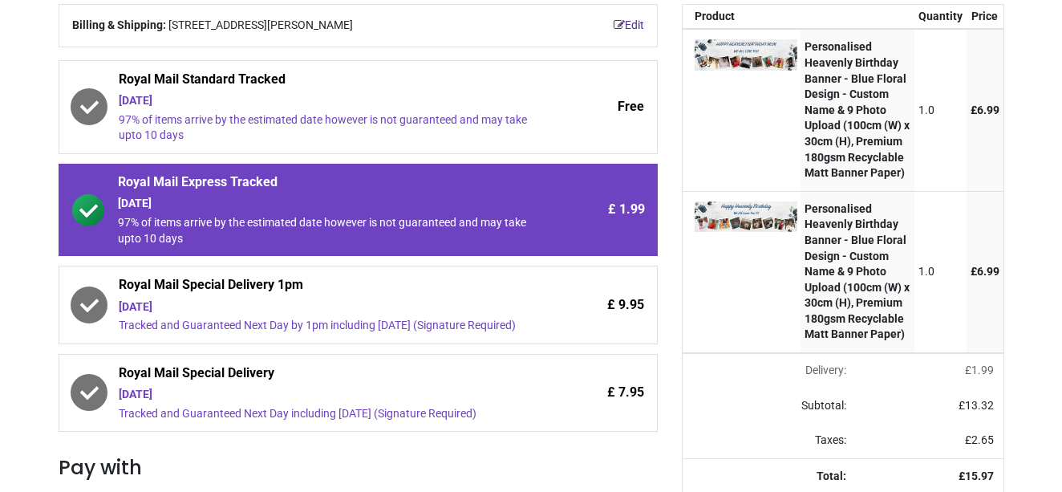
scroll to position [220, 0]
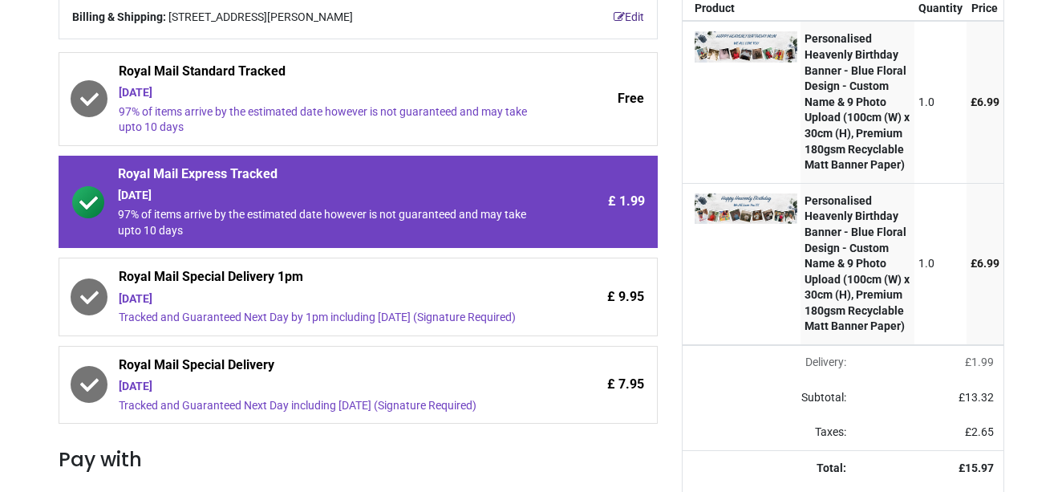
click at [444, 391] on div "Wednesday 17th September" at bounding box center [329, 387] width 420 height 16
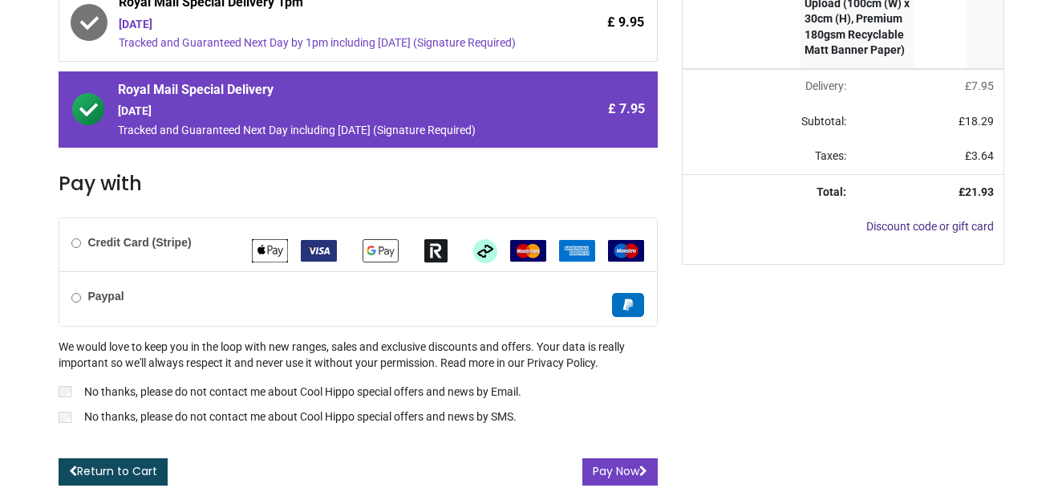
scroll to position [521, 0]
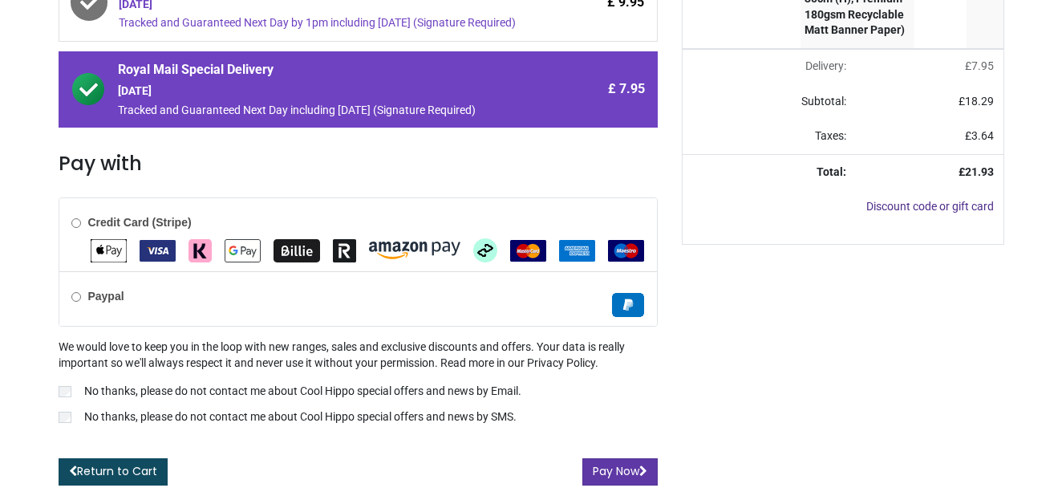
click at [612, 474] on button "Pay Now" at bounding box center [619, 471] width 75 height 27
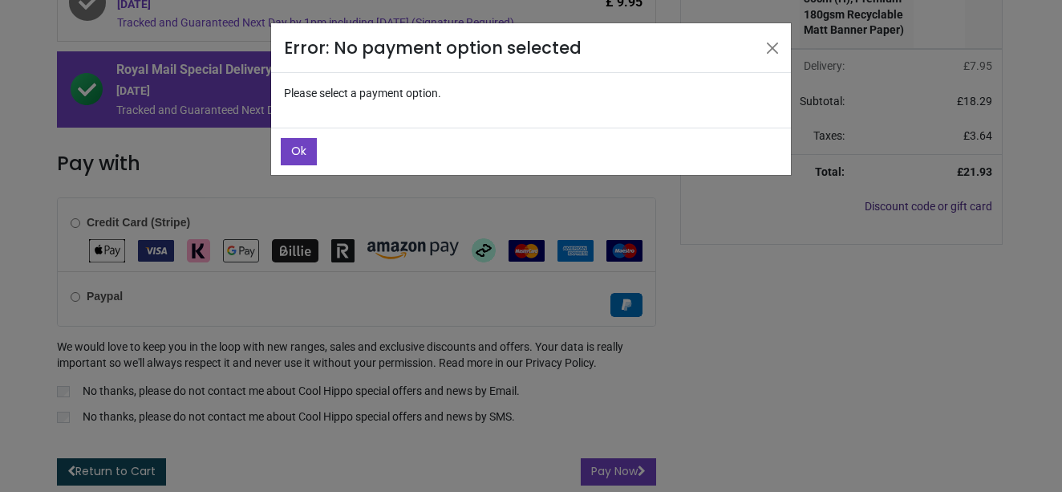
click at [529, 302] on div "Error: No payment option selected Please select a payment option. Ok" at bounding box center [531, 246] width 1062 height 492
click at [404, 90] on p "Please select a payment option." at bounding box center [531, 94] width 520 height 42
click at [301, 148] on span "Ok" at bounding box center [298, 151] width 15 height 16
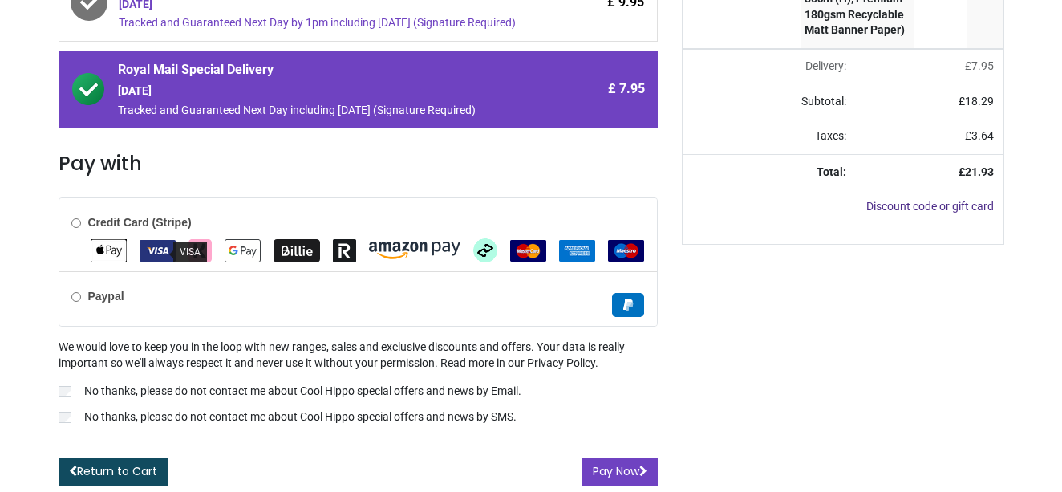
click at [156, 254] on img "VISA" at bounding box center [158, 251] width 36 height 22
click at [611, 475] on button "Pay Now" at bounding box center [619, 471] width 75 height 27
